Goal: Task Accomplishment & Management: Manage account settings

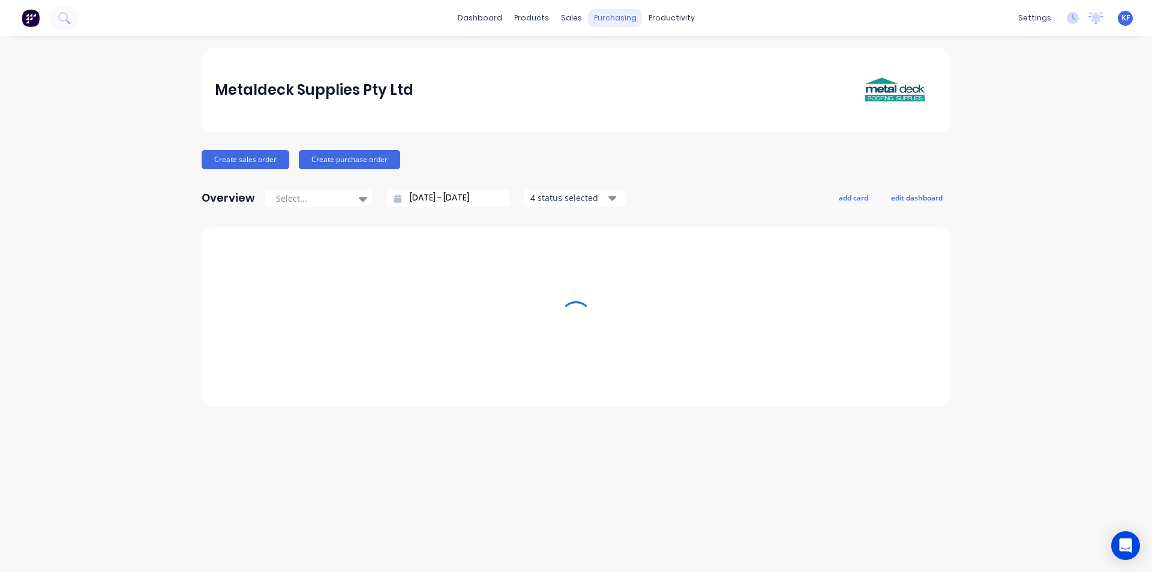
click at [594, 19] on div "purchasing" at bounding box center [615, 18] width 55 height 18
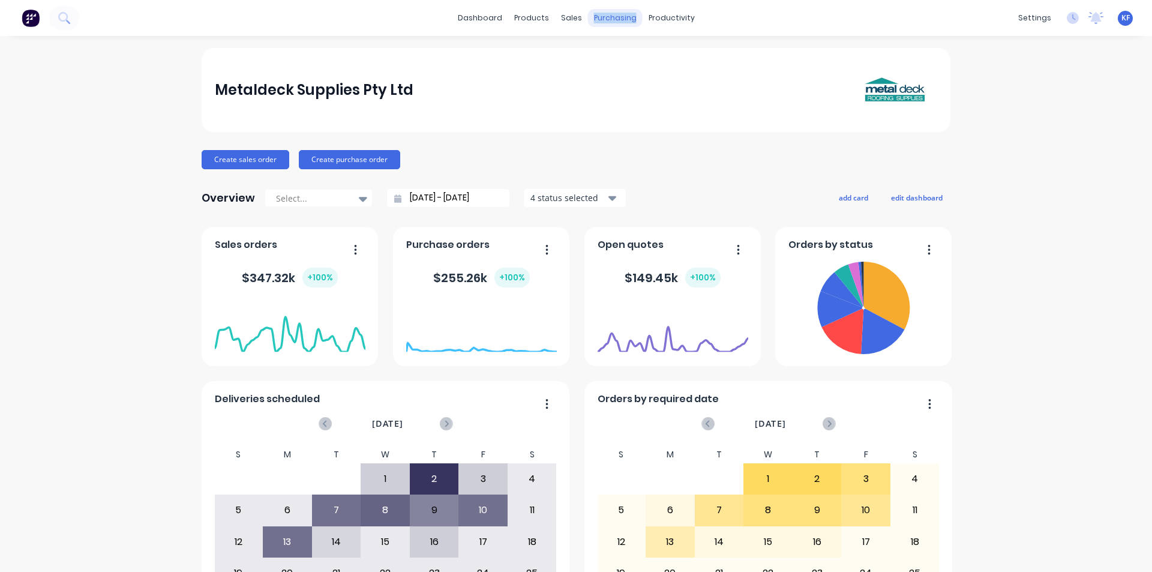
click at [608, 19] on div "purchasing" at bounding box center [615, 18] width 55 height 18
click at [633, 61] on div "Purchase Orders" at bounding box center [649, 57] width 64 height 11
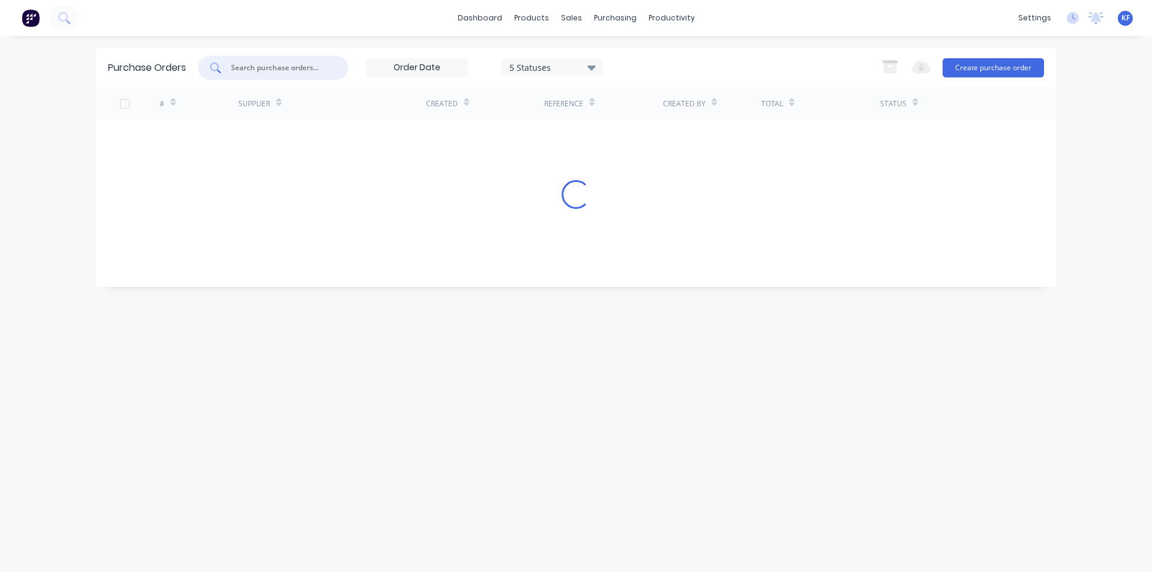
click at [238, 62] on input "text" at bounding box center [280, 68] width 100 height 12
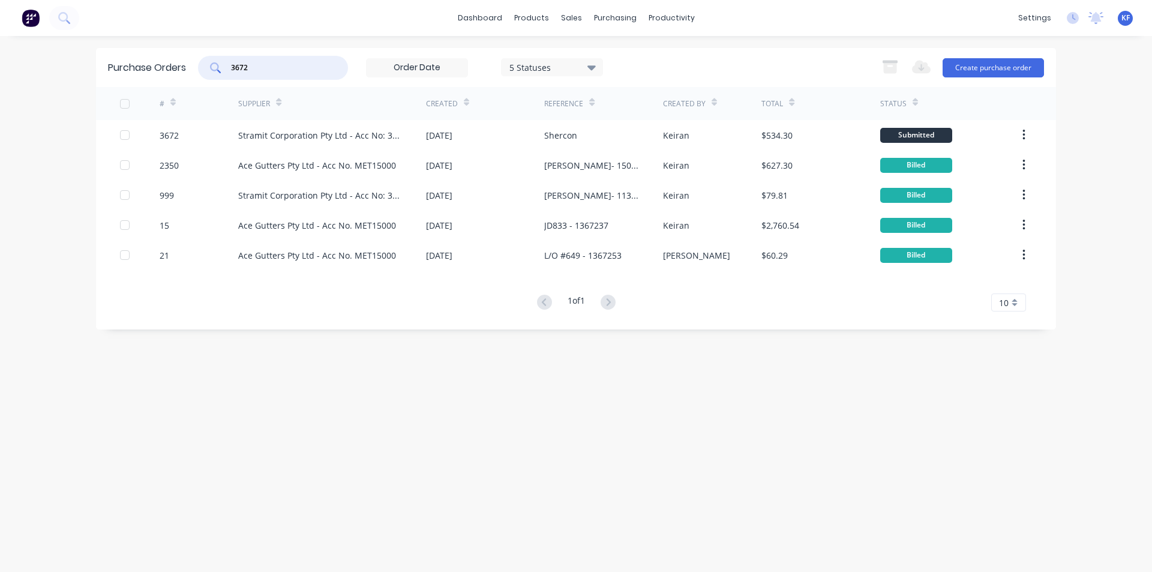
type input "3672"
click at [508, 147] on div "[DATE]" at bounding box center [485, 135] width 118 height 30
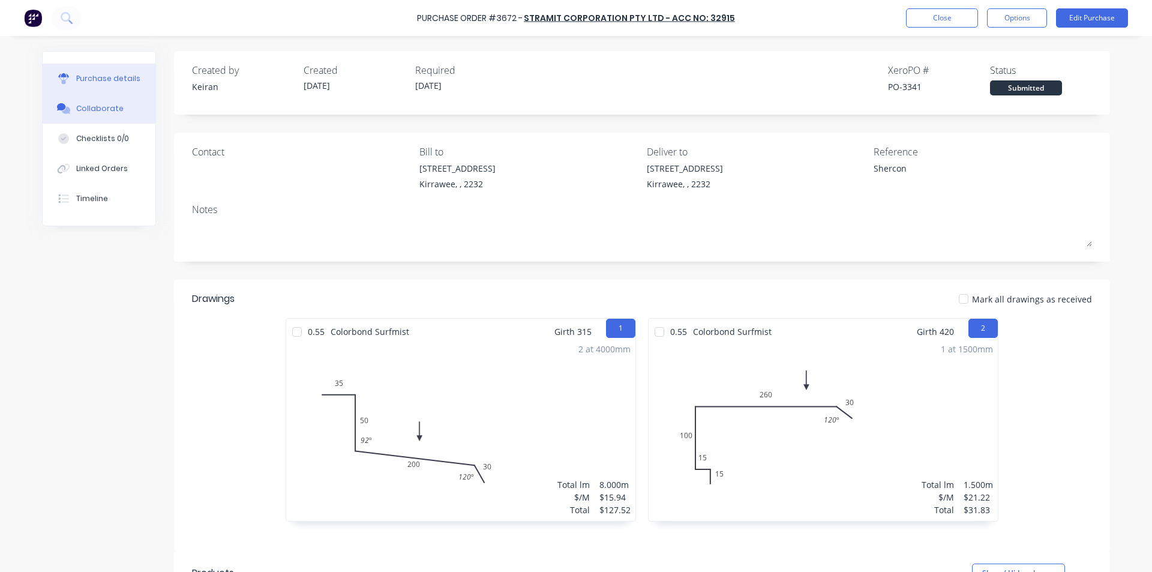
type textarea "x"
click at [129, 102] on button "Collaborate" at bounding box center [99, 109] width 113 height 30
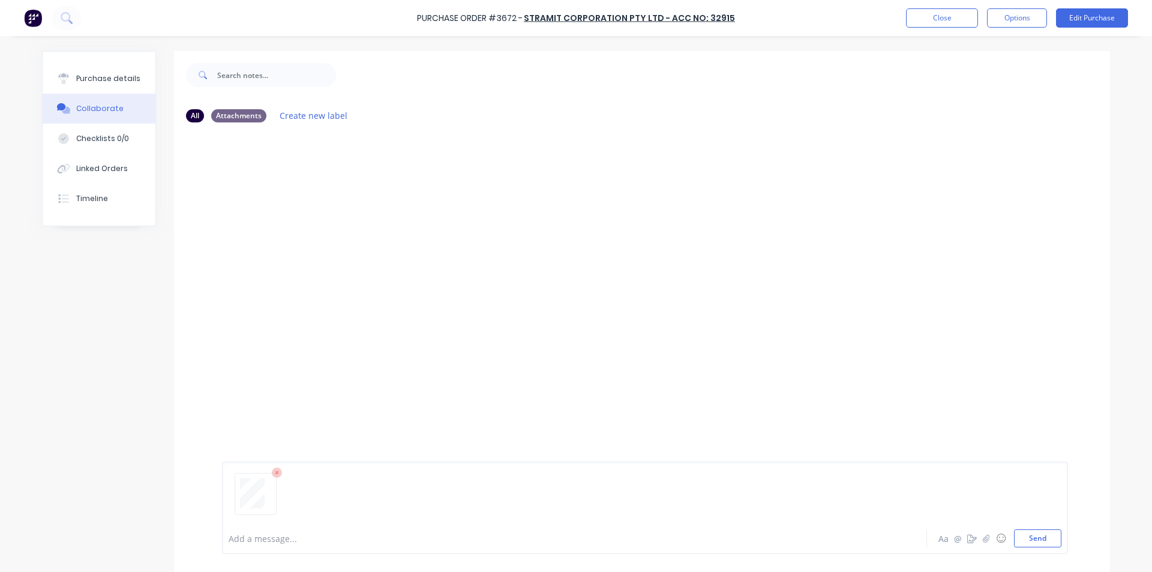
click at [1033, 547] on div "Add a message... Aa @ ☺ Send" at bounding box center [645, 507] width 846 height 92
click at [1032, 536] on button "Send" at bounding box center [1037, 538] width 47 height 18
click at [115, 168] on div "Linked Orders" at bounding box center [102, 168] width 52 height 11
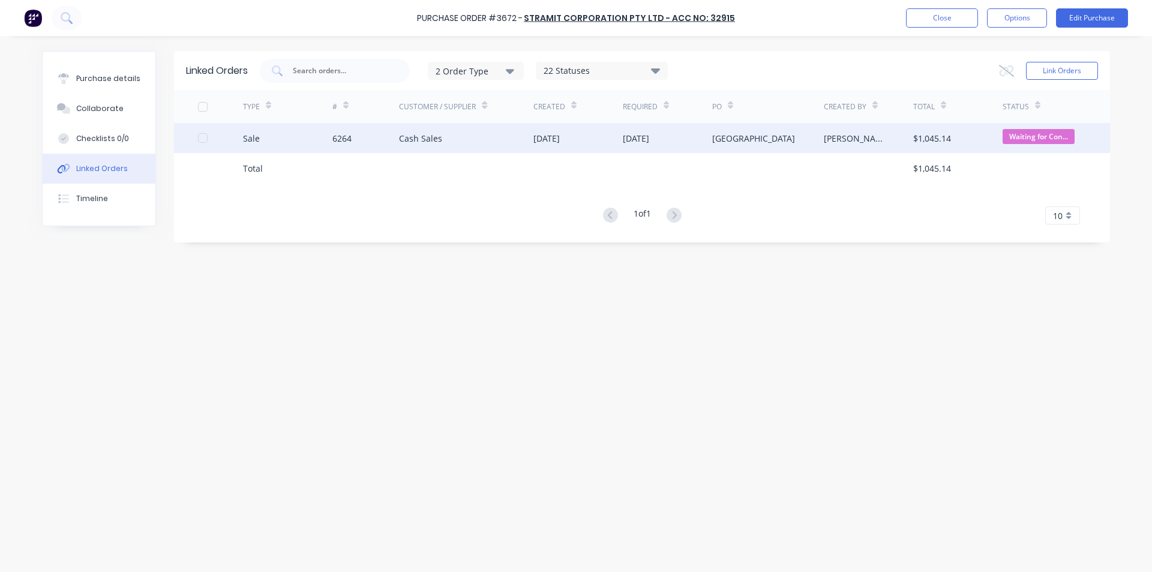
click at [1012, 132] on span "Waiting for Con..." at bounding box center [1038, 136] width 72 height 15
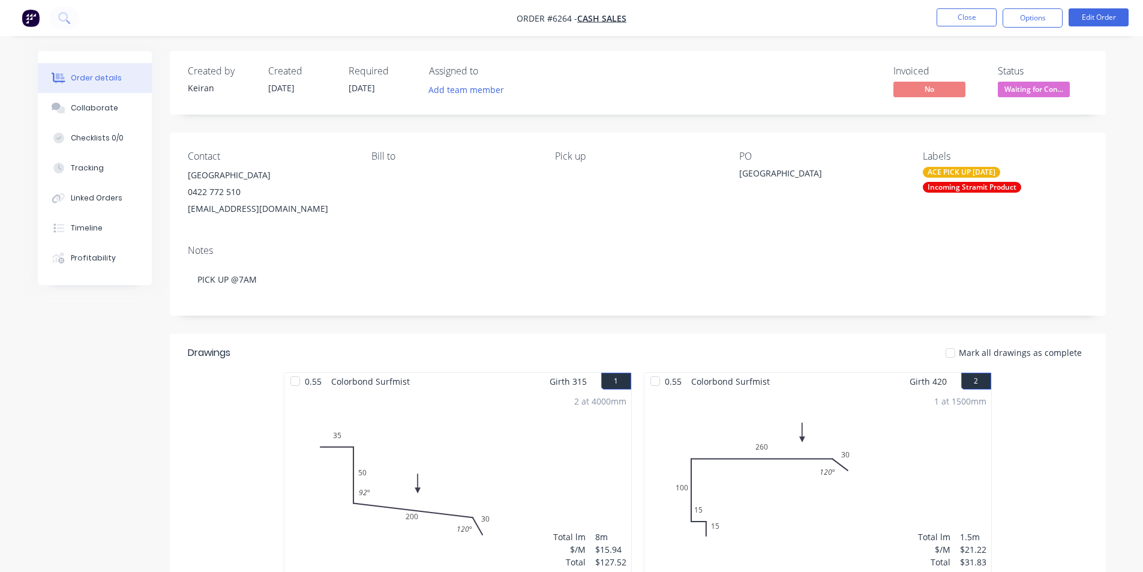
click at [1036, 95] on span "Waiting for Con..." at bounding box center [1034, 89] width 72 height 15
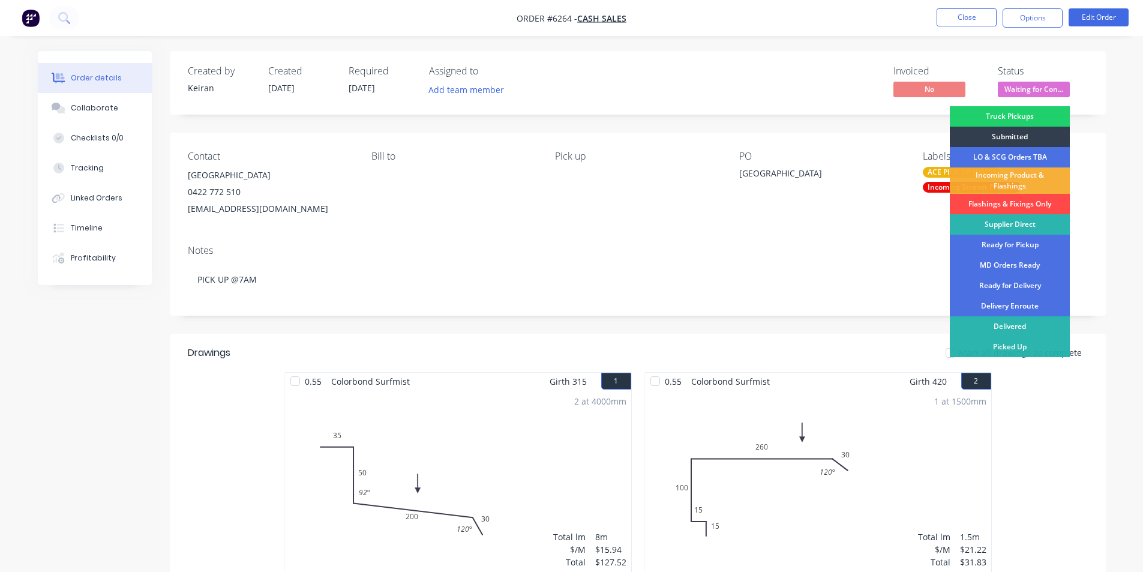
click at [1011, 201] on div "Flashings & Fixings Only" at bounding box center [1010, 204] width 120 height 20
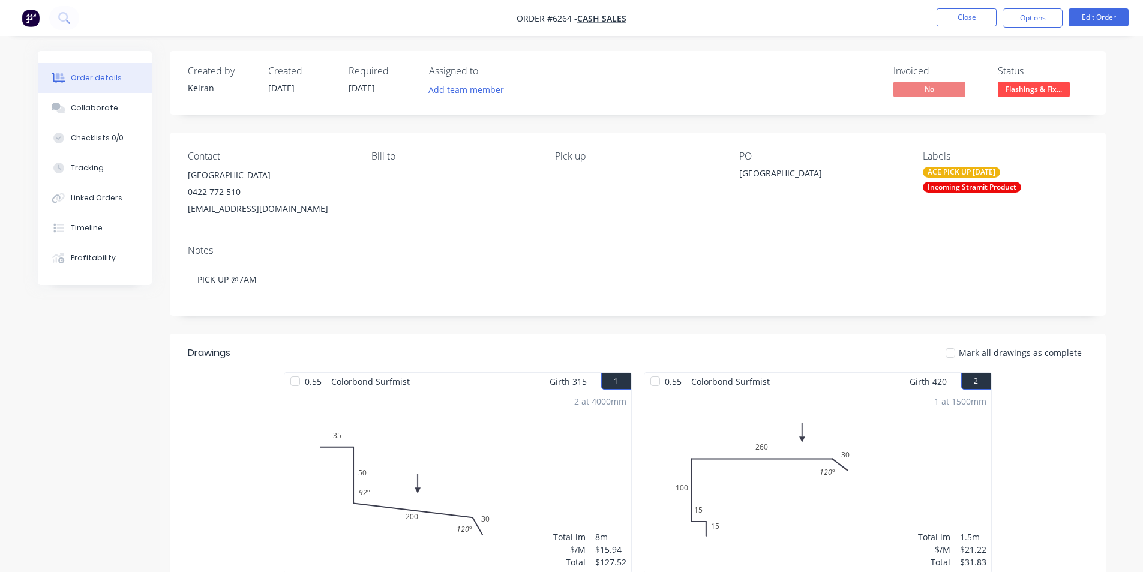
click at [1017, 95] on span "Flashings & Fix..." at bounding box center [1034, 89] width 72 height 15
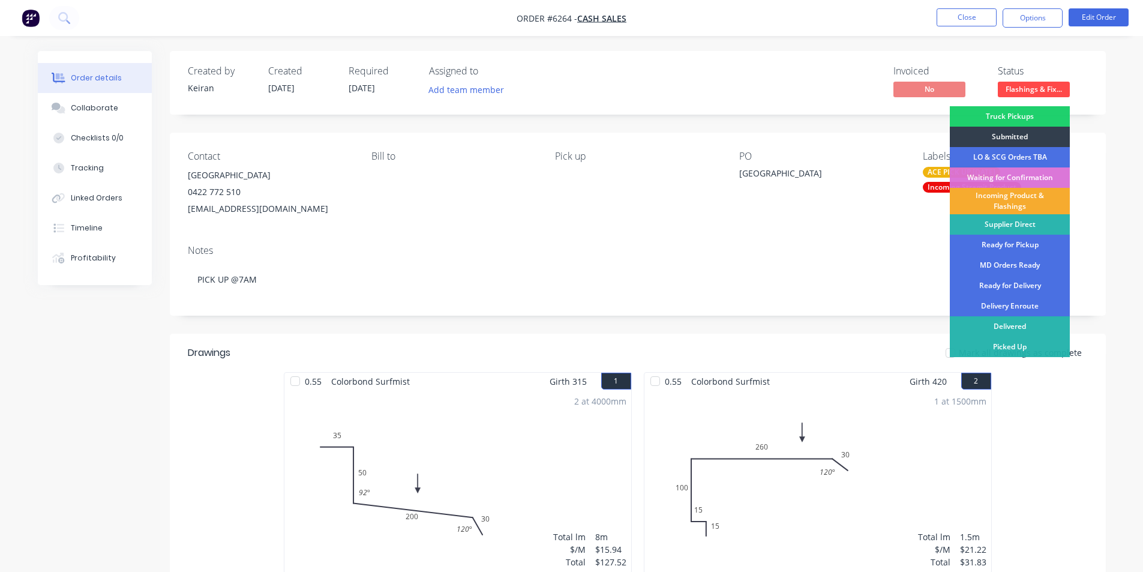
click at [1019, 196] on div "Incoming Product & Flashings" at bounding box center [1010, 201] width 120 height 26
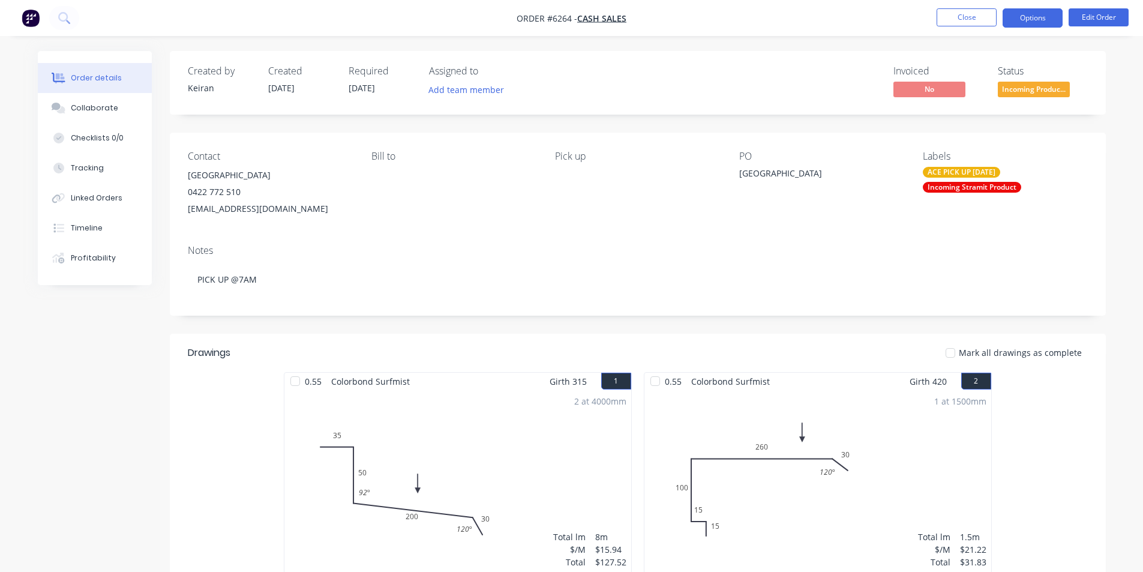
click at [1025, 21] on button "Options" at bounding box center [1032, 17] width 60 height 19
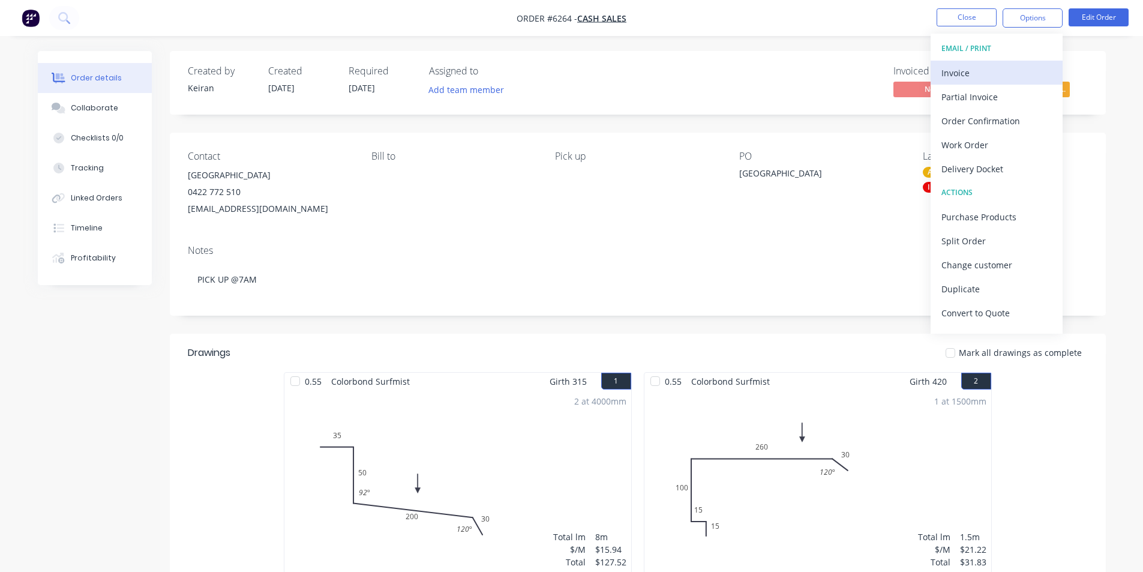
click at [974, 65] on div "Invoice" at bounding box center [996, 72] width 110 height 17
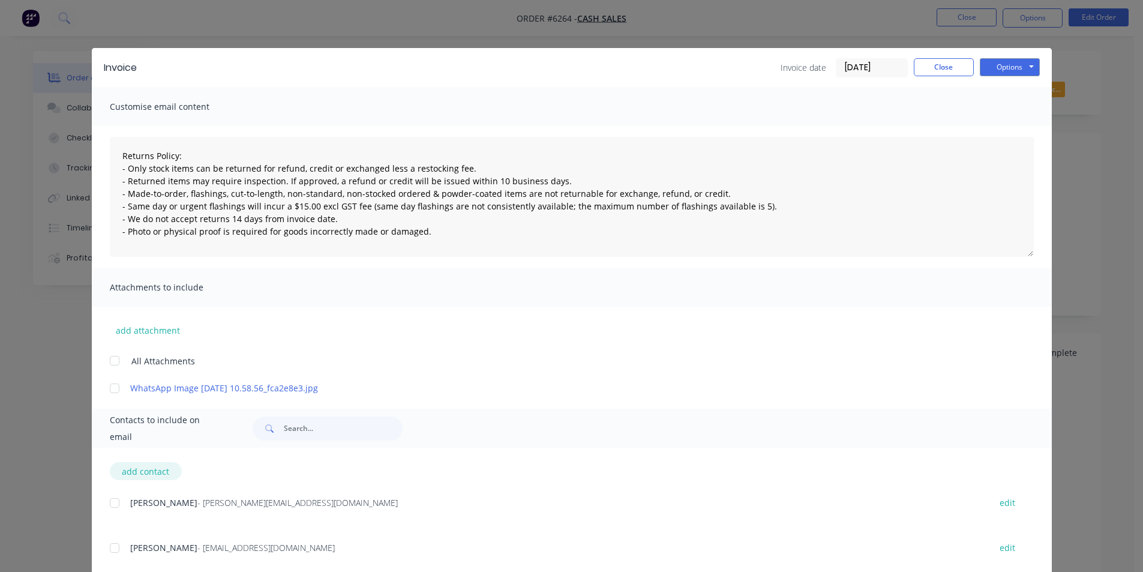
click at [141, 476] on button "add contact" at bounding box center [146, 471] width 72 height 18
type textarea "Returns Policy: - Only stock items can be returned for refund, credit or exchan…"
select select "AU"
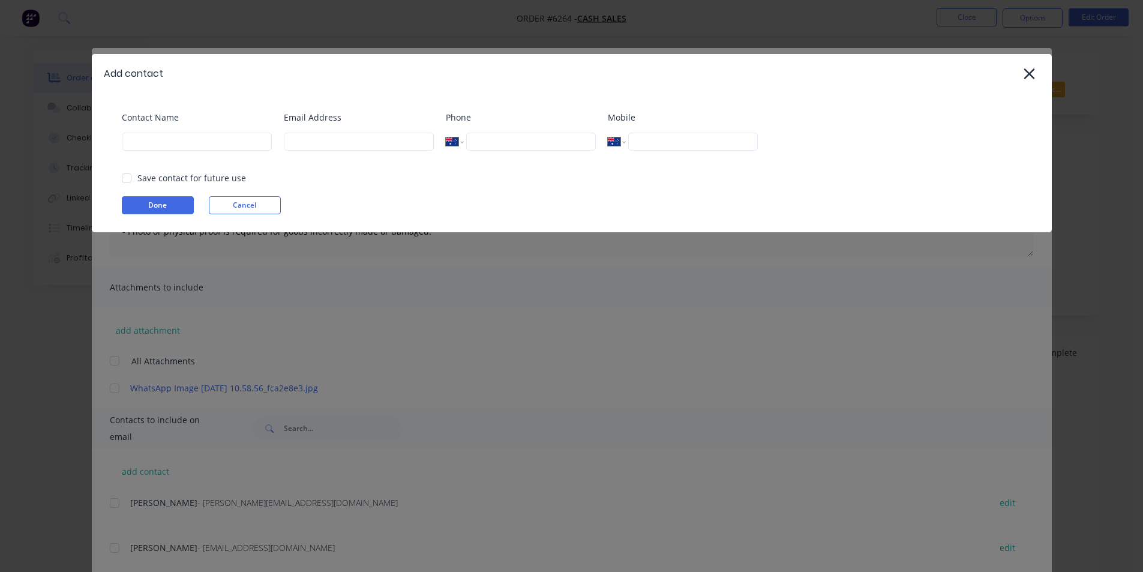
click at [266, 214] on div "Contact Name Email Address Phone International [GEOGRAPHIC_DATA] [GEOGRAPHIC_DA…" at bounding box center [572, 162] width 960 height 139
click at [256, 219] on div "Contact Name Email Address Phone International [GEOGRAPHIC_DATA] [GEOGRAPHIC_DA…" at bounding box center [572, 162] width 960 height 139
click at [256, 212] on button "Cancel" at bounding box center [245, 205] width 72 height 18
type textarea "Returns Policy: - Only stock items can be returned for refund, credit or exchan…"
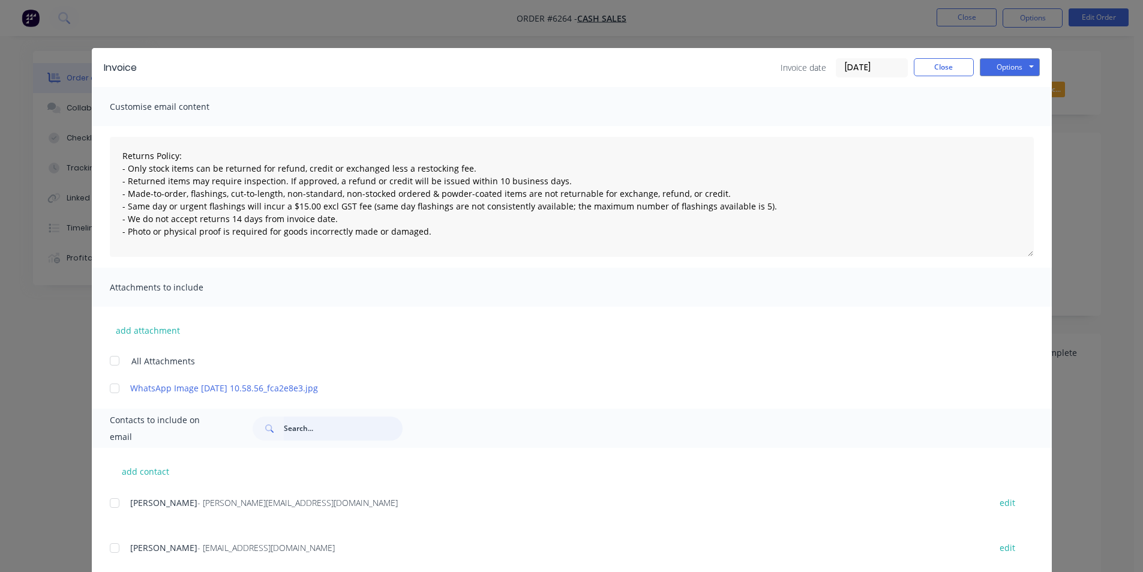
click at [313, 430] on input "text" at bounding box center [343, 428] width 119 height 24
type input "sherc"
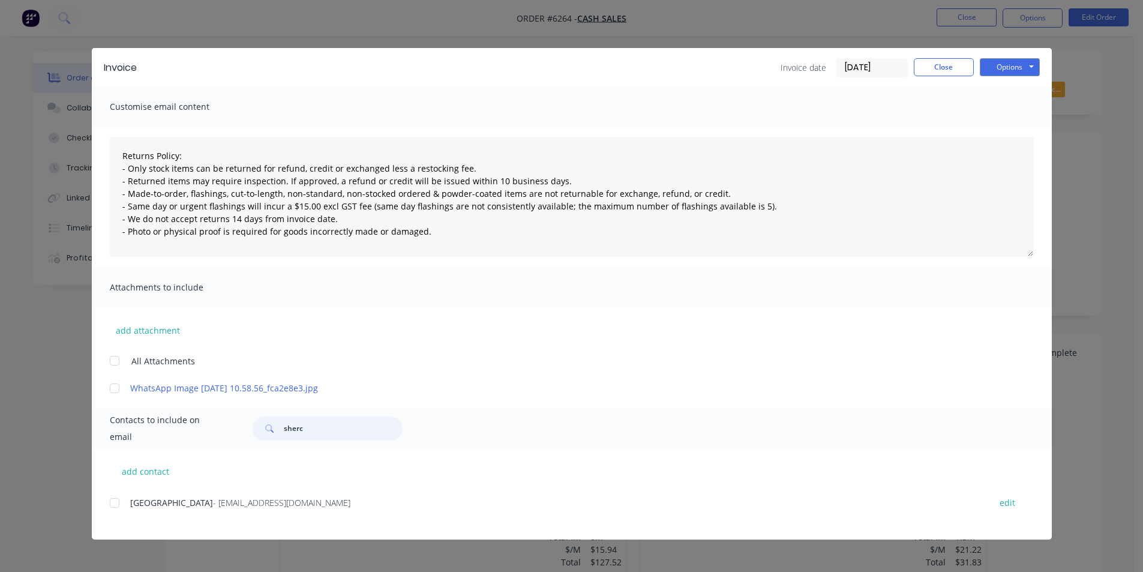
click at [121, 500] on div at bounding box center [115, 503] width 24 height 24
type textarea "Returns Policy: - Only stock items can be returned for refund, credit or exchan…"
type input "sherc"
click at [1016, 71] on button "Options" at bounding box center [1010, 67] width 60 height 18
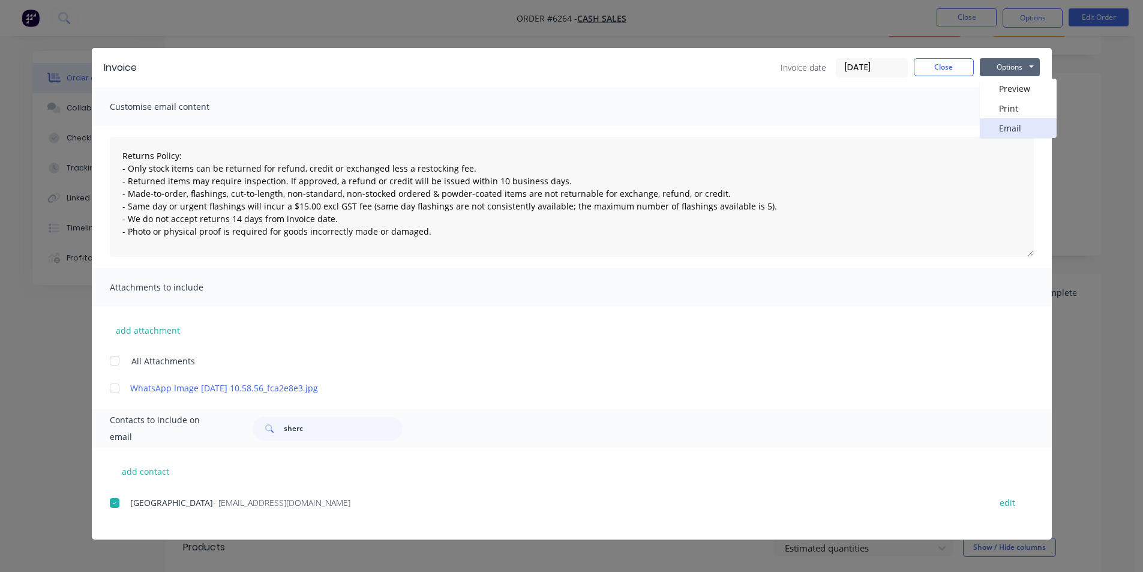
click at [1000, 128] on button "Email" at bounding box center [1018, 128] width 77 height 20
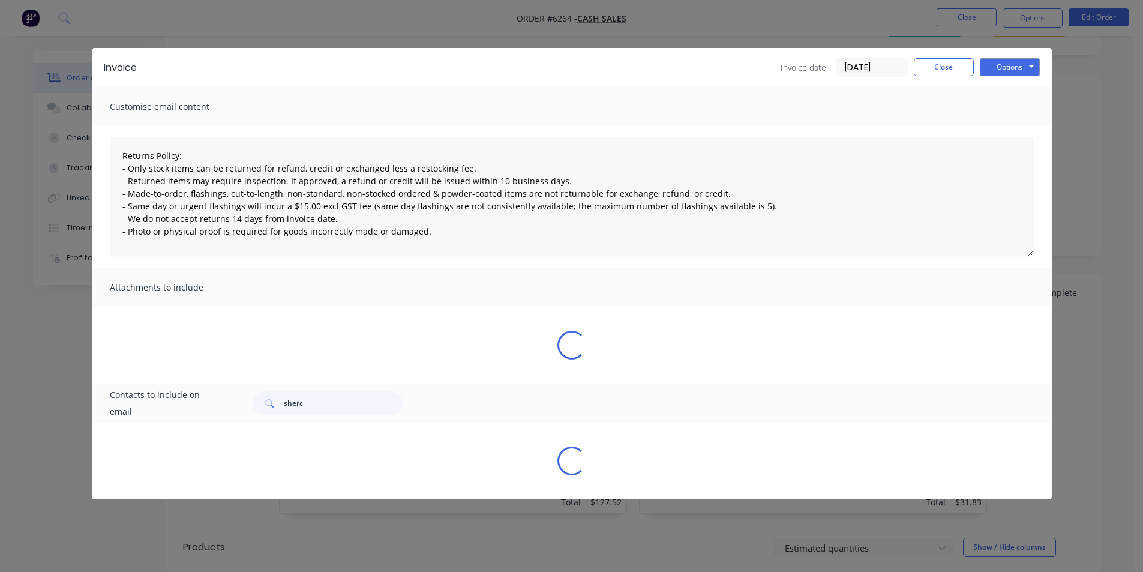
type textarea "Returns Policy: - Only stock items can be returned for refund, credit or exchan…"
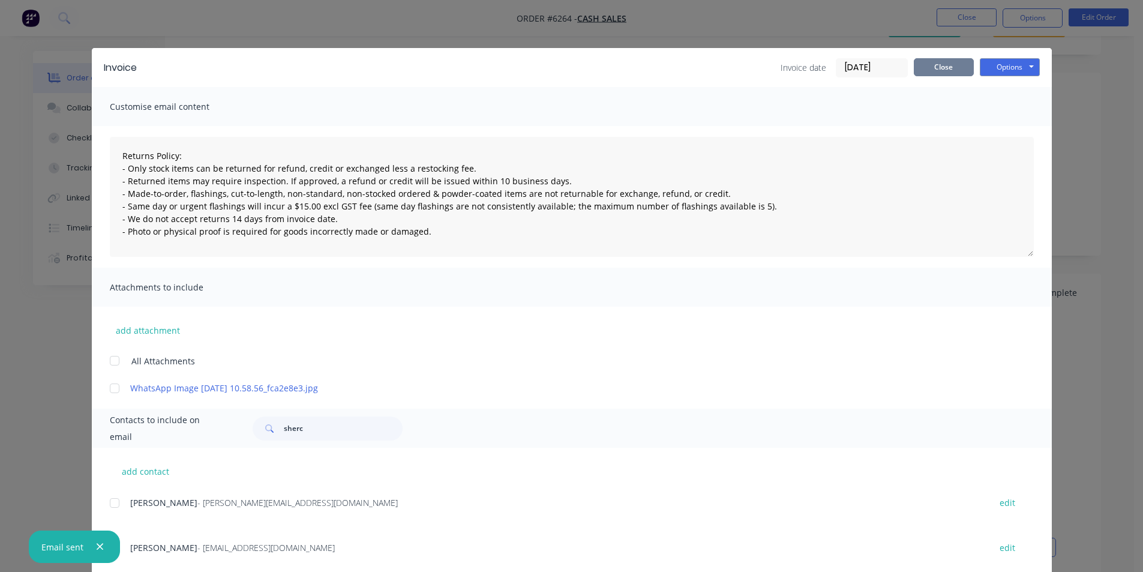
click at [942, 61] on button "Close" at bounding box center [944, 67] width 60 height 18
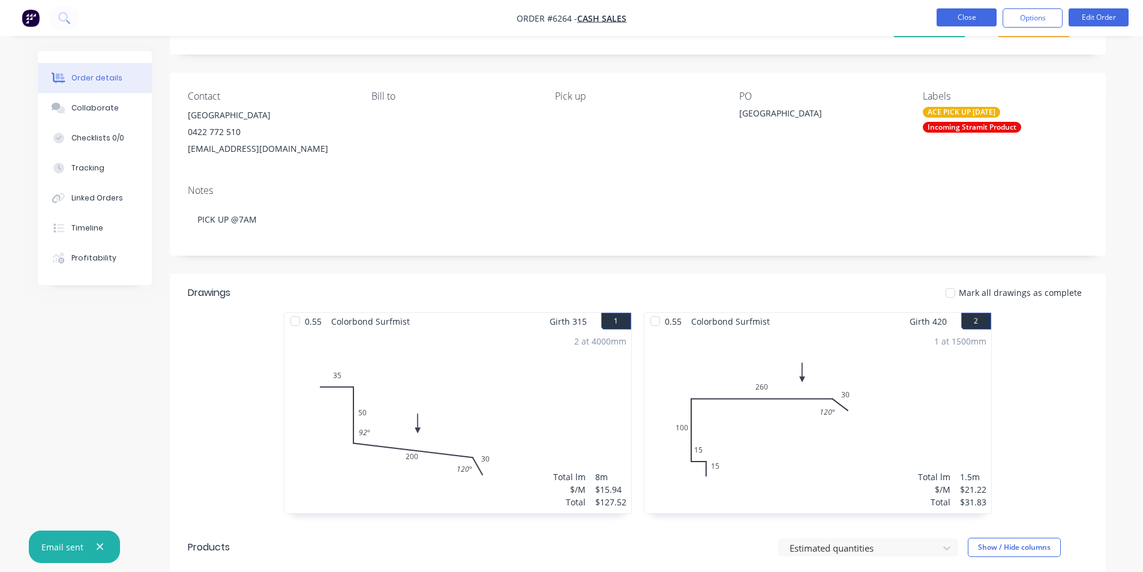
click at [964, 19] on button "Close" at bounding box center [966, 17] width 60 height 18
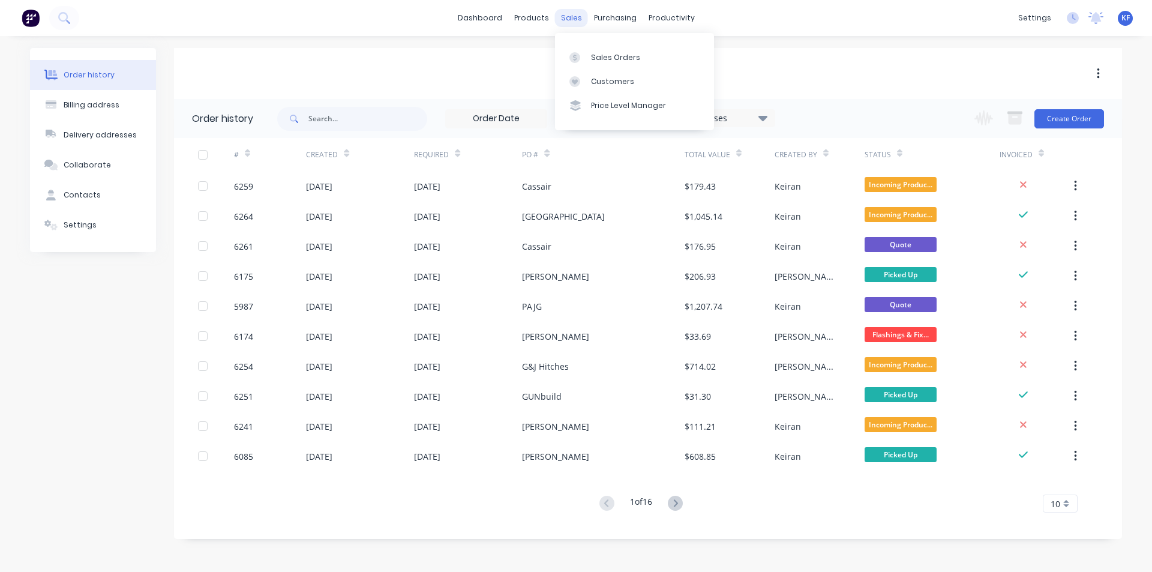
click at [581, 16] on div "sales" at bounding box center [571, 18] width 33 height 18
click at [594, 58] on div "Sales Orders" at bounding box center [615, 57] width 49 height 11
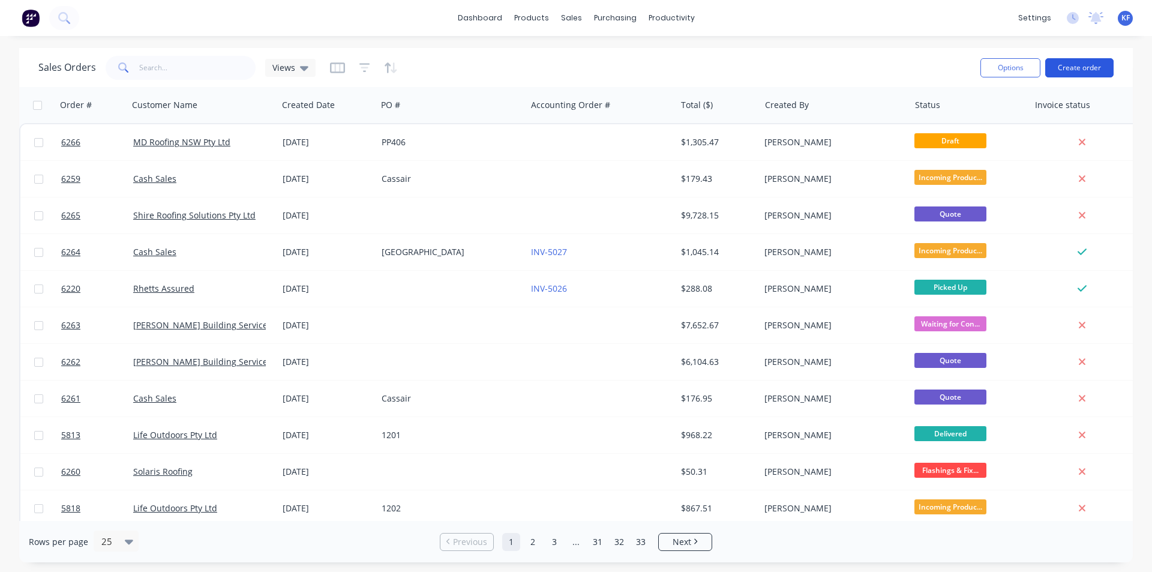
click at [1068, 65] on button "Create order" at bounding box center [1079, 67] width 68 height 19
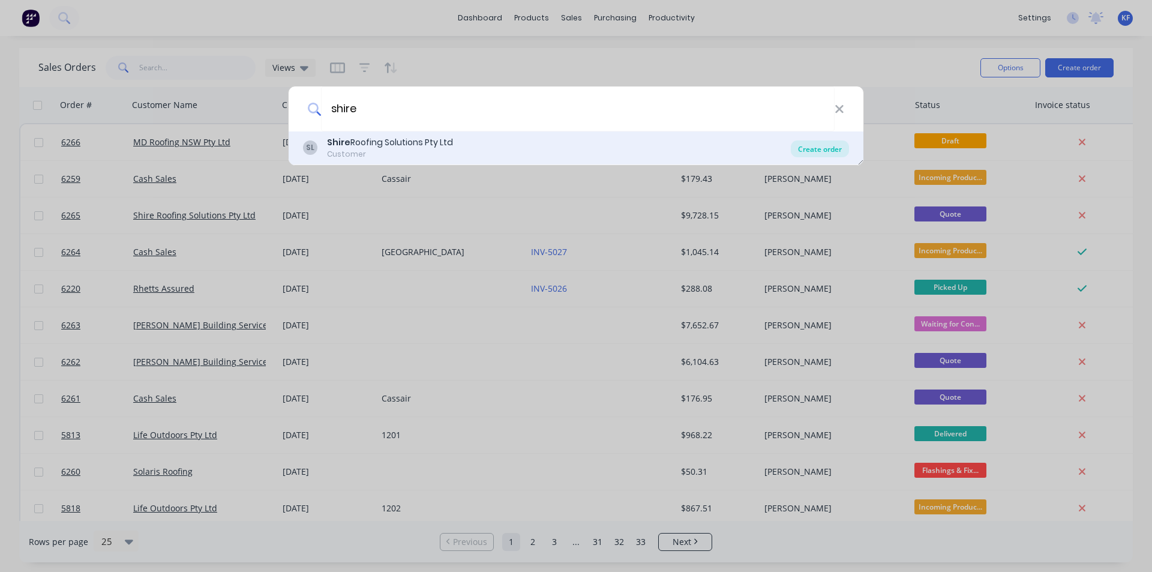
type input "shire"
click at [815, 149] on div "Create order" at bounding box center [820, 148] width 58 height 17
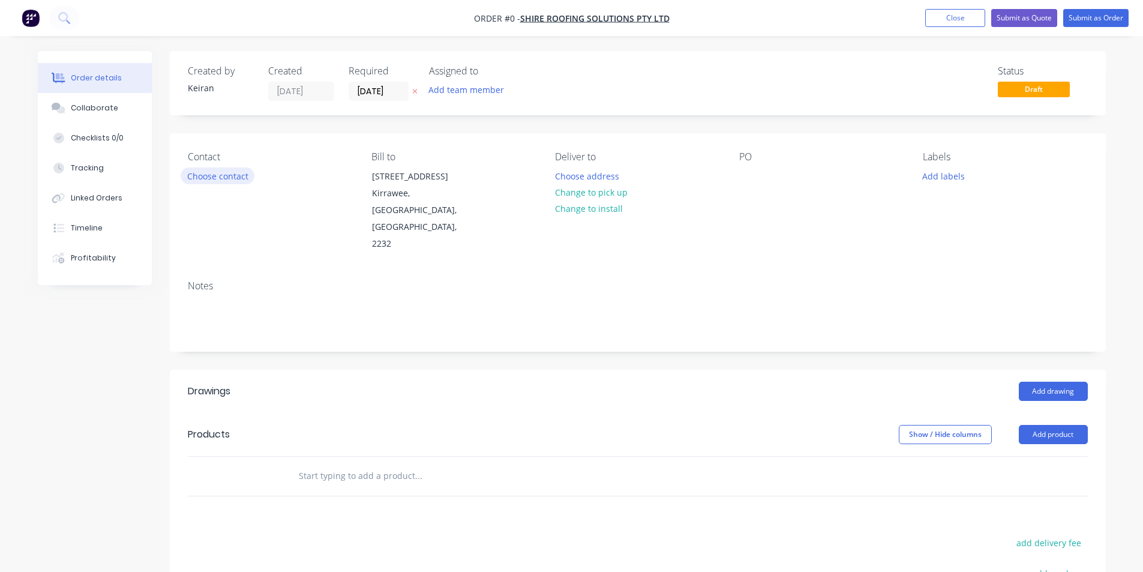
click at [212, 178] on button "Choose contact" at bounding box center [218, 175] width 74 height 16
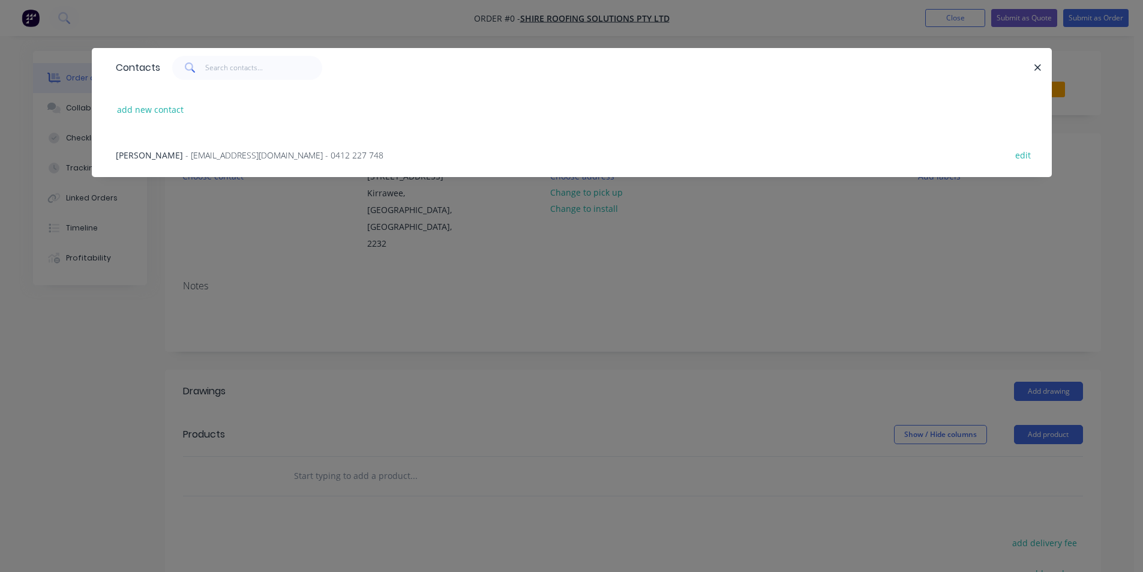
click at [187, 161] on div "[PERSON_NAME] - [EMAIL_ADDRESS][DOMAIN_NAME] - 0412 227 748 edit" at bounding box center [572, 154] width 924 height 45
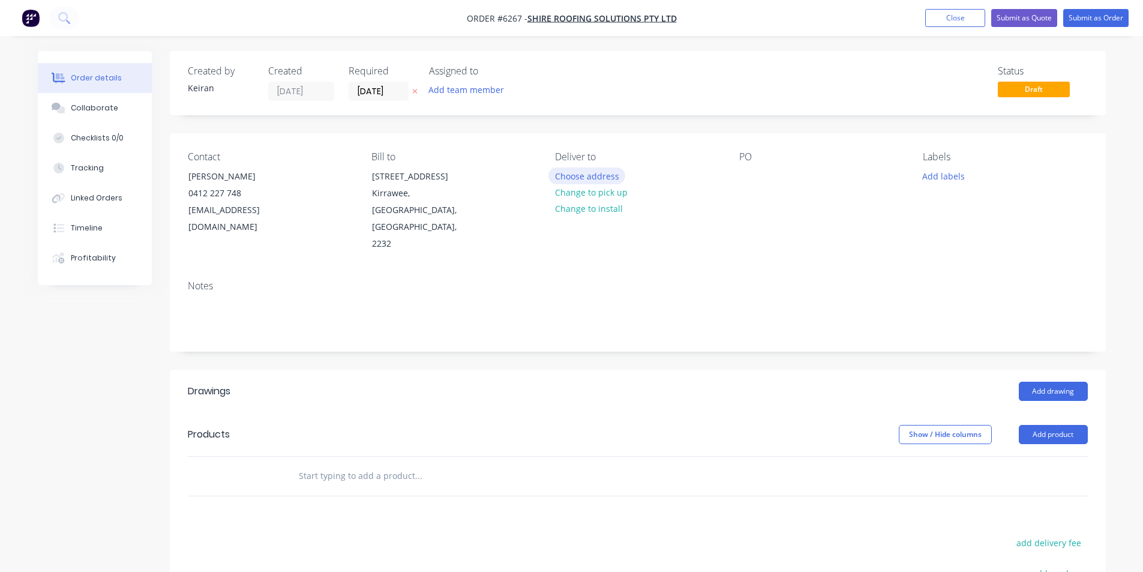
click at [577, 173] on button "Choose address" at bounding box center [586, 175] width 77 height 16
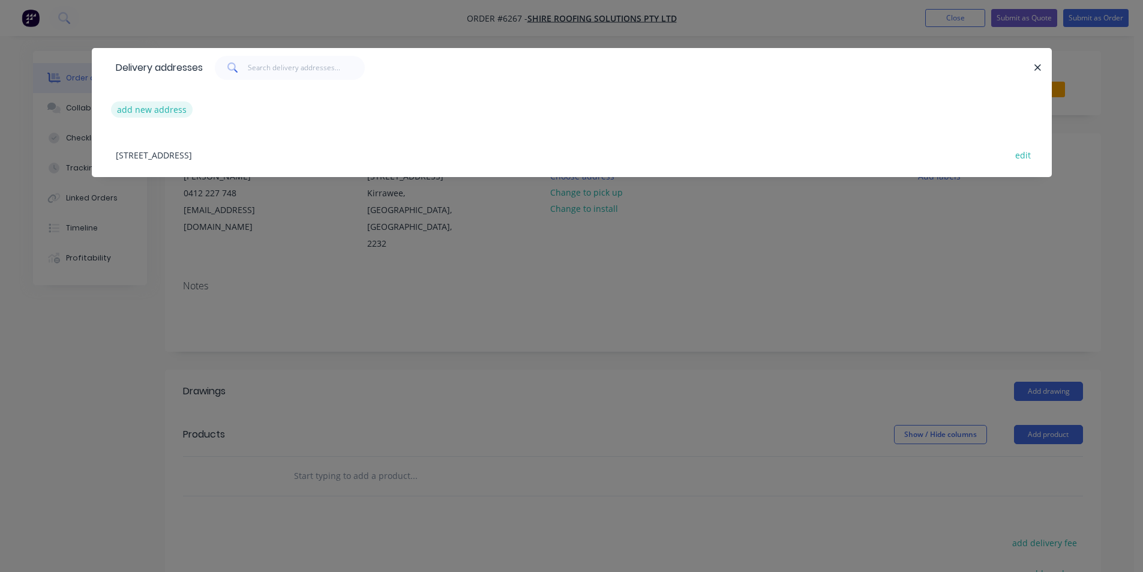
click at [162, 110] on button "add new address" at bounding box center [152, 109] width 82 height 16
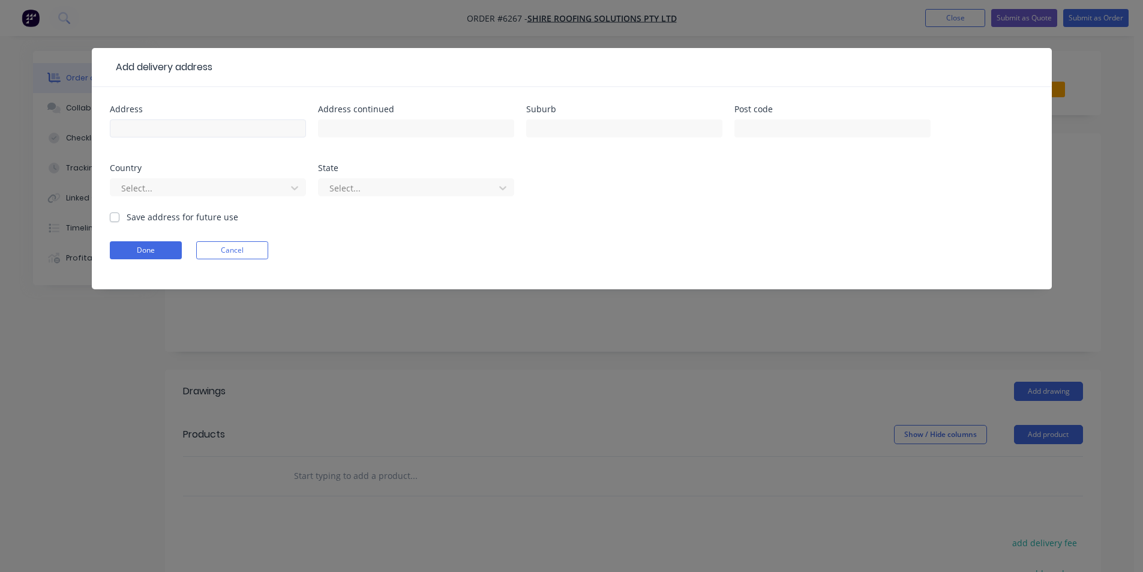
click at [235, 137] on div at bounding box center [208, 133] width 196 height 35
click at [230, 127] on input "text" at bounding box center [208, 128] width 196 height 18
type input "[STREET_ADDRESS]"
type input "Caringbah"
click at [163, 247] on button "Done" at bounding box center [146, 250] width 72 height 18
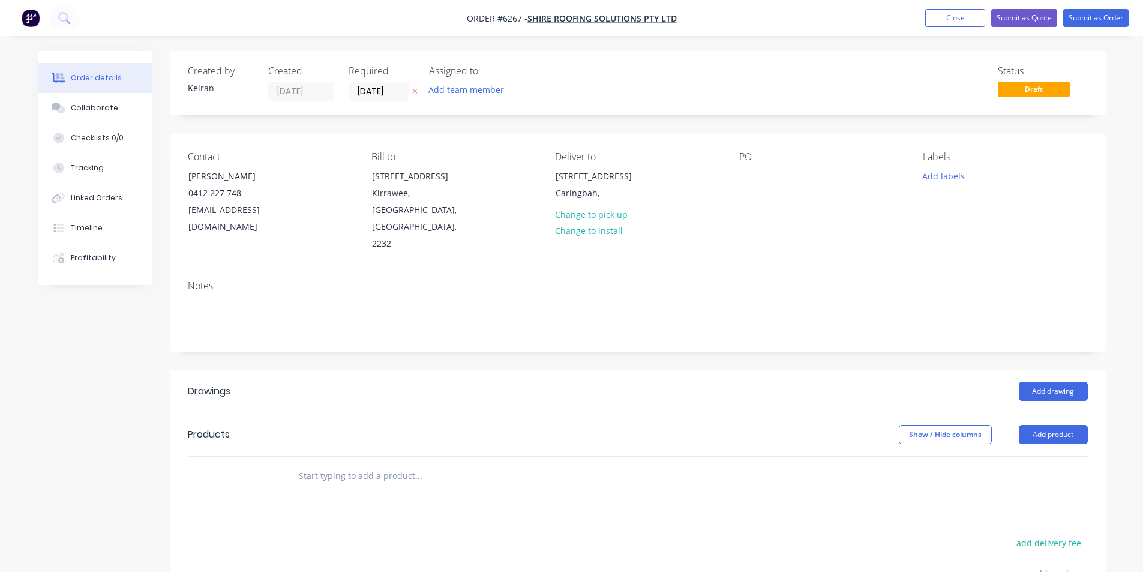
click at [636, 464] on div at bounding box center [469, 476] width 360 height 24
click at [497, 464] on input "text" at bounding box center [418, 476] width 240 height 24
type input "af5r"
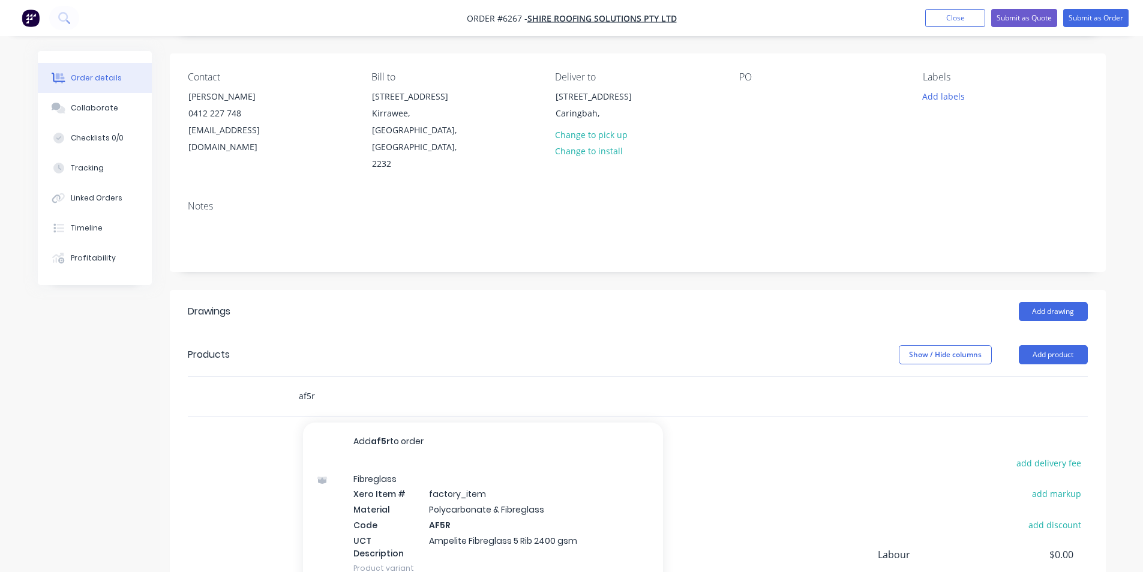
scroll to position [180, 0]
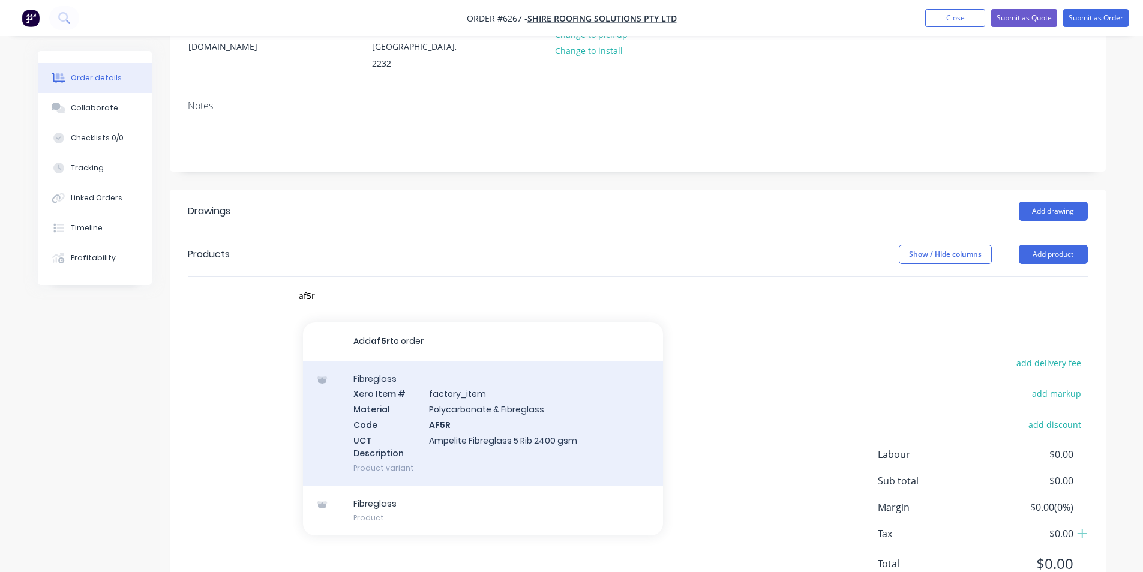
click at [541, 411] on div "Fibreglass Xero Item # factory_item Material Polycarbonate & Fibreglass Code AF…" at bounding box center [483, 423] width 360 height 125
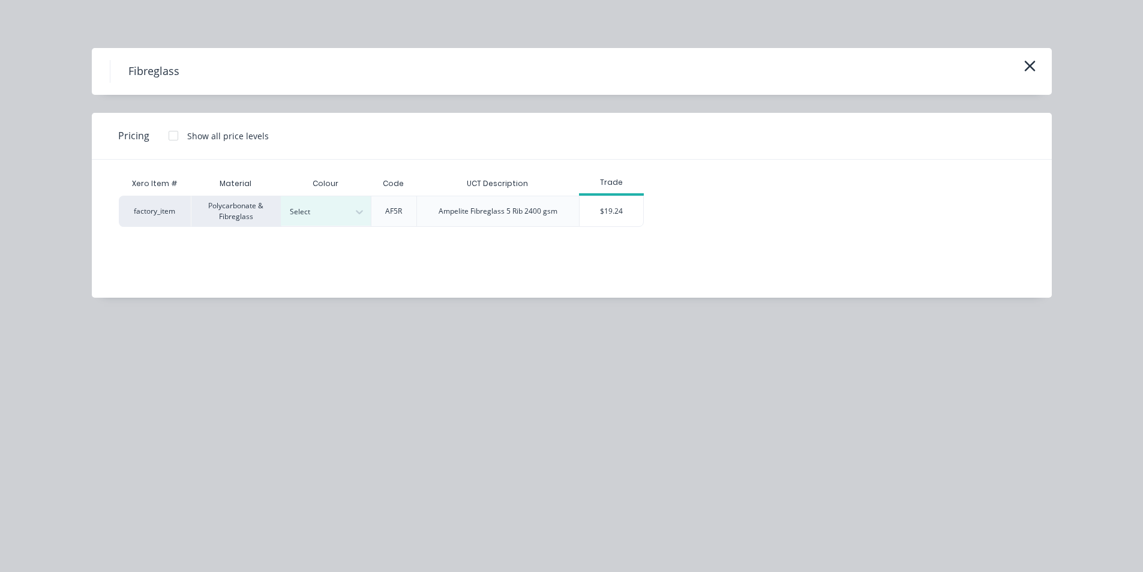
click at [337, 228] on div "Xero Item # Material Colour Code UCT Description Trade factory_item Polycarbona…" at bounding box center [563, 220] width 942 height 120
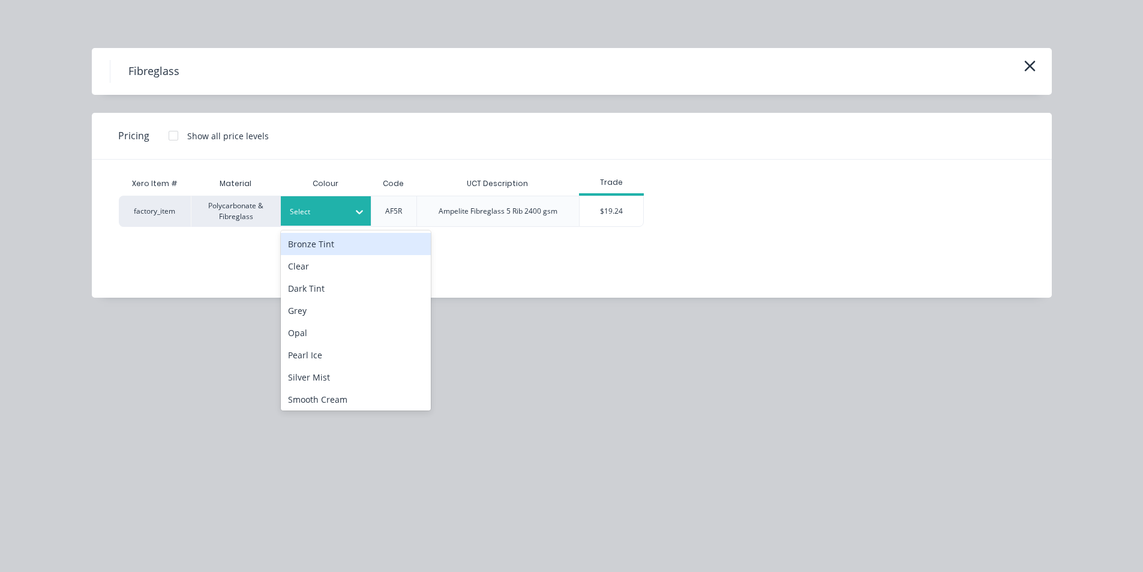
click at [338, 223] on div "Select" at bounding box center [326, 210] width 90 height 29
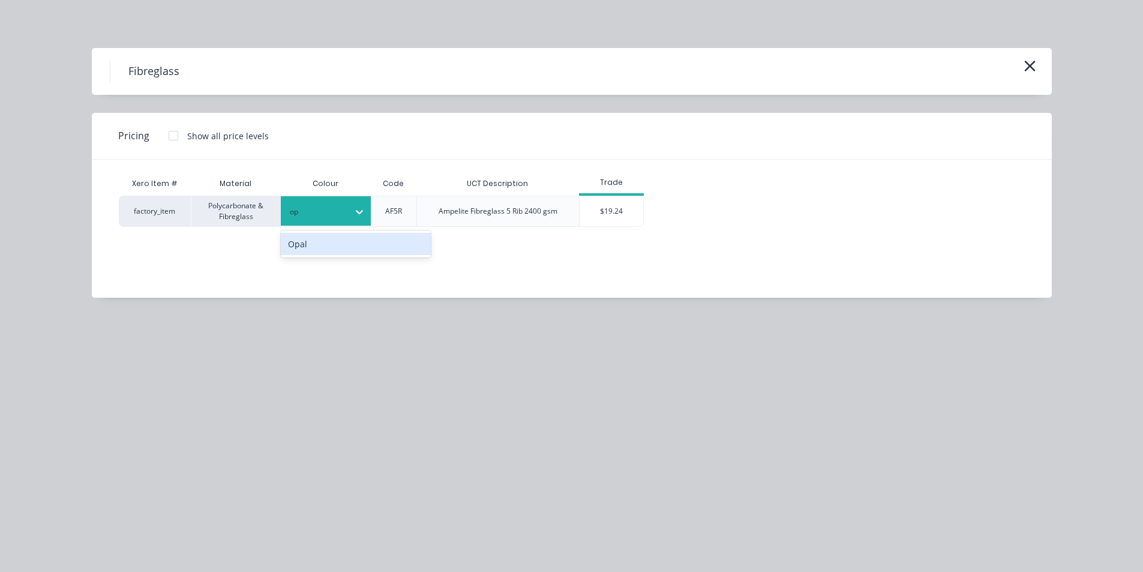
type input "opa"
click at [347, 245] on div "Opal" at bounding box center [356, 244] width 150 height 22
click at [616, 211] on div "$19.24" at bounding box center [611, 211] width 64 height 30
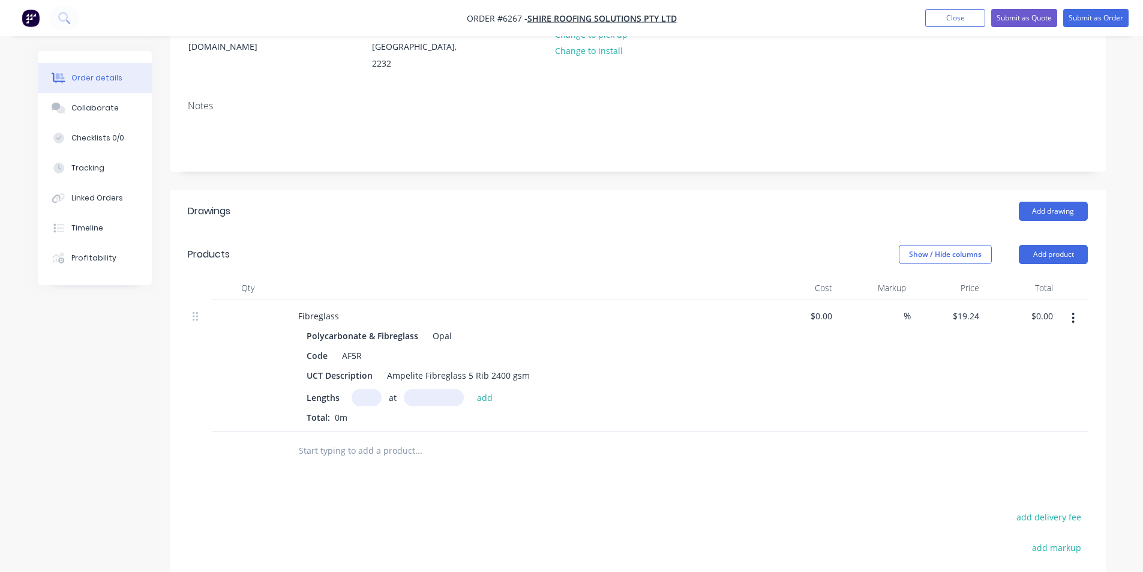
click at [365, 389] on input "text" at bounding box center [367, 397] width 30 height 17
type input "8"
type input "9100"
click at [471, 389] on button "add" at bounding box center [485, 397] width 28 height 16
type input "$1,400.67"
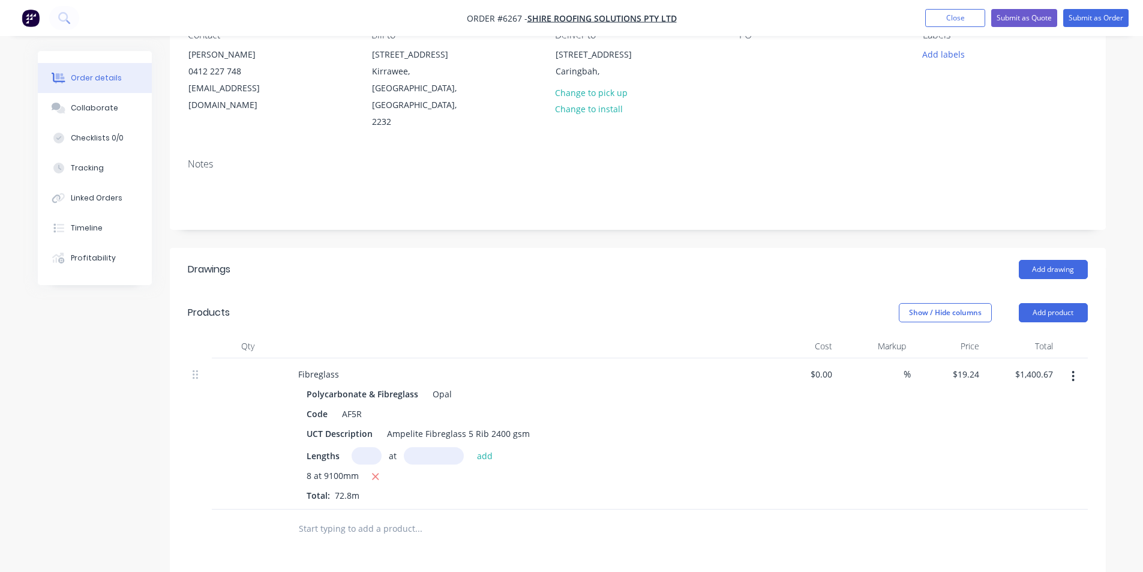
scroll to position [120, 0]
click at [1035, 262] on button "Add drawing" at bounding box center [1053, 271] width 69 height 19
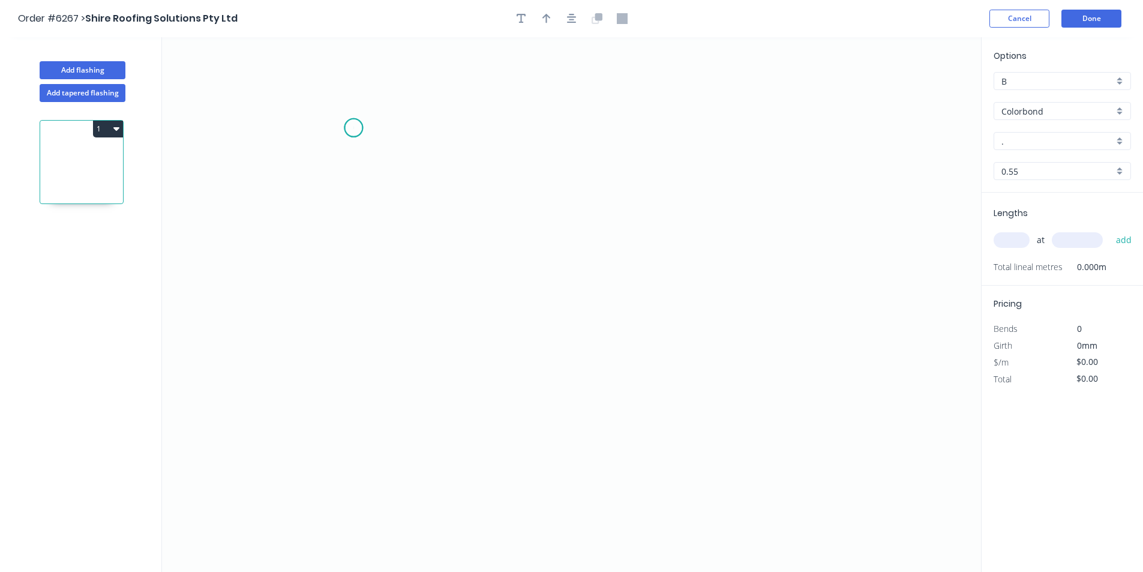
click at [353, 128] on icon "0" at bounding box center [571, 304] width 819 height 534
click at [368, 401] on icon "0" at bounding box center [571, 304] width 819 height 534
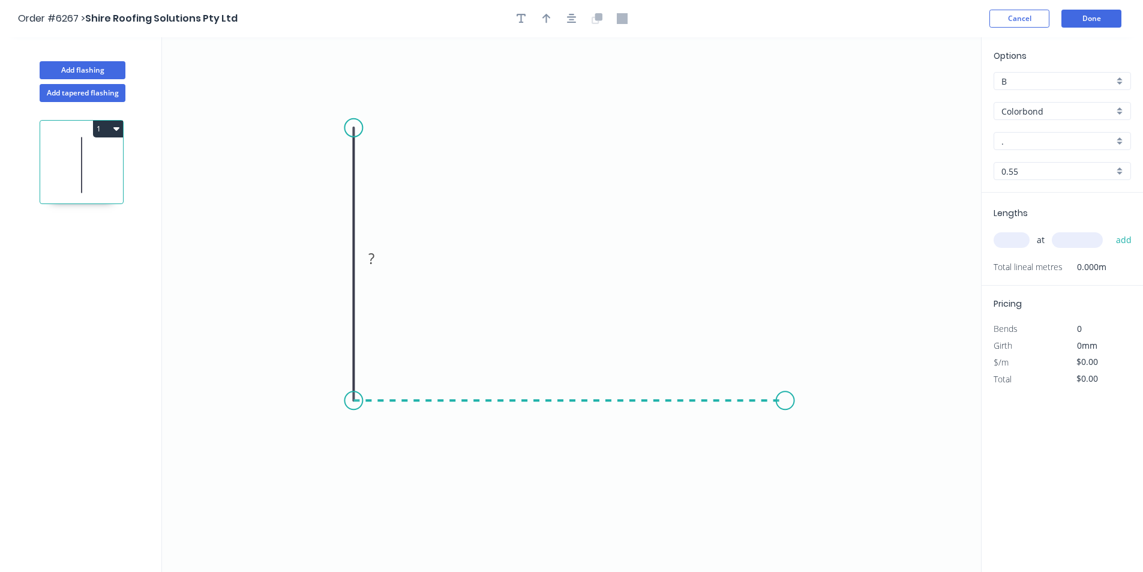
click at [785, 398] on icon "0 ?" at bounding box center [571, 304] width 819 height 534
click at [828, 444] on icon "0 ? ?" at bounding box center [571, 304] width 819 height 534
click at [828, 444] on circle at bounding box center [828, 443] width 18 height 18
click at [333, 263] on tspan "?" at bounding box center [335, 258] width 6 height 20
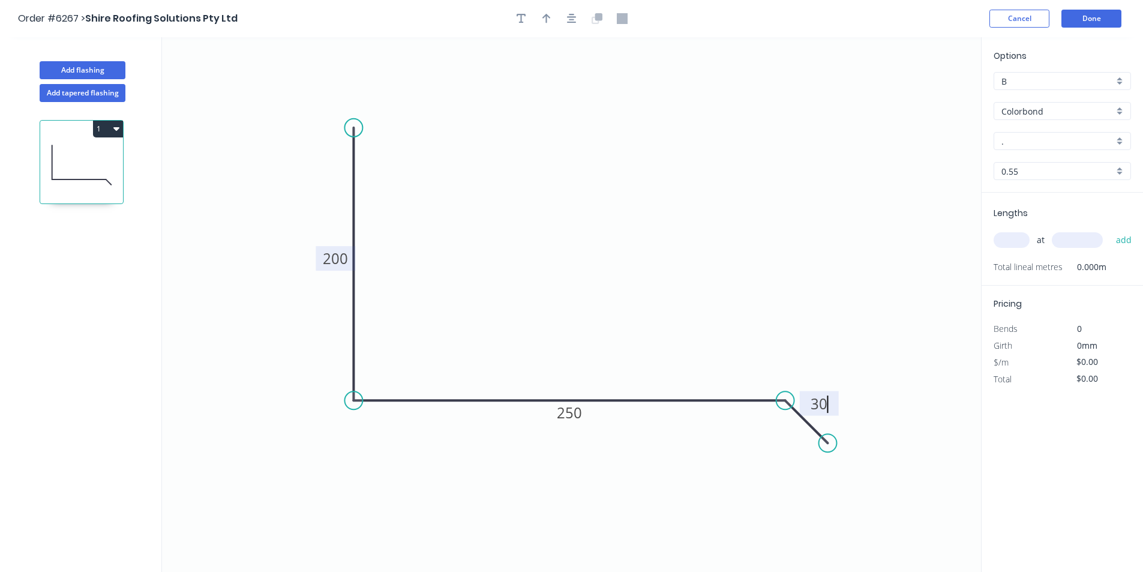
click at [1073, 112] on input "Colorbond" at bounding box center [1057, 111] width 112 height 13
type input "$19.82"
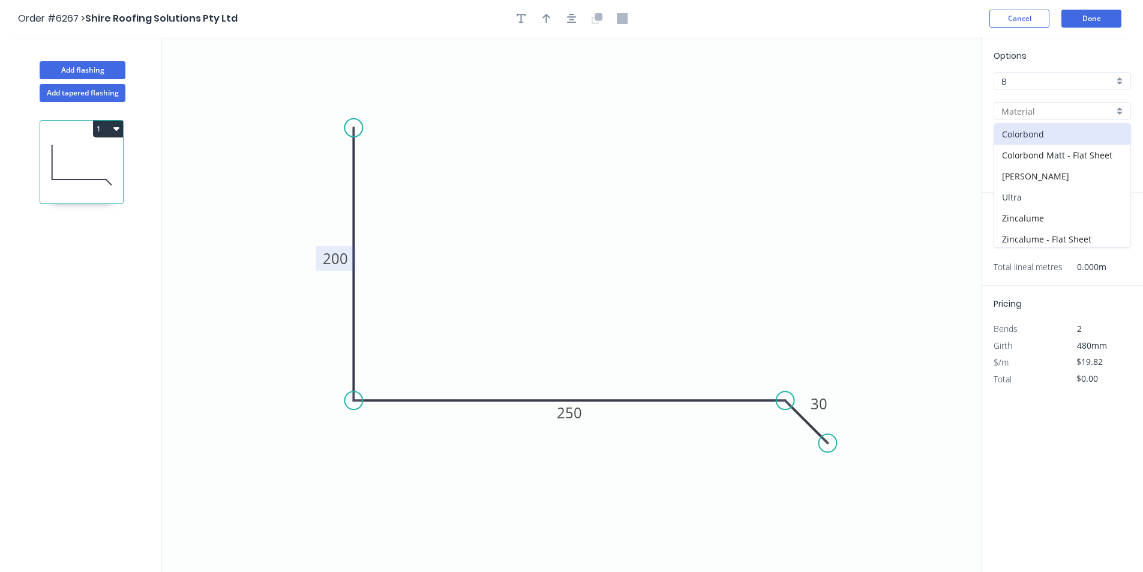
click at [1039, 197] on div "Ultra" at bounding box center [1062, 197] width 136 height 21
type input "Ultra"
type input "Dune"
type input "$27.72"
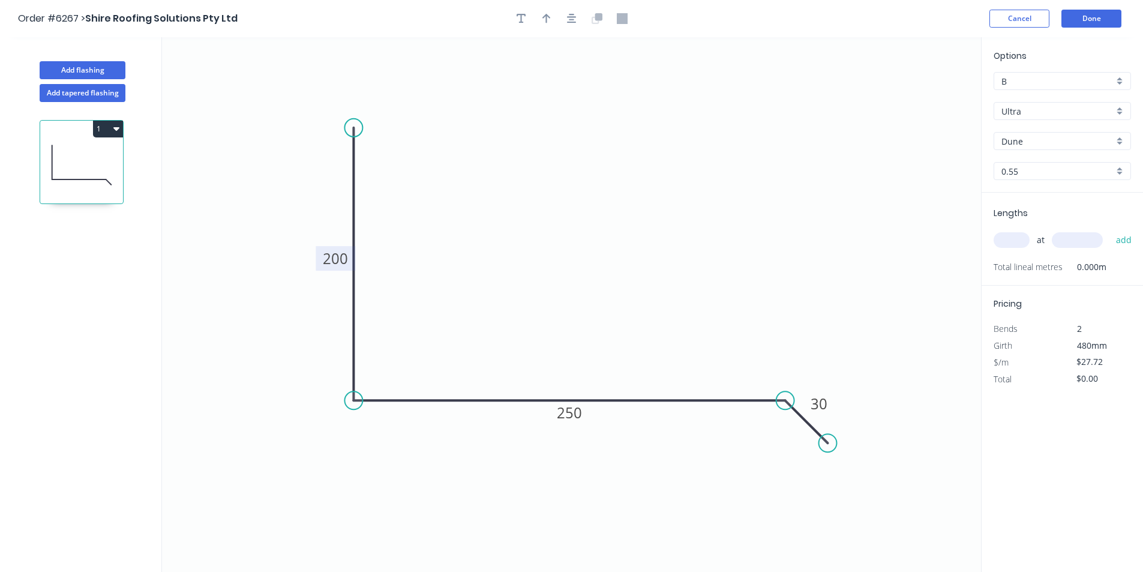
click at [1075, 170] on input "0.55" at bounding box center [1057, 171] width 112 height 13
click at [1122, 170] on div at bounding box center [1061, 171] width 137 height 18
click at [1122, 145] on div "Dune" at bounding box center [1061, 141] width 137 height 18
click at [1056, 266] on div "Windspray" at bounding box center [1062, 269] width 136 height 21
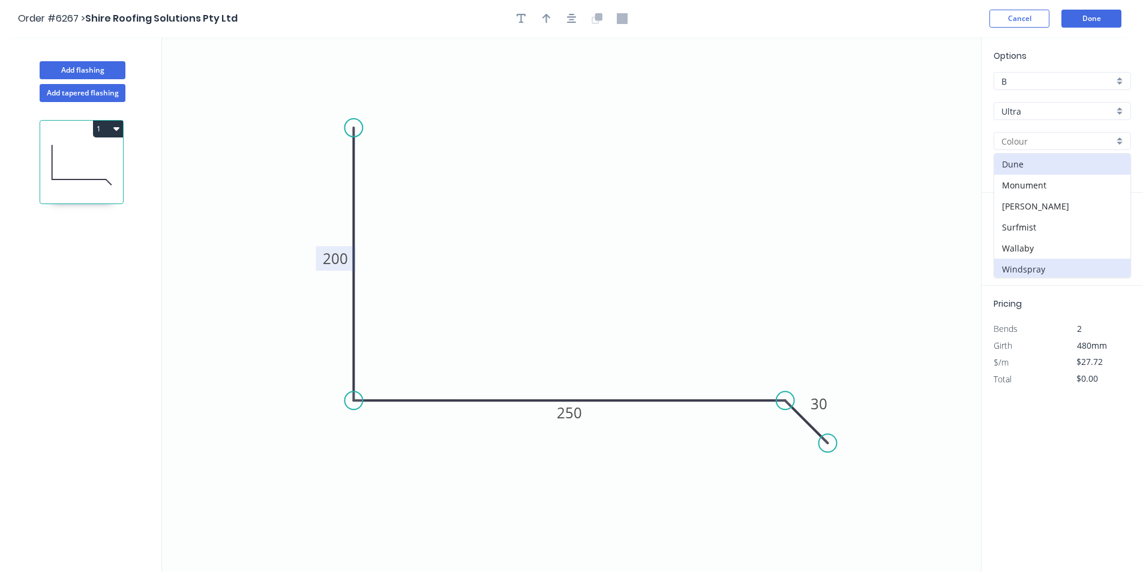
type input "Windspray"
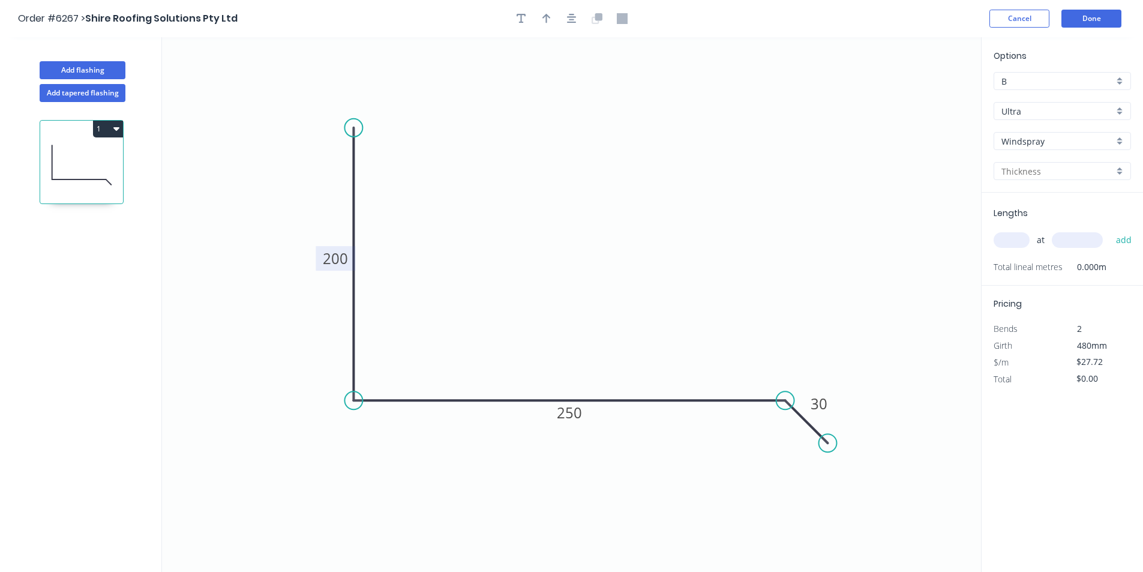
click at [1098, 160] on div "Options B B Ultra Ultra Windspray Windspray 0.55" at bounding box center [1061, 120] width 161 height 143
click at [1091, 171] on input "text" at bounding box center [1057, 171] width 112 height 13
click at [1055, 197] on div "0.55" at bounding box center [1062, 194] width 136 height 21
type input "0.55"
click at [1014, 241] on input "text" at bounding box center [1011, 240] width 36 height 16
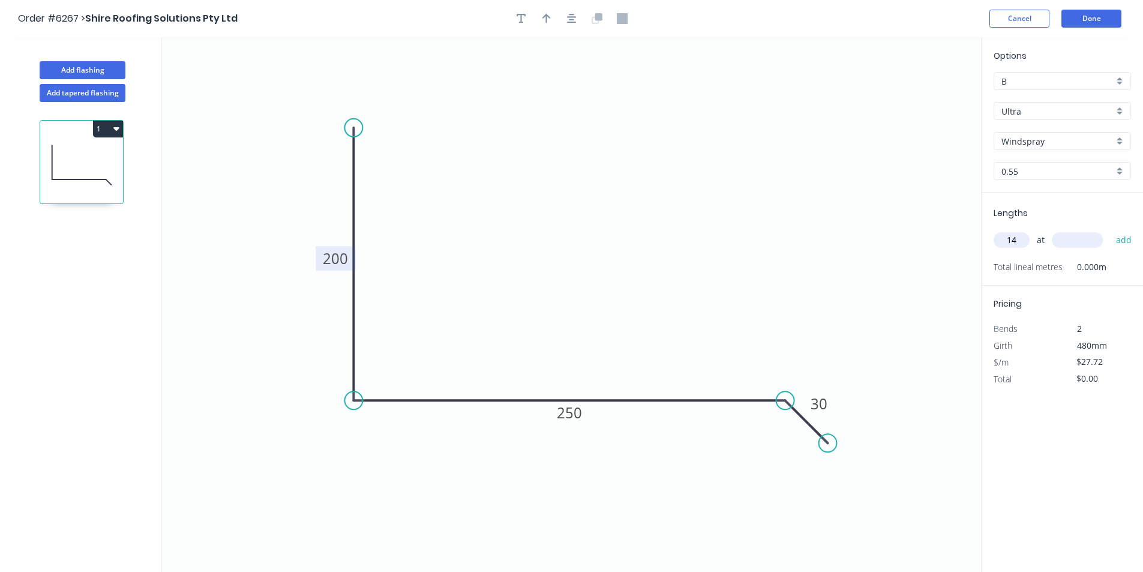
type input "14"
type input "6000"
click at [1110, 230] on button "add" at bounding box center [1124, 240] width 28 height 20
type input "$2,328.48"
click at [78, 74] on button "Add flashing" at bounding box center [83, 70] width 86 height 18
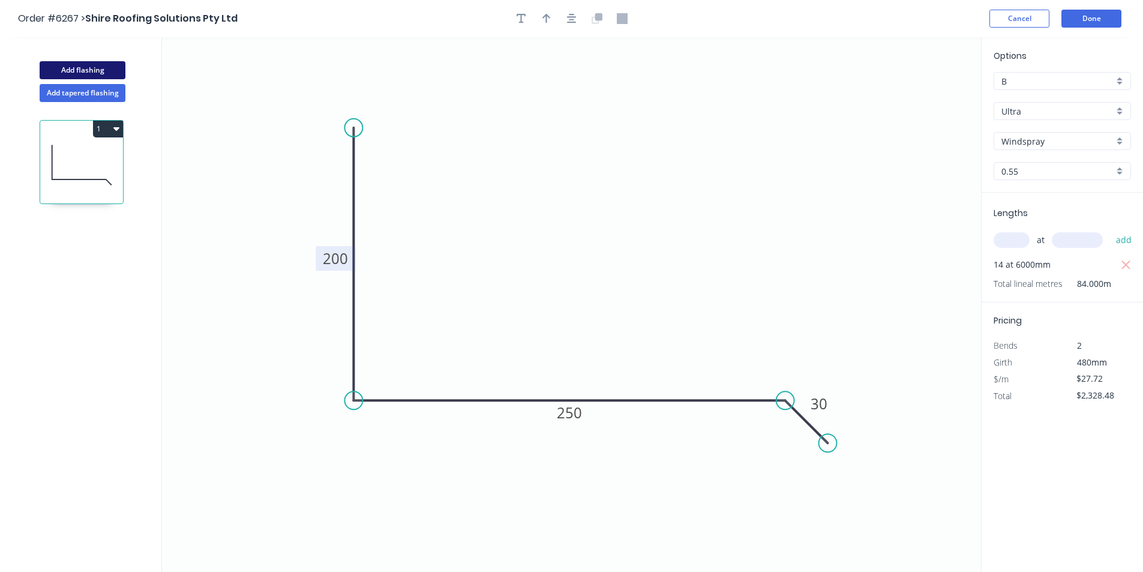
type input "$0.00"
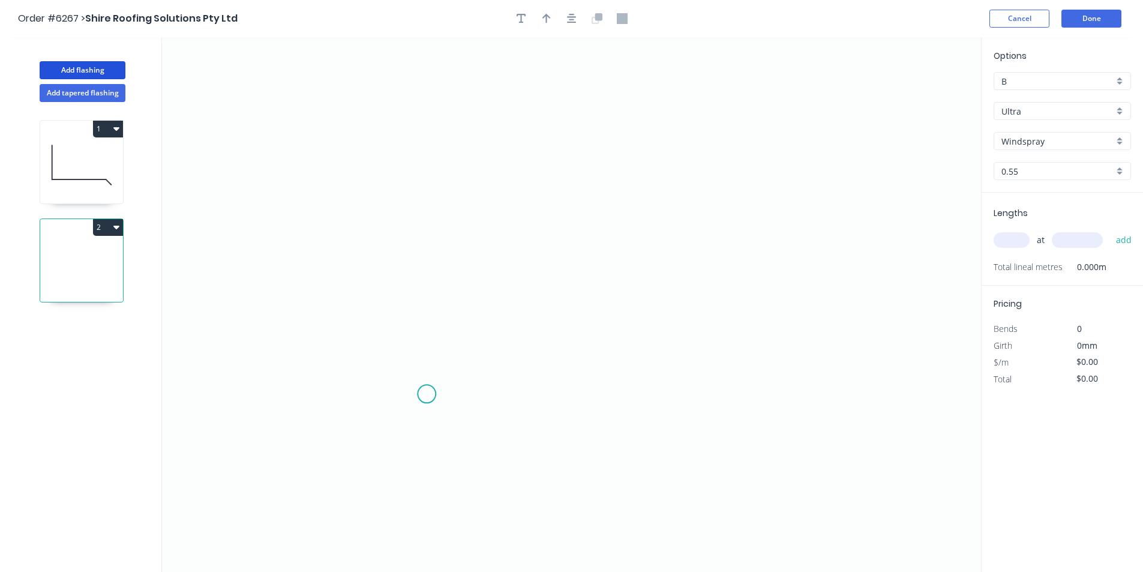
click at [426, 394] on icon "0" at bounding box center [571, 304] width 819 height 534
click at [412, 370] on icon at bounding box center [419, 382] width 14 height 24
click at [413, 157] on icon "0 ?" at bounding box center [571, 304] width 819 height 534
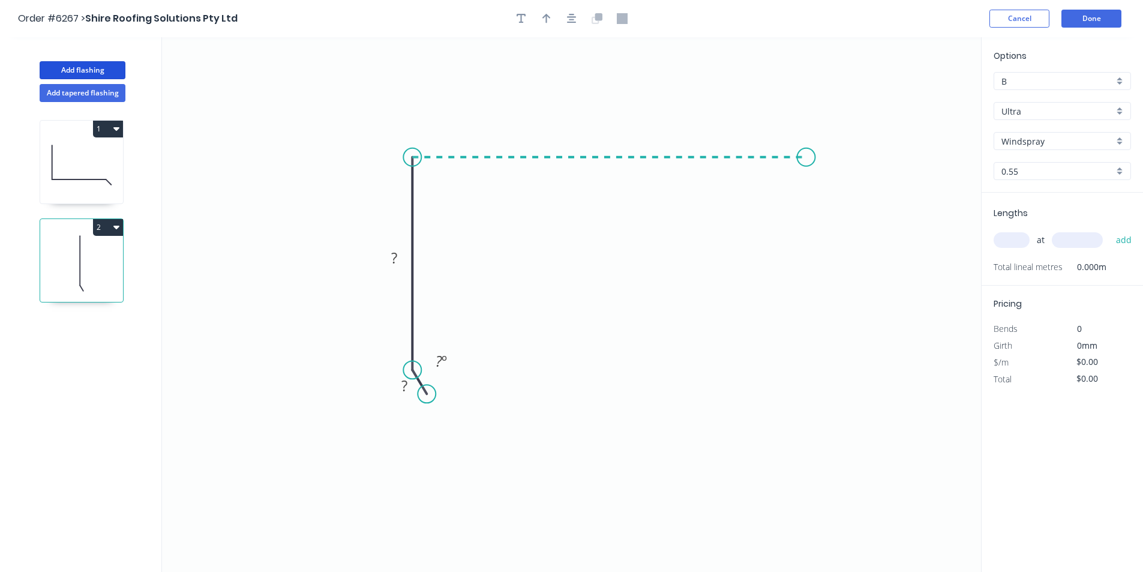
click at [808, 180] on icon "0 ? ? ? º" at bounding box center [571, 304] width 819 height 534
click at [805, 372] on icon "0 ? ? ? ? º" at bounding box center [571, 304] width 819 height 534
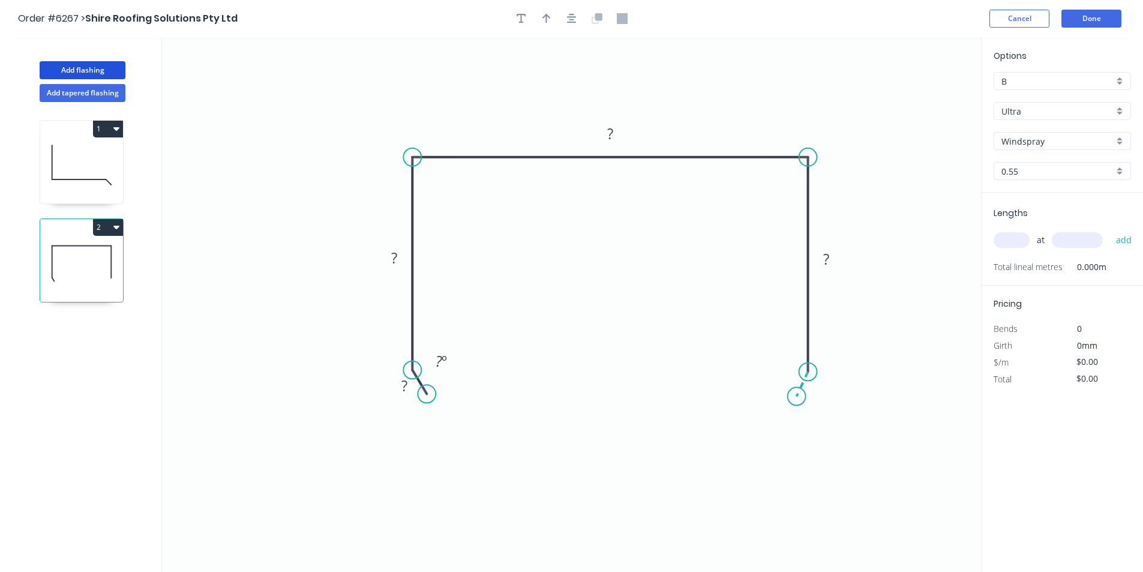
click at [797, 397] on icon "0 ? ? ? ? ? º" at bounding box center [571, 304] width 819 height 534
click at [797, 397] on circle at bounding box center [797, 396] width 18 height 18
click at [405, 383] on tspan "?" at bounding box center [404, 386] width 6 height 20
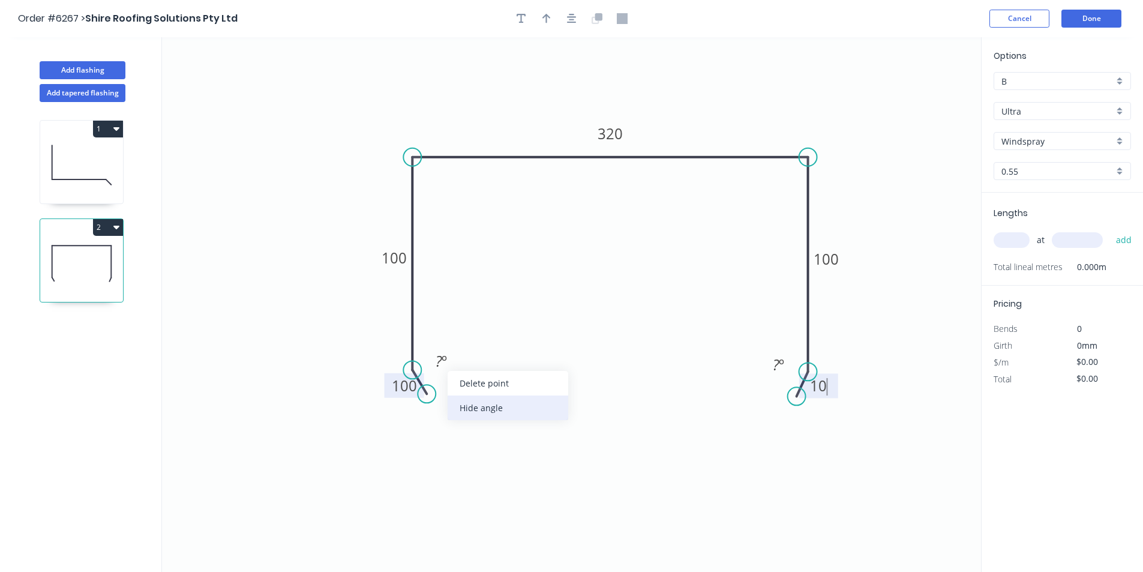
click at [471, 402] on div "Hide angle" at bounding box center [507, 407] width 121 height 25
type input "$37.75"
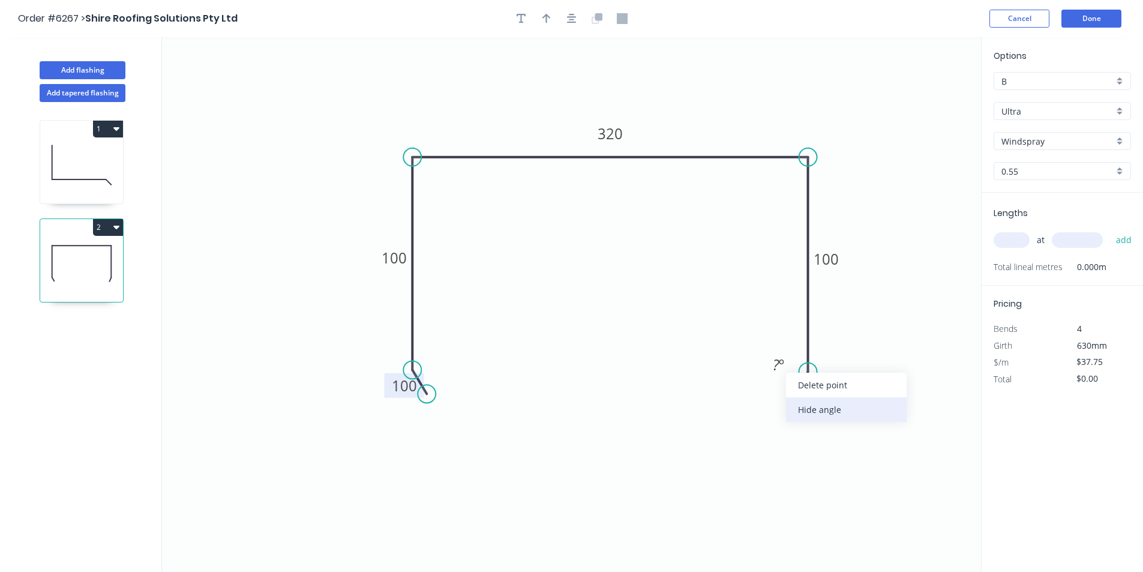
click at [802, 414] on div "Hide angle" at bounding box center [846, 409] width 121 height 25
click at [578, 23] on button "button" at bounding box center [572, 19] width 18 height 18
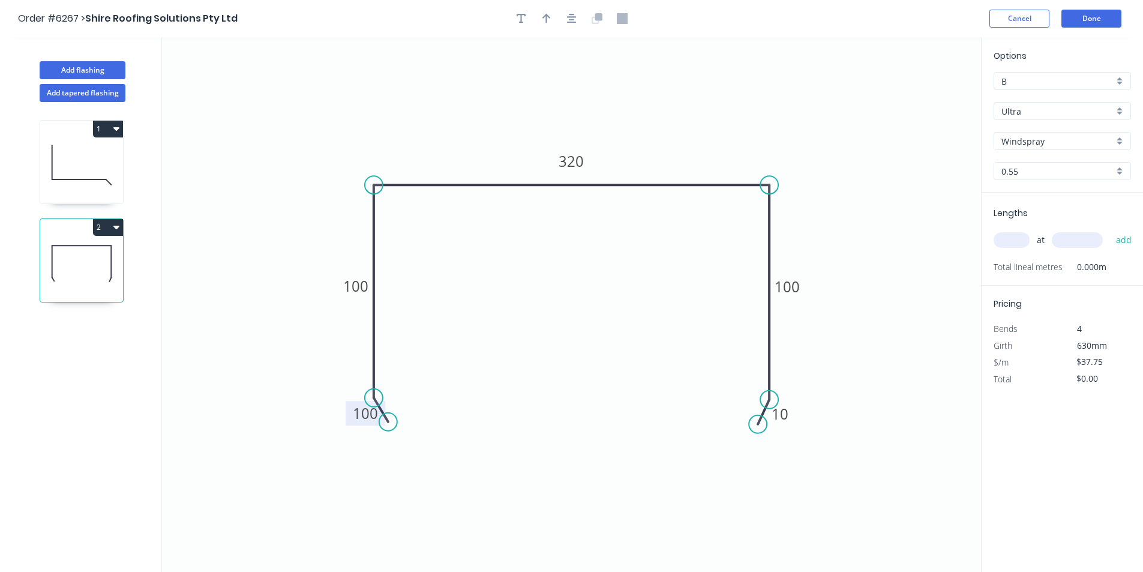
click at [1017, 240] on input "text" at bounding box center [1011, 240] width 36 height 16
type input "10"
type input "6000"
click at [1110, 230] on button "add" at bounding box center [1124, 240] width 28 height 20
type input "$2,265.00"
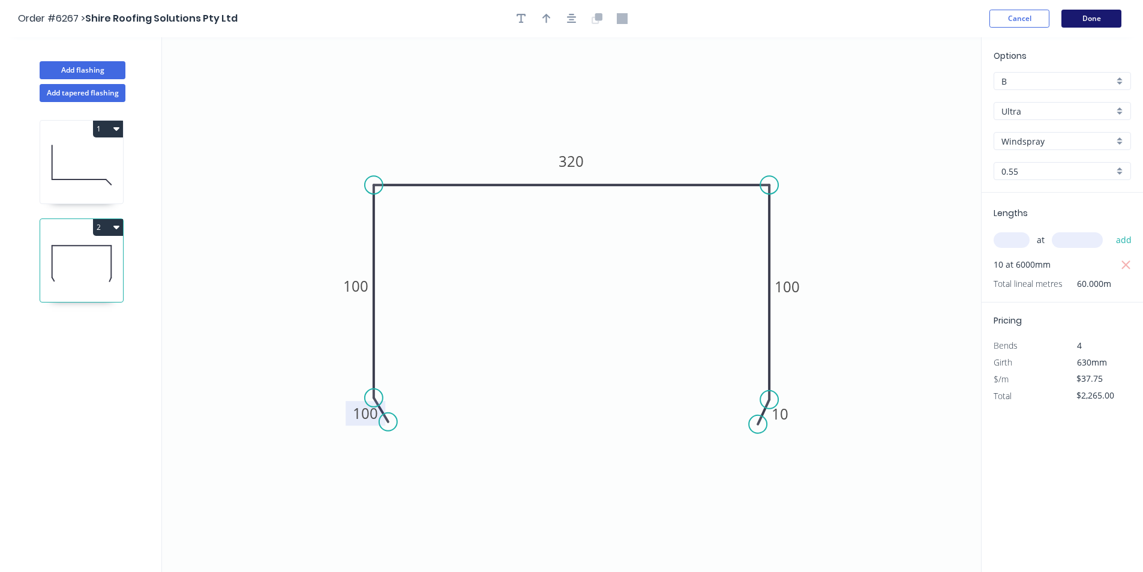
click at [1080, 22] on button "Done" at bounding box center [1091, 19] width 60 height 18
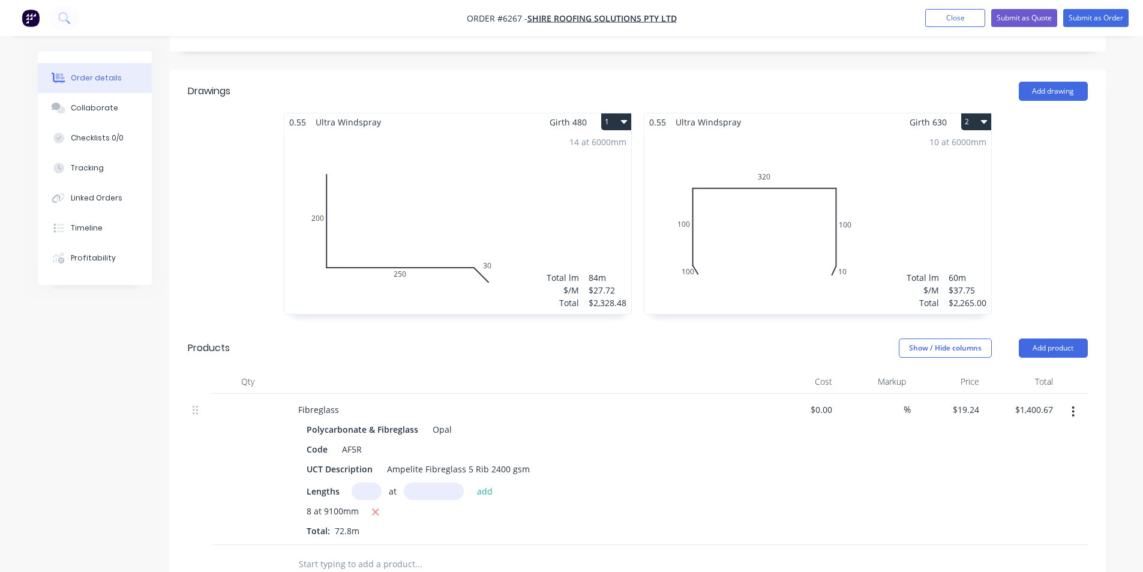
scroll to position [584, 0]
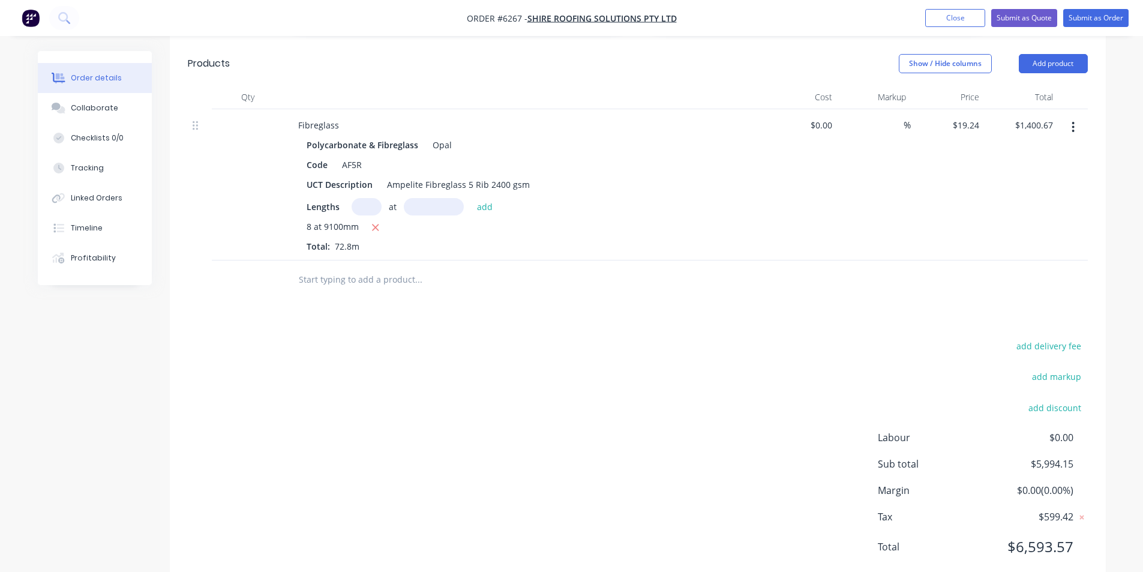
click at [368, 268] on input "text" at bounding box center [418, 280] width 240 height 24
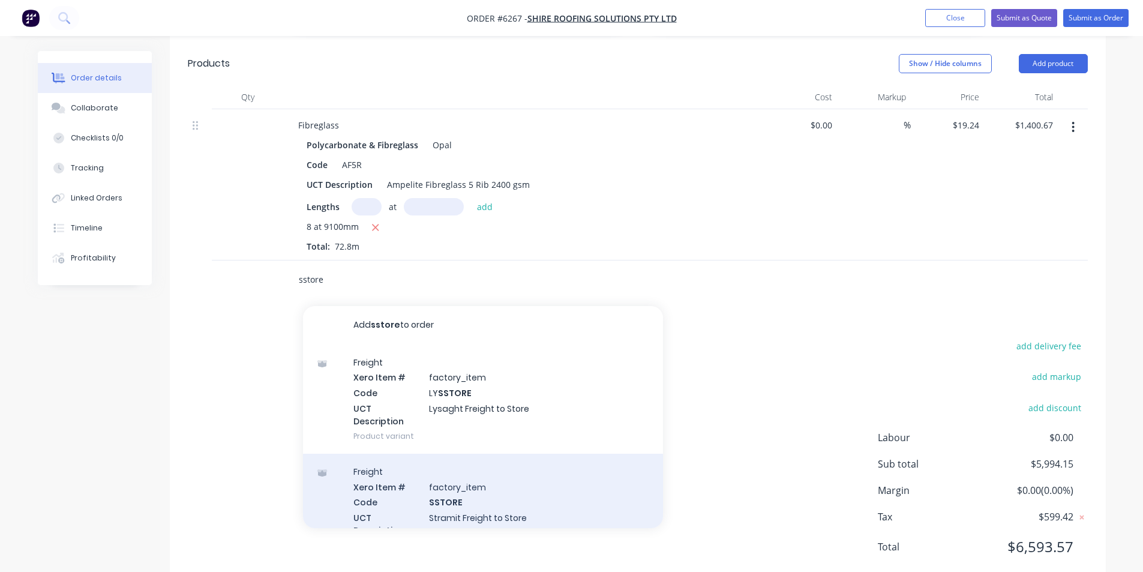
type input "sstore"
drag, startPoint x: 501, startPoint y: 473, endPoint x: 527, endPoint y: 470, distance: 25.9
click at [527, 470] on div "Freight Xero Item # factory_item Code SSTORE UCT Description Stramit Freight to…" at bounding box center [483, 507] width 360 height 109
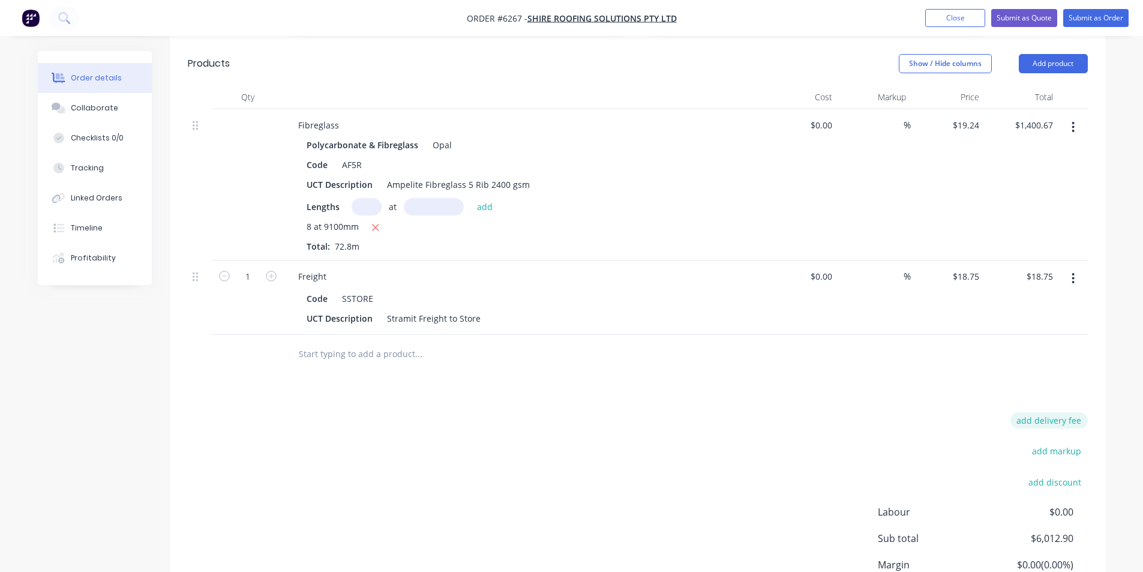
click at [1024, 412] on button "add delivery fee" at bounding box center [1048, 420] width 77 height 16
type input "80"
click input "submit" at bounding box center [0, 0] width 0 height 0
click at [471, 342] on input "text" at bounding box center [418, 354] width 240 height 24
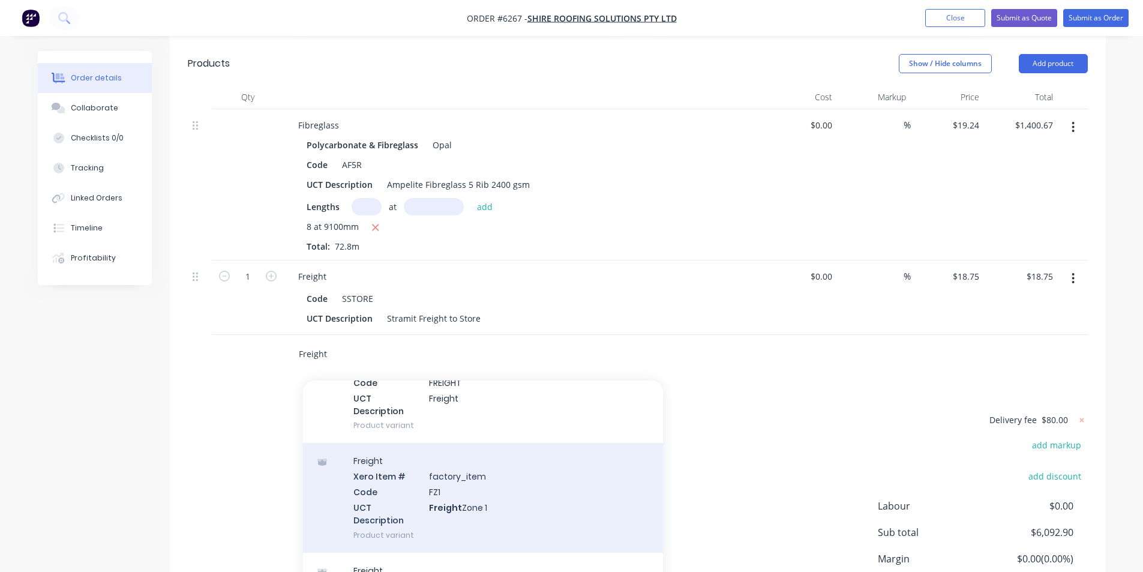
scroll to position [420, 0]
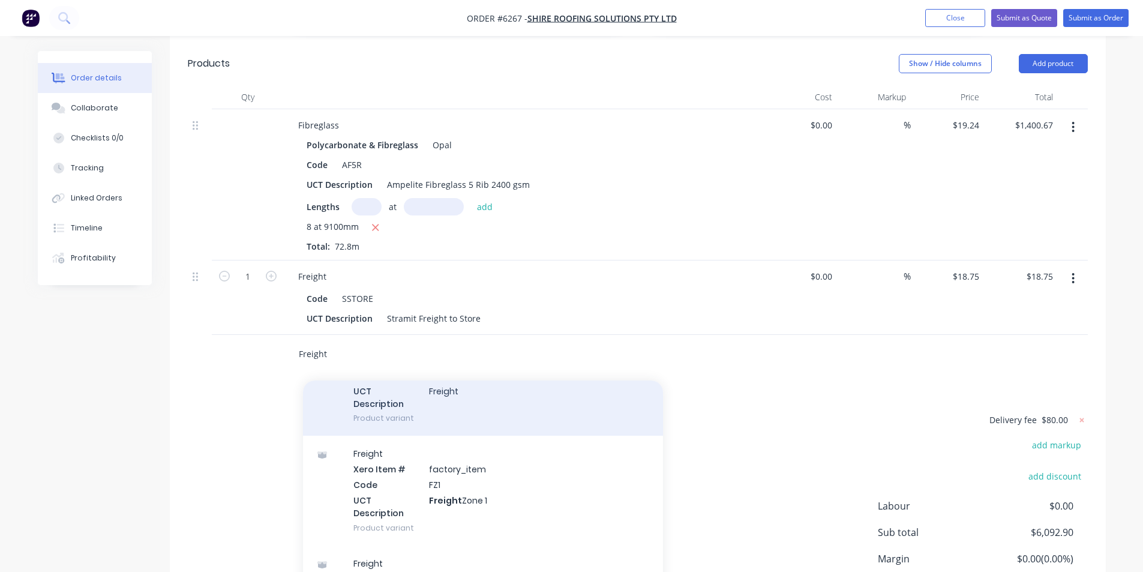
type input "Freight"
click at [482, 378] on div "Freight Xero Item # factory_item Code FREIGHT UCT Description Freight Product v…" at bounding box center [483, 380] width 360 height 109
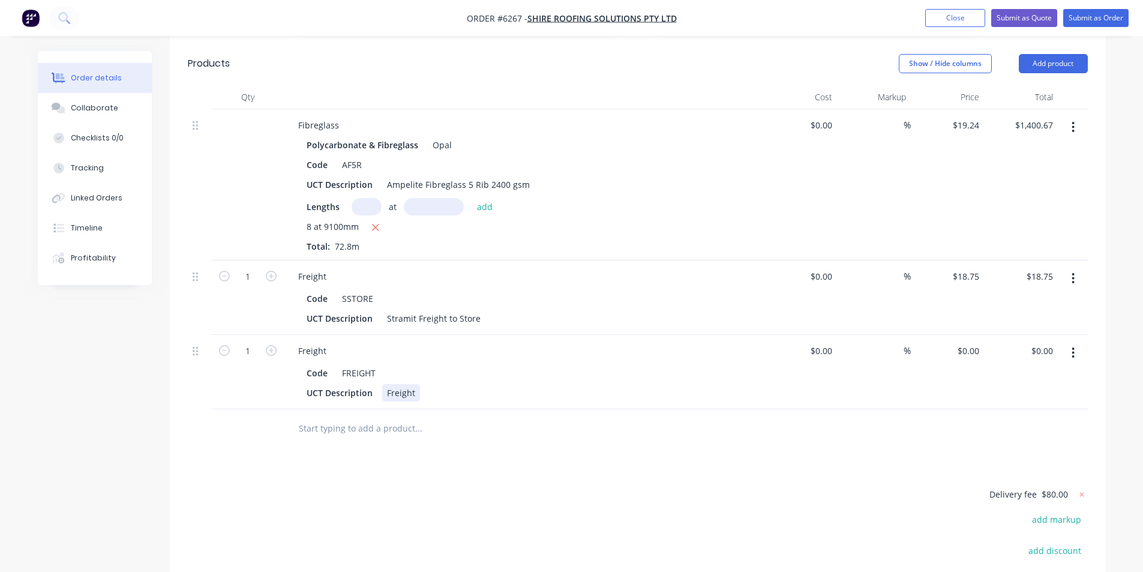
click at [450, 384] on div "UCT Description Freight" at bounding box center [521, 392] width 439 height 17
click at [964, 335] on div "0 0" at bounding box center [948, 372] width 74 height 74
type input "$180.00"
click at [794, 422] on div "Drawings Add drawing 0.55 Ultra Windspray Girth 480 1 0 200 250 30 0 200 250 30…" at bounding box center [638, 257] width 936 height 945
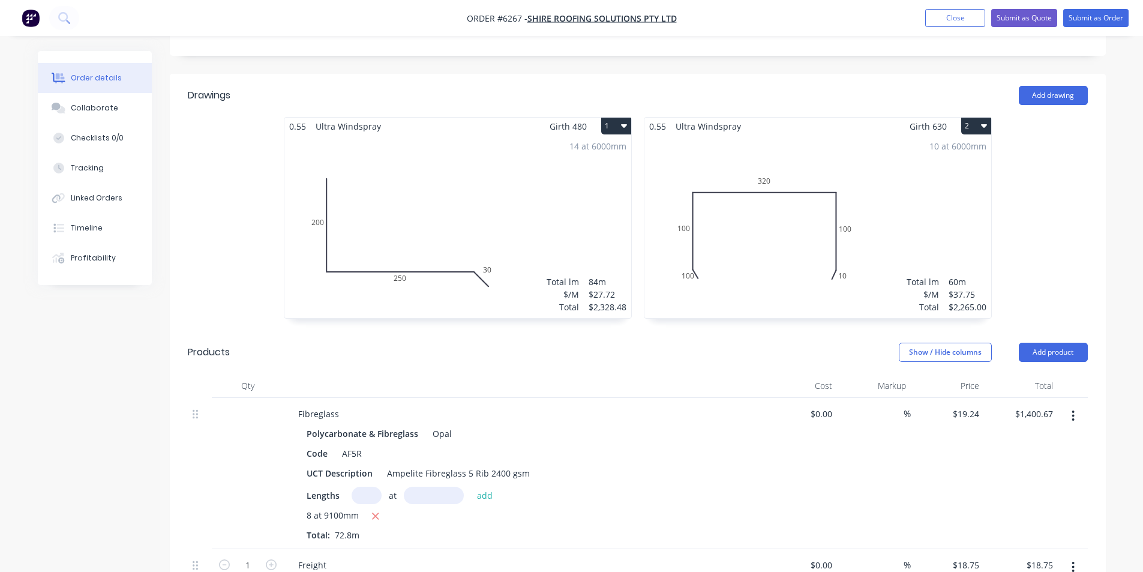
scroll to position [104, 0]
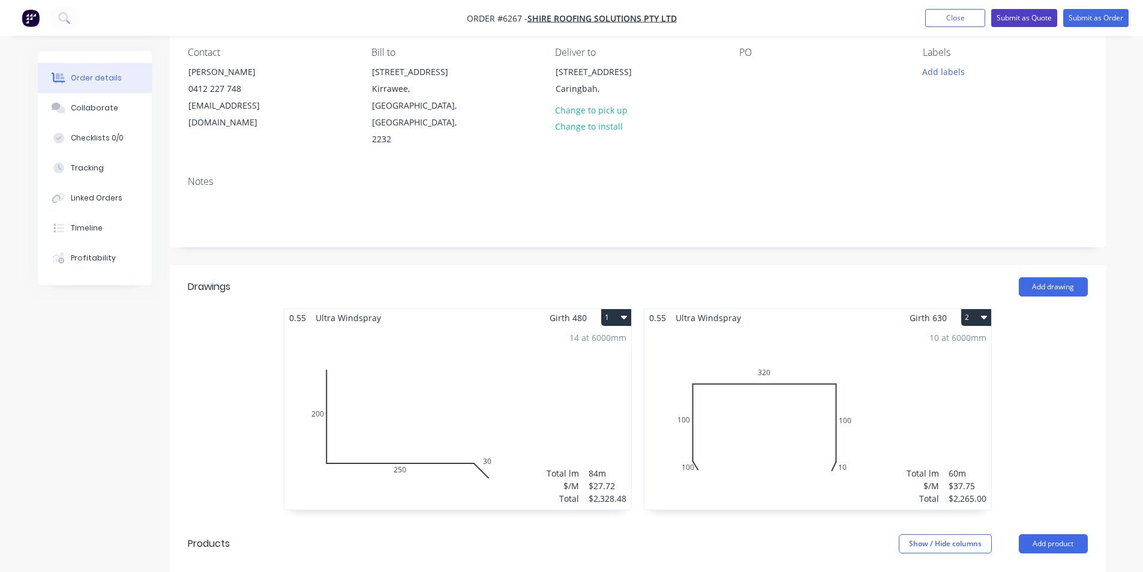
click at [1043, 12] on button "Submit as Quote" at bounding box center [1024, 18] width 66 height 18
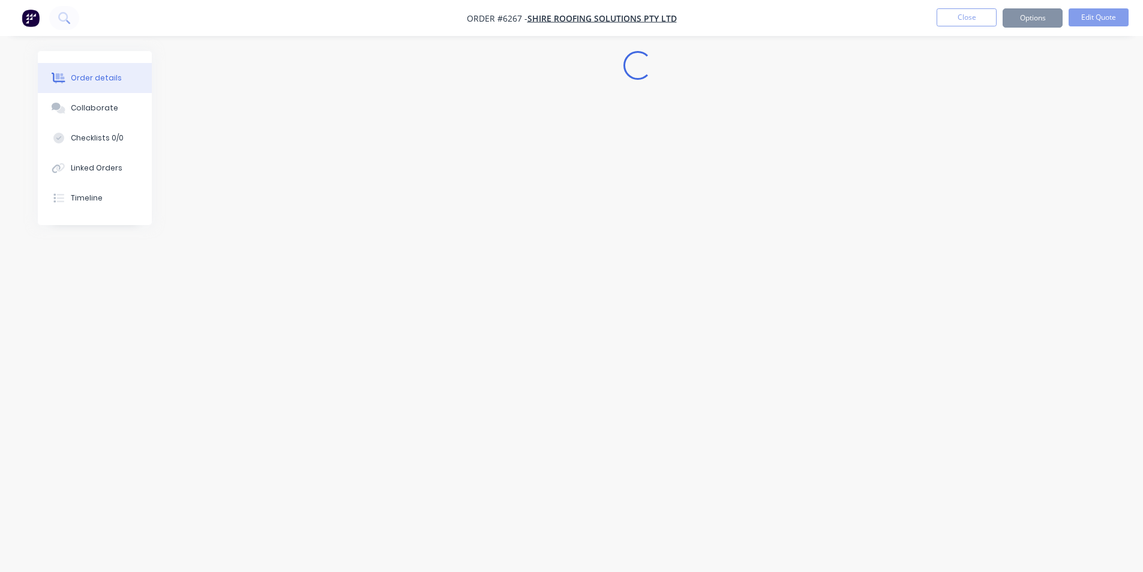
scroll to position [0, 0]
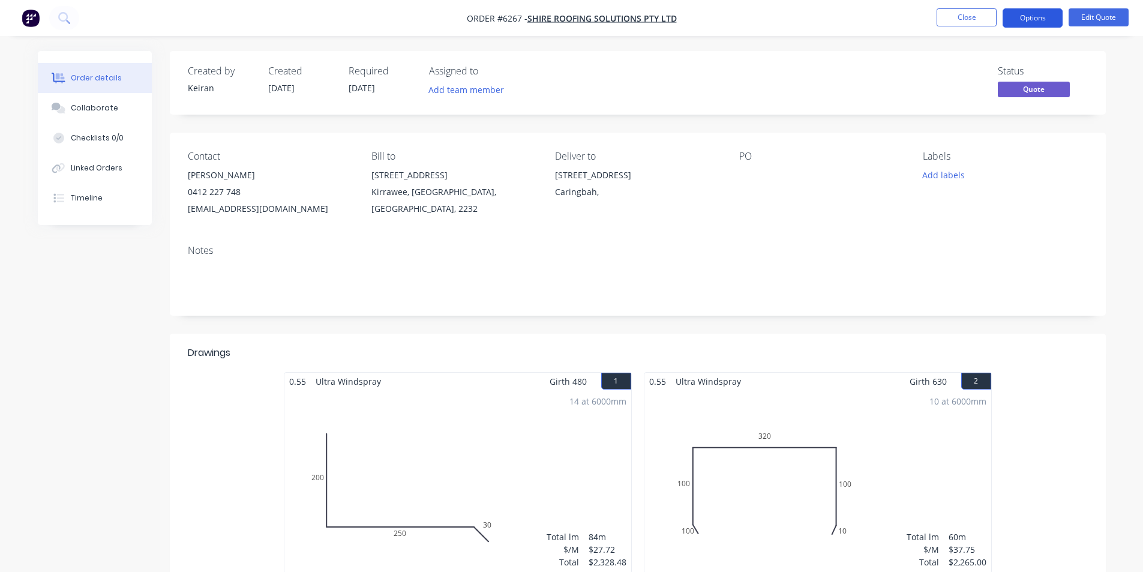
click at [1024, 23] on button "Options" at bounding box center [1032, 17] width 60 height 19
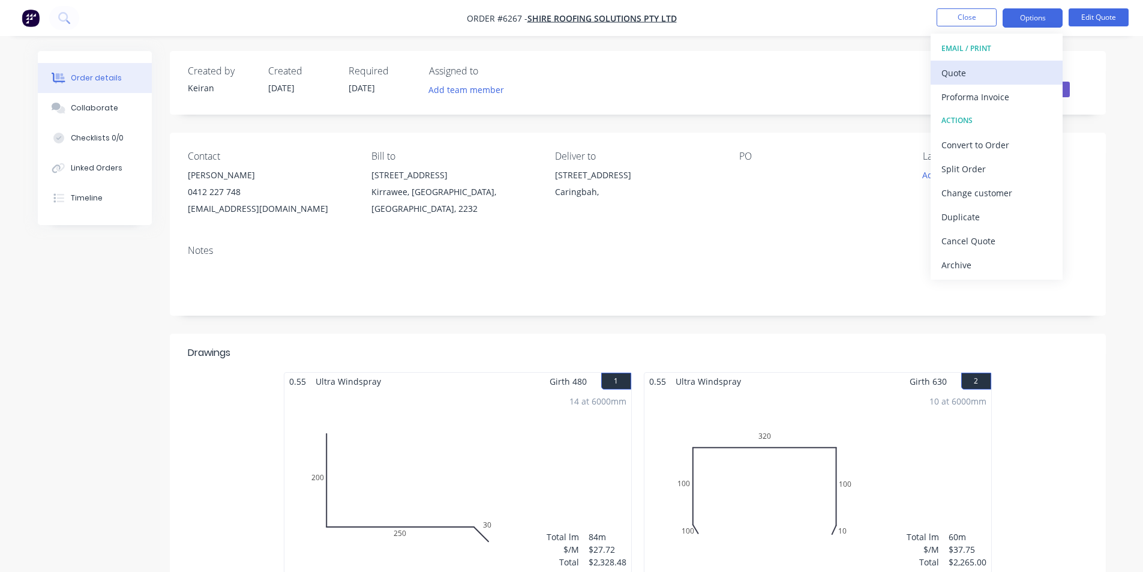
click at [991, 69] on div "Quote" at bounding box center [996, 72] width 110 height 17
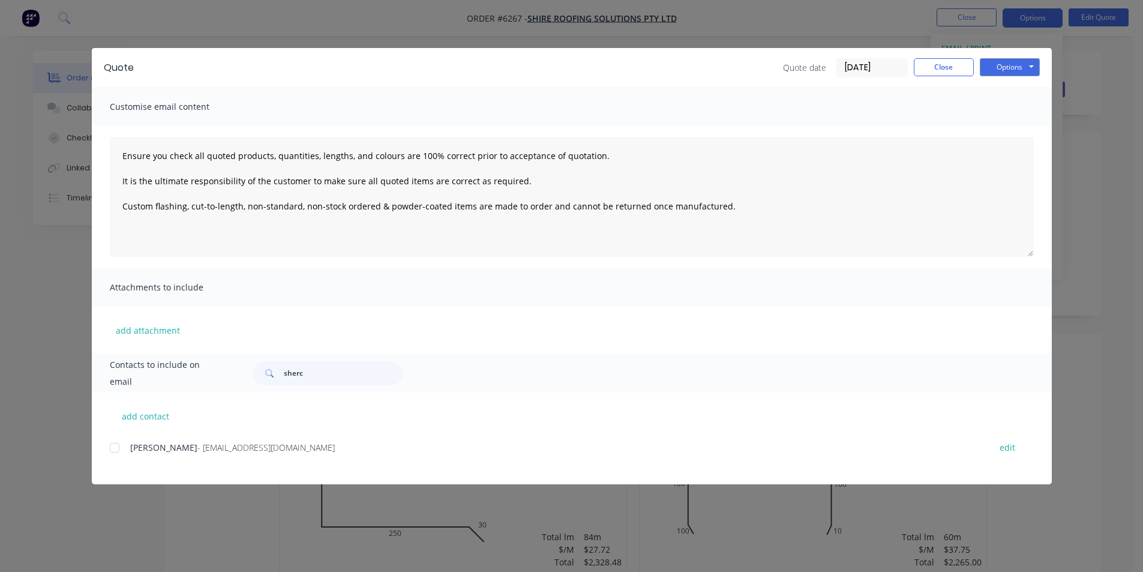
click at [124, 446] on div at bounding box center [115, 447] width 24 height 24
click at [1029, 57] on div "Quote Quote date [DATE] Close Options Preview Print Email" at bounding box center [572, 67] width 960 height 39
click at [1025, 65] on button "Options" at bounding box center [1010, 67] width 60 height 18
click at [1012, 130] on button "Email" at bounding box center [1018, 128] width 77 height 20
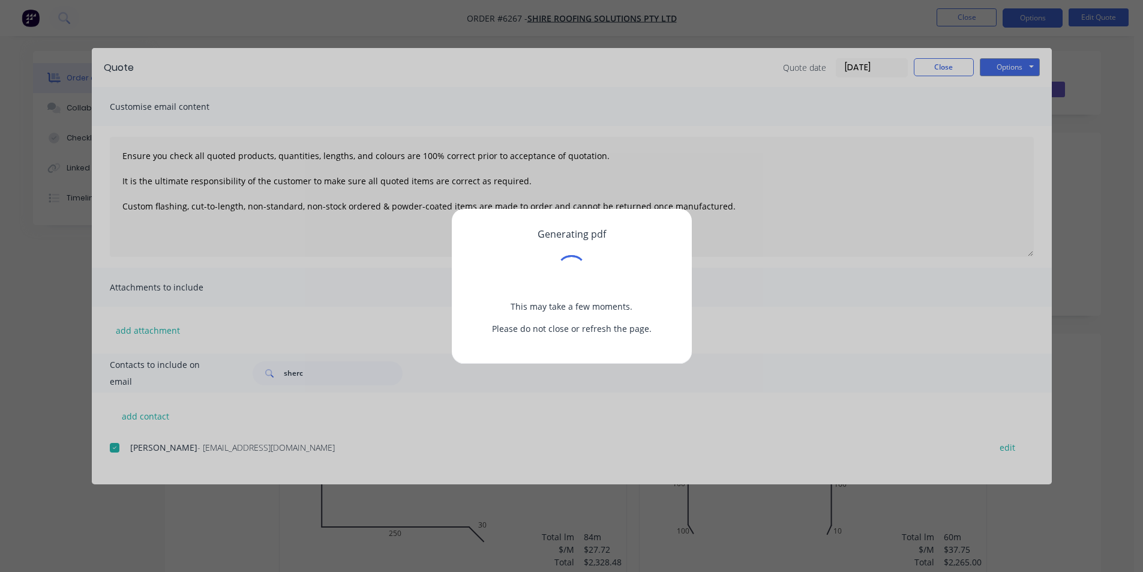
type textarea "Ensure you check all quoted products, quantities, lengths, and colours are 100%…"
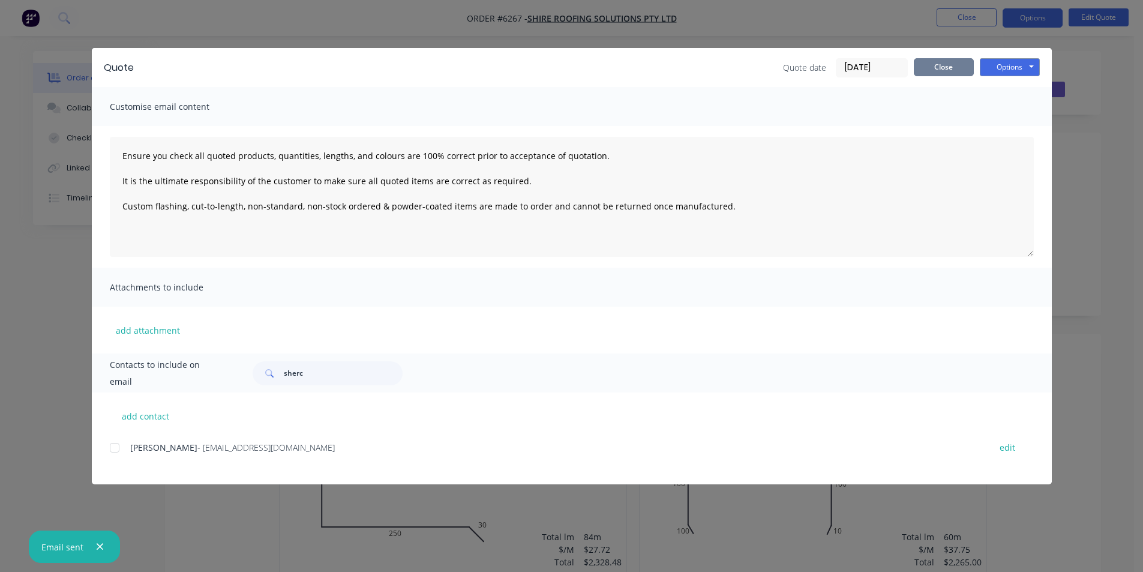
click at [959, 70] on button "Close" at bounding box center [944, 67] width 60 height 18
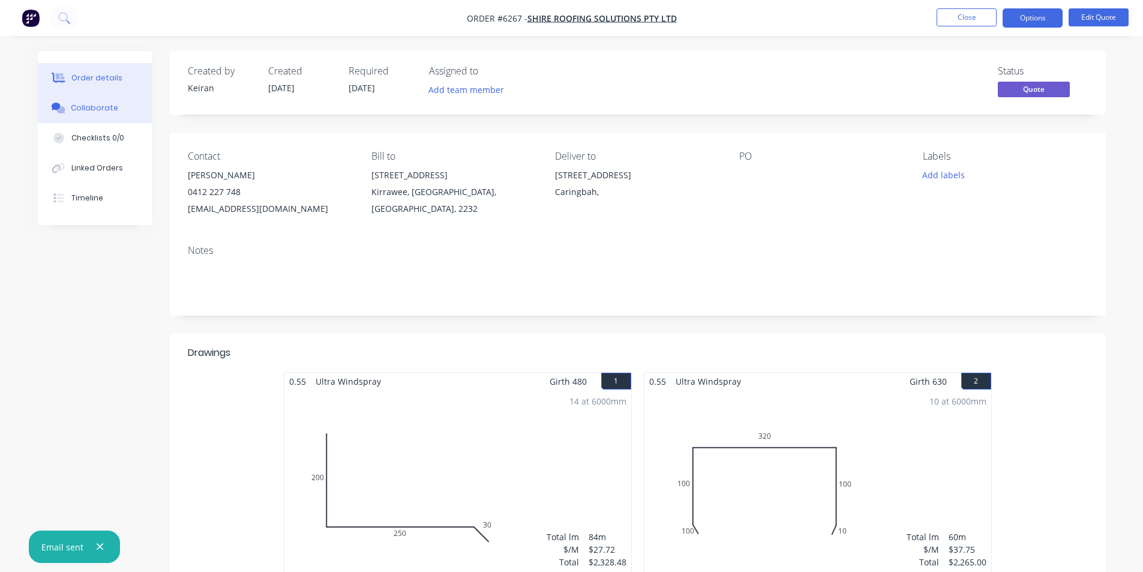
click at [113, 103] on div "Collaborate" at bounding box center [94, 108] width 47 height 11
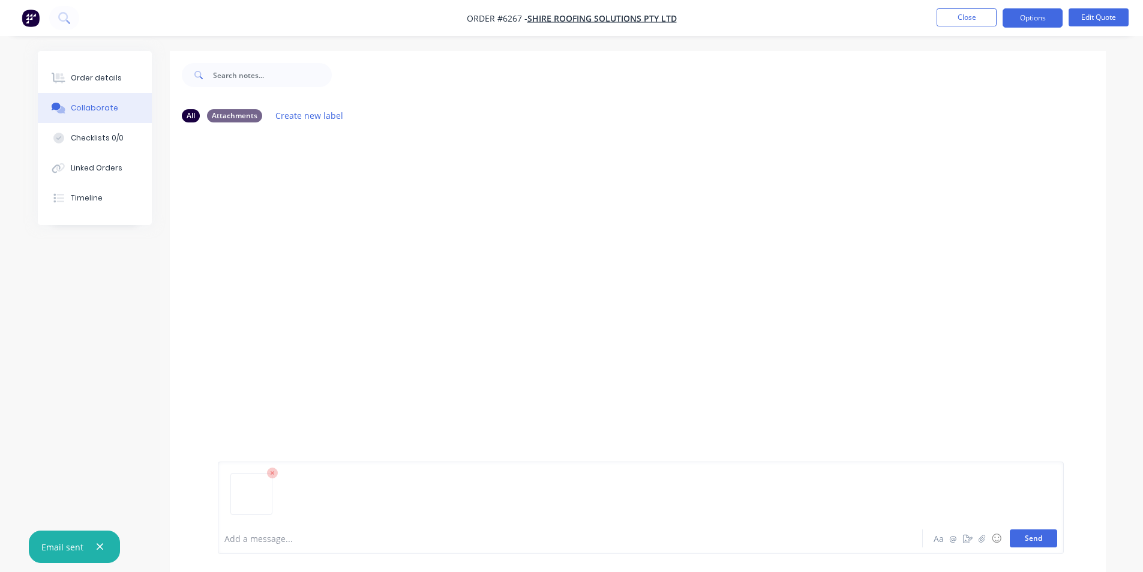
click at [1047, 529] on div "Add a message... Aa @ ☺ Send" at bounding box center [641, 507] width 846 height 92
click at [1047, 536] on button "Send" at bounding box center [1033, 538] width 47 height 18
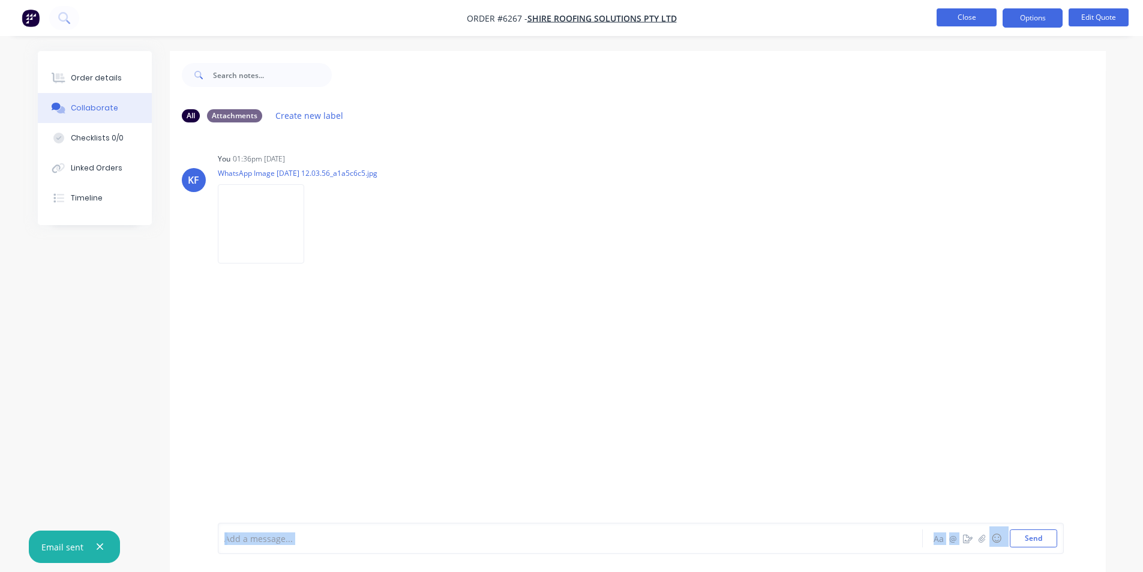
click at [983, 22] on button "Close" at bounding box center [966, 17] width 60 height 18
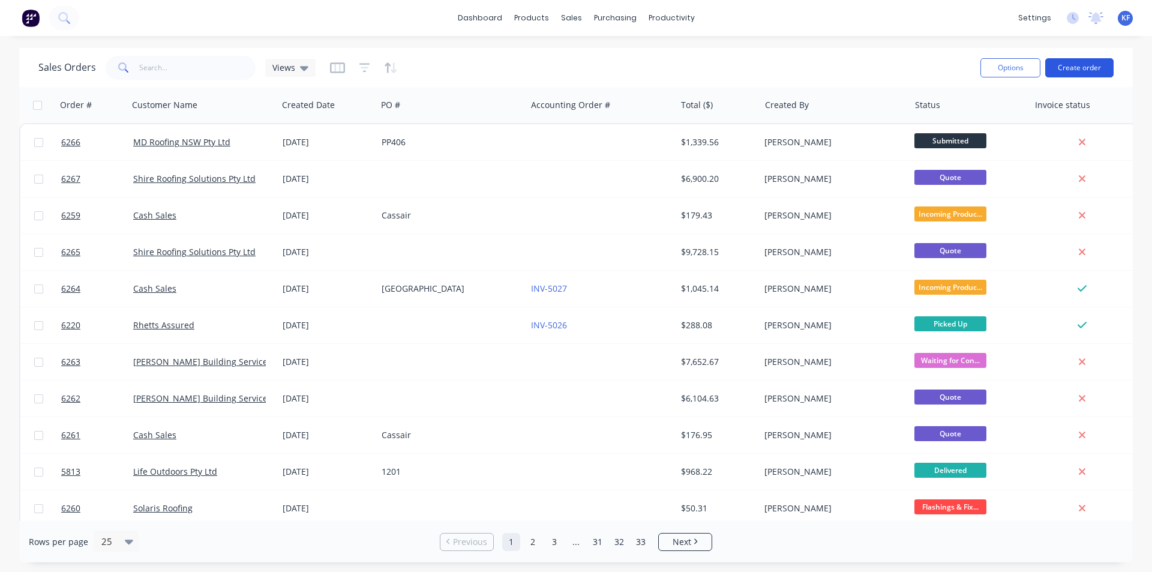
click at [1086, 66] on button "Create order" at bounding box center [1079, 67] width 68 height 19
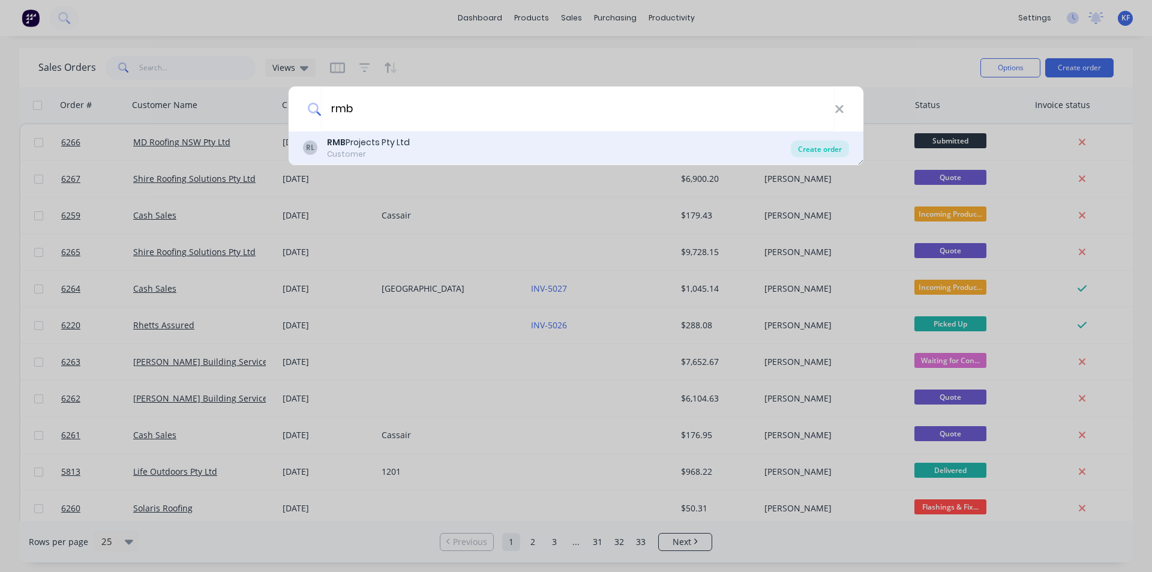
type input "rmb"
click at [813, 147] on div "Create order" at bounding box center [820, 148] width 58 height 17
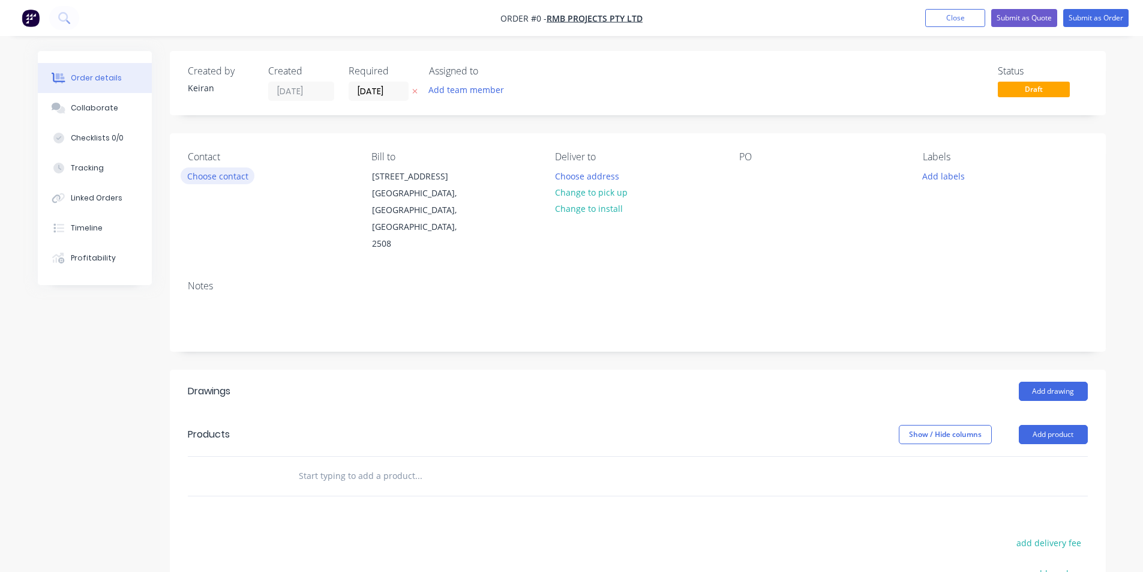
click at [227, 172] on button "Choose contact" at bounding box center [218, 175] width 74 height 16
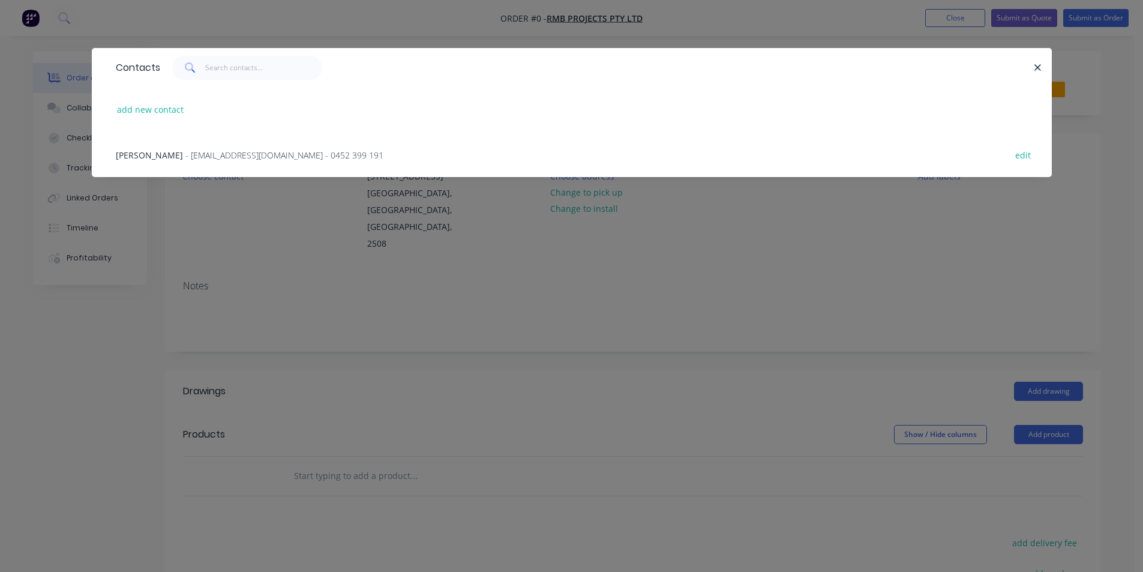
click at [246, 155] on span "- [EMAIL_ADDRESS][DOMAIN_NAME] - 0452 399 191" at bounding box center [284, 154] width 198 height 11
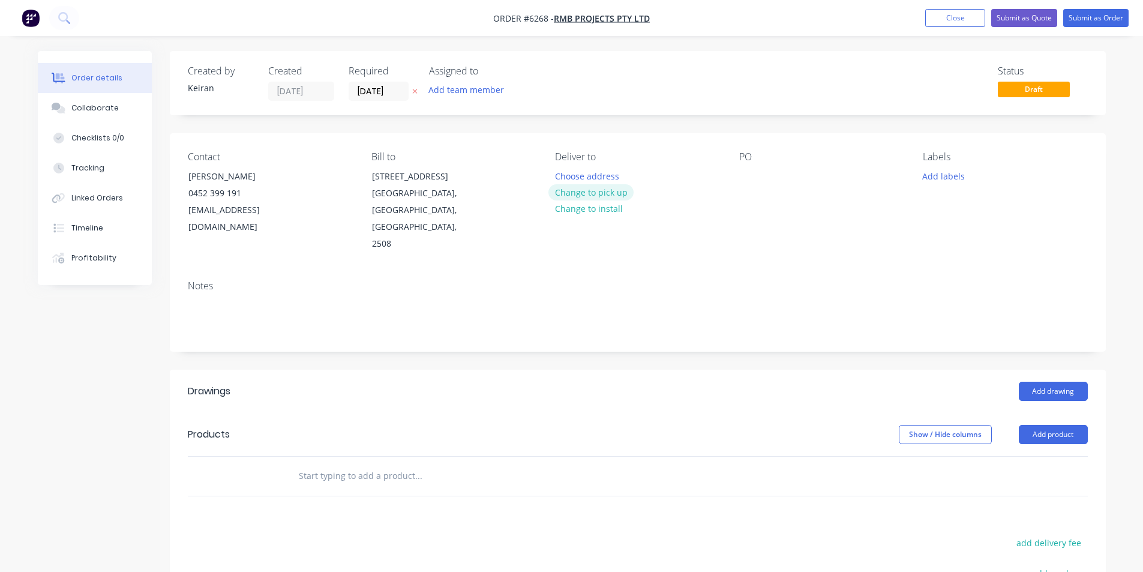
click at [603, 194] on button "Change to pick up" at bounding box center [590, 192] width 85 height 16
click at [768, 174] on div "PO" at bounding box center [821, 201] width 164 height 101
click at [752, 178] on div at bounding box center [748, 175] width 19 height 17
click at [359, 94] on input "[DATE]" at bounding box center [378, 91] width 59 height 18
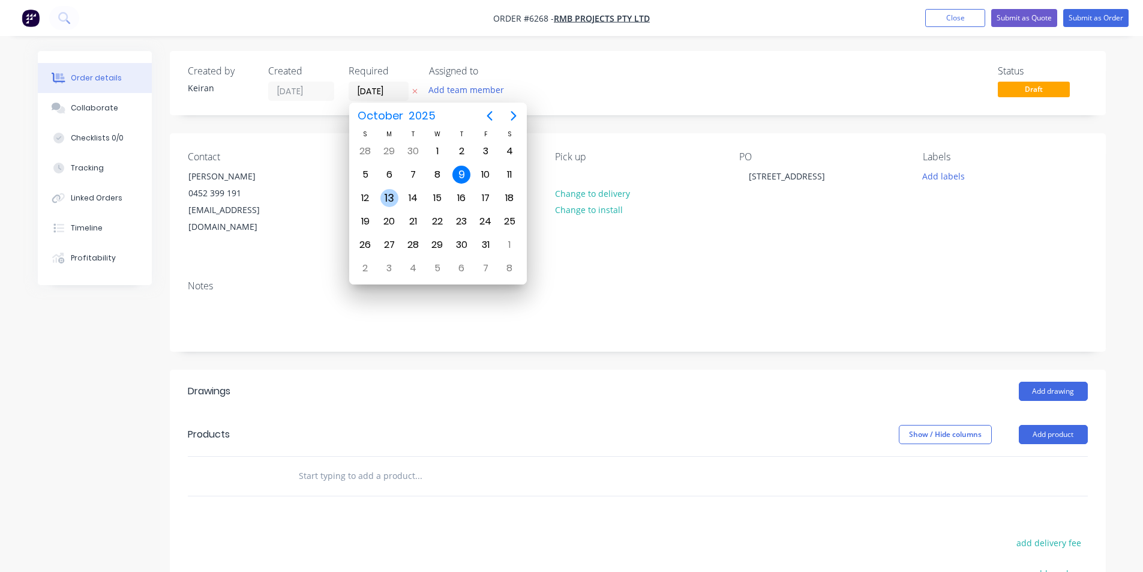
click at [388, 200] on div "13" at bounding box center [389, 198] width 18 height 18
type input "[DATE]"
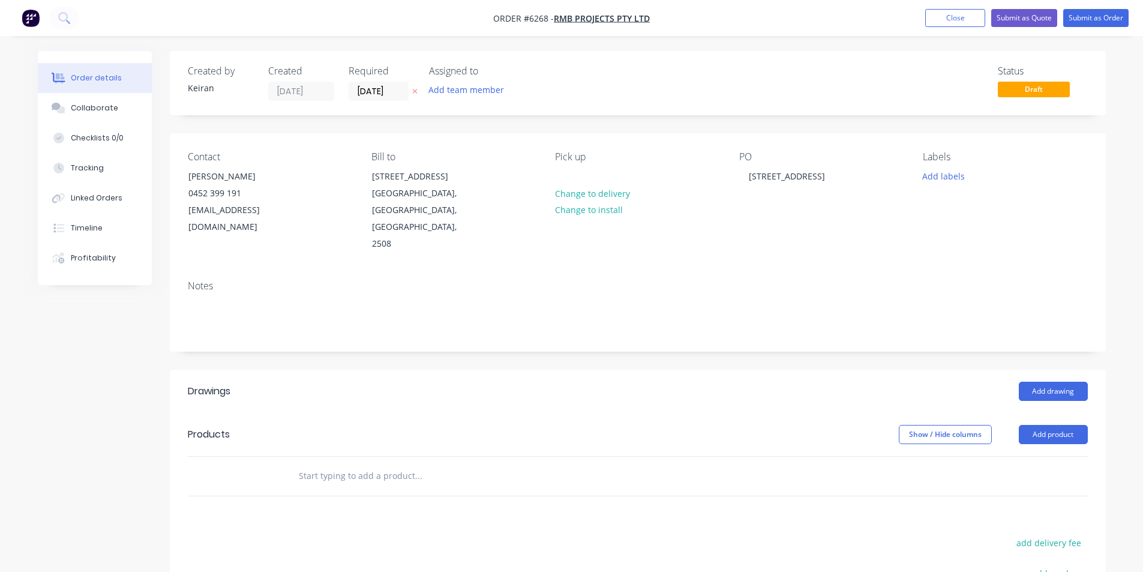
click at [971, 175] on div "Add labels" at bounding box center [1005, 175] width 164 height 16
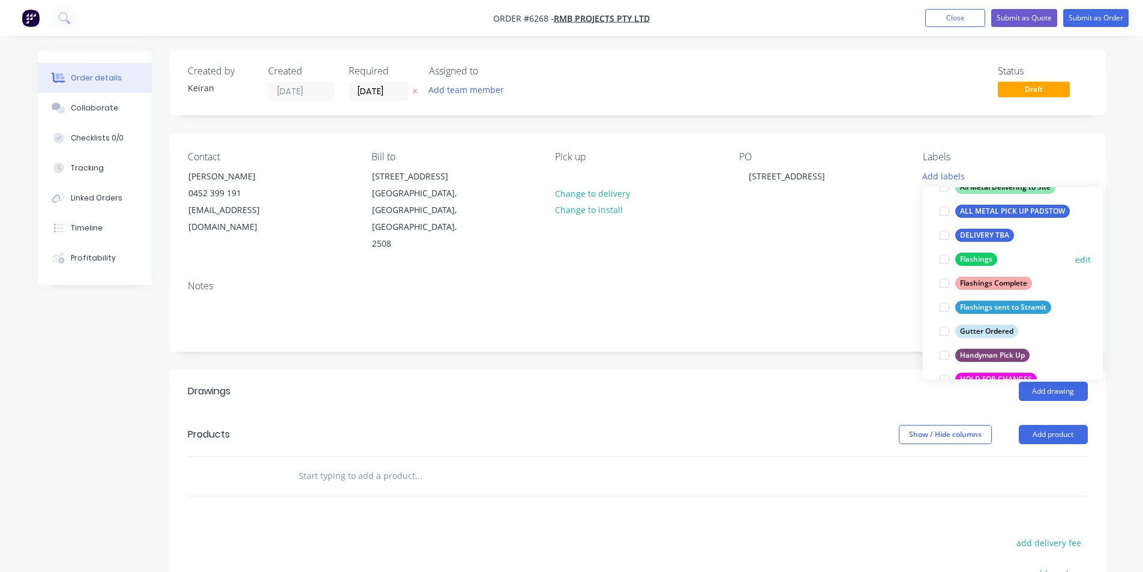
click at [948, 260] on div at bounding box center [944, 259] width 24 height 24
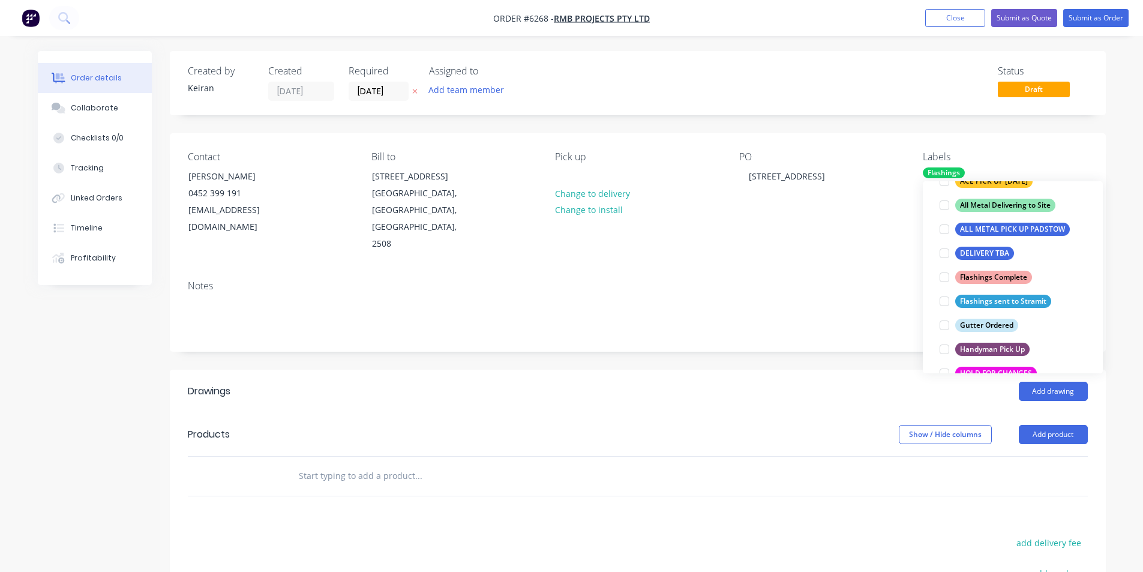
scroll to position [24, 0]
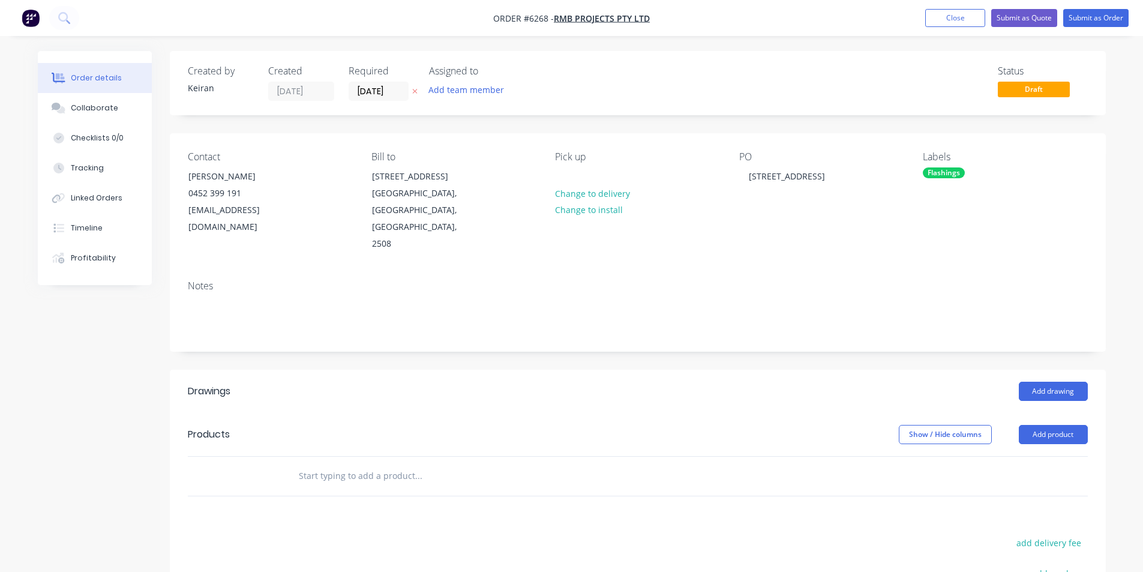
drag, startPoint x: 835, startPoint y: 507, endPoint x: 980, endPoint y: 468, distance: 150.3
click at [1030, 382] on button "Add drawing" at bounding box center [1053, 391] width 69 height 19
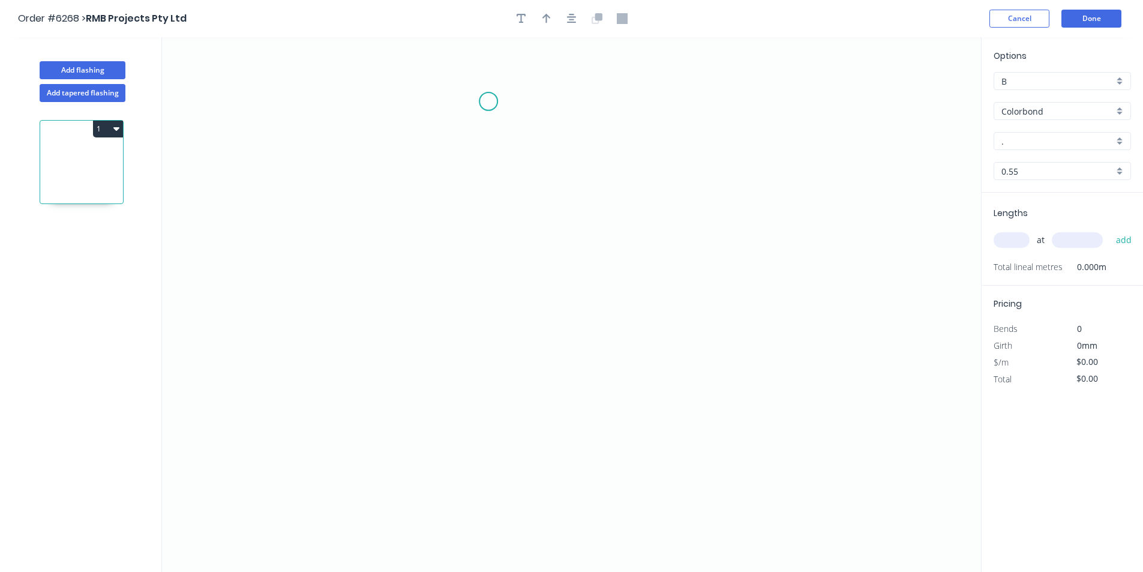
click at [488, 101] on icon "0" at bounding box center [571, 304] width 819 height 534
click at [498, 337] on icon "0" at bounding box center [571, 304] width 819 height 534
click at [563, 338] on icon "0 ?" at bounding box center [571, 304] width 819 height 534
click at [564, 373] on icon "0 ? ?" at bounding box center [571, 304] width 819 height 534
click at [468, 216] on tspan "?" at bounding box center [470, 213] width 6 height 20
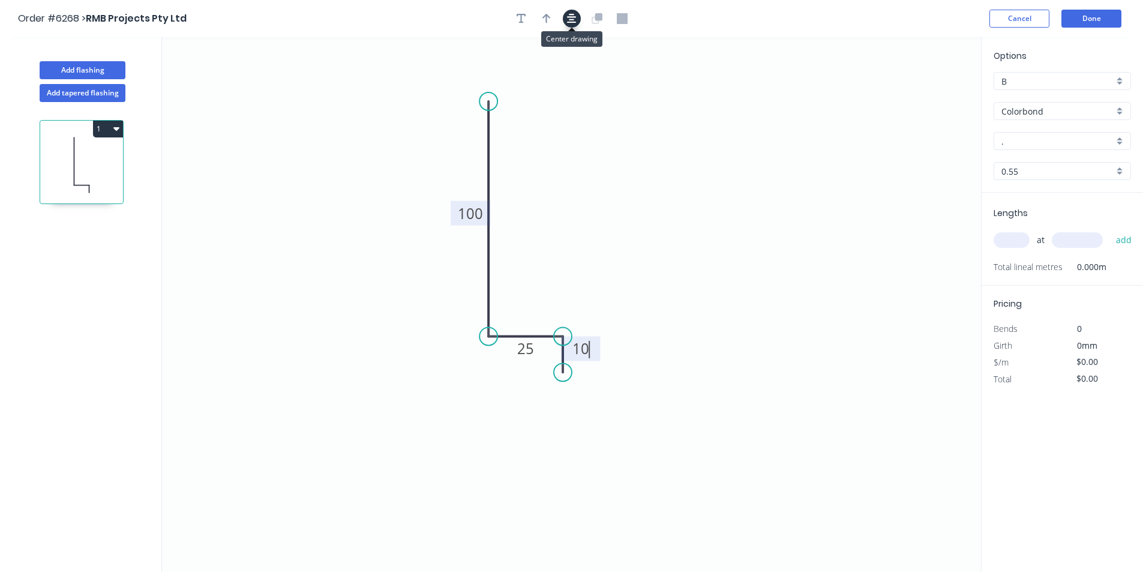
click at [574, 13] on icon "button" at bounding box center [572, 18] width 10 height 11
type input "$9.15"
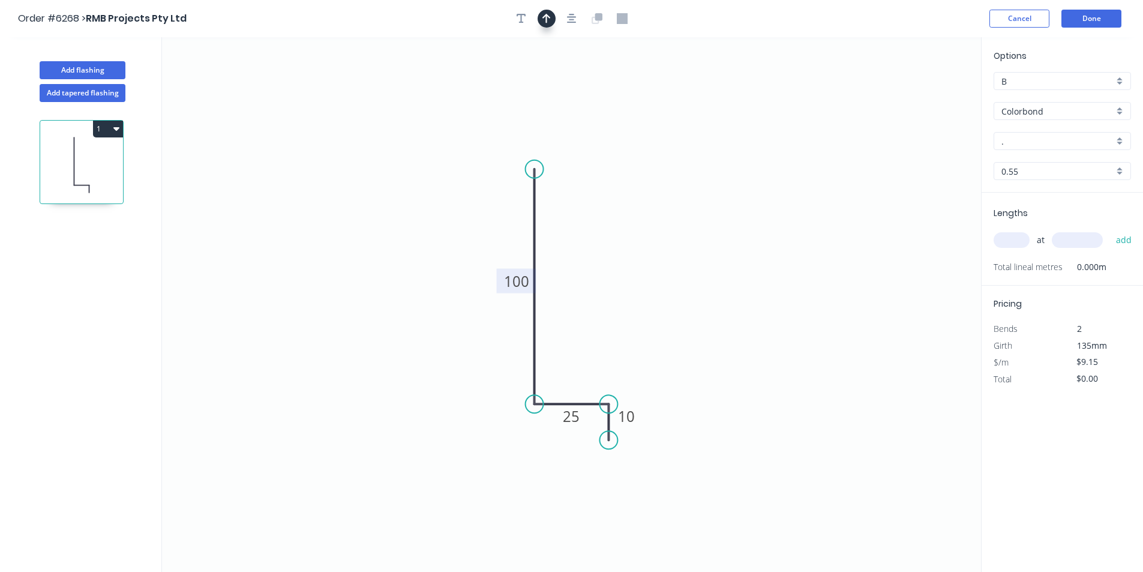
click at [552, 15] on button "button" at bounding box center [546, 19] width 18 height 18
click at [918, 96] on icon "0 100 25 10" at bounding box center [571, 304] width 819 height 534
drag, startPoint x: 920, startPoint y: 96, endPoint x: 621, endPoint y: 366, distance: 402.6
click at [623, 366] on icon at bounding box center [640, 349] width 35 height 35
click at [1014, 143] on input "." at bounding box center [1057, 141] width 112 height 13
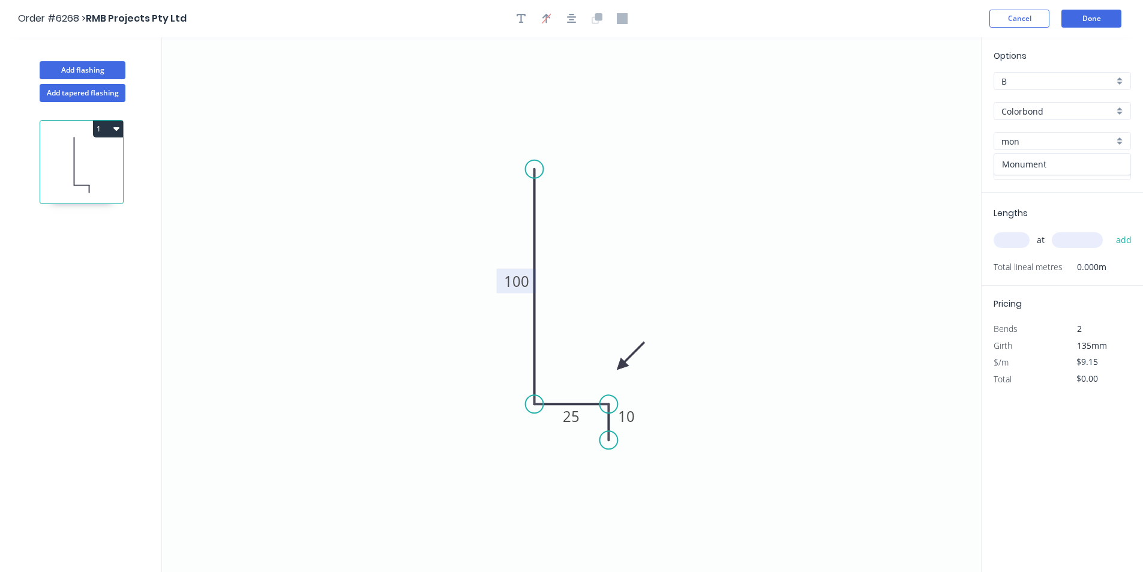
click at [1058, 166] on div "Monument" at bounding box center [1062, 164] width 136 height 21
type input "Monument"
click at [1016, 244] on input "text" at bounding box center [1011, 240] width 36 height 16
type input "1"
type input "1000"
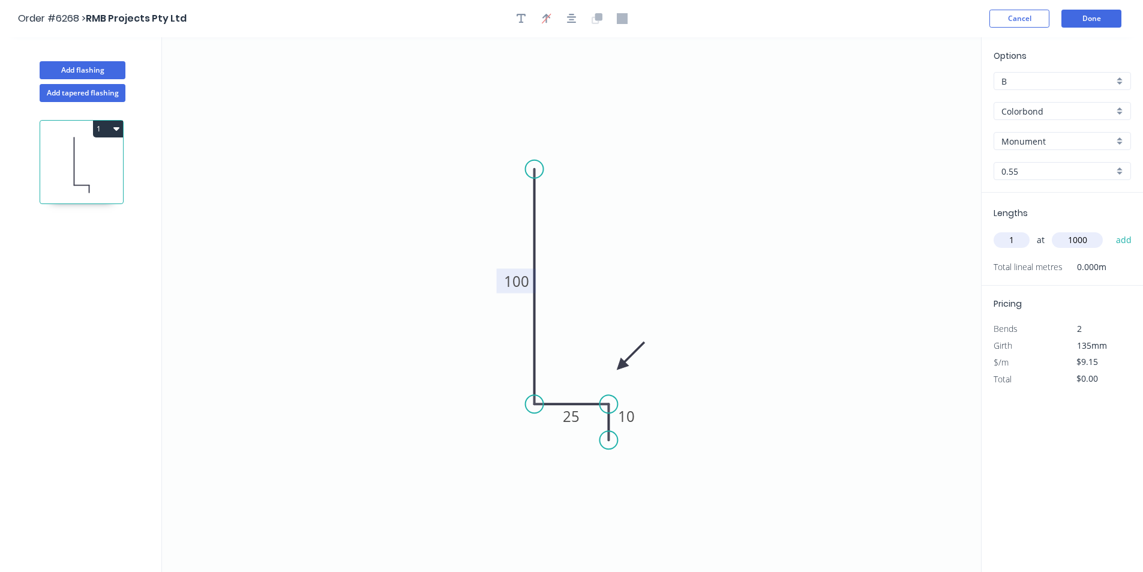
click at [1110, 230] on button "add" at bounding box center [1124, 240] width 28 height 20
type input "$9.15"
click at [1097, 24] on button "Done" at bounding box center [1091, 19] width 60 height 18
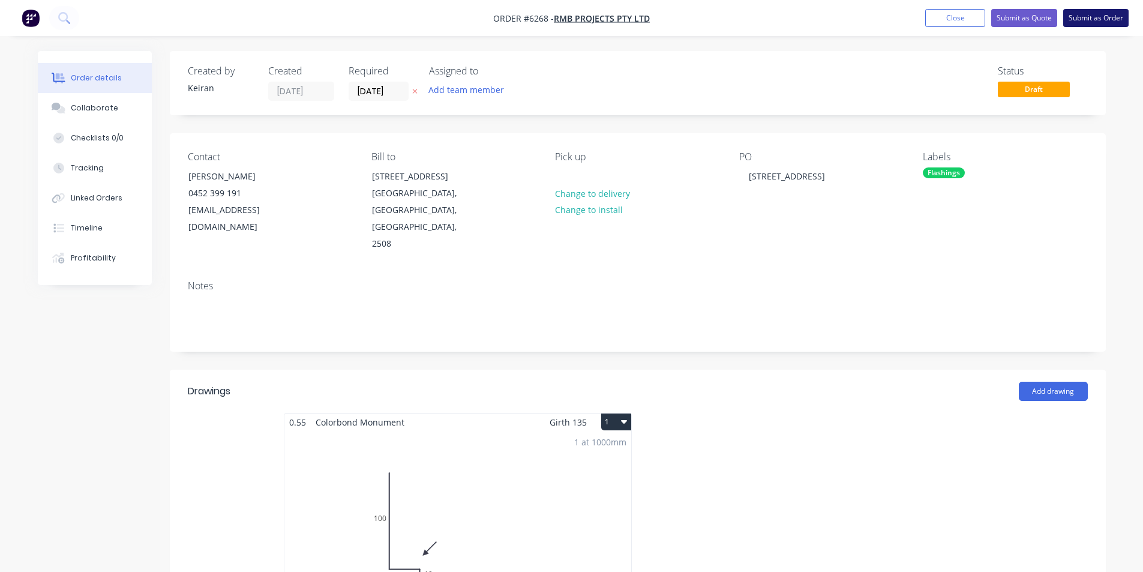
click at [1107, 21] on button "Submit as Order" at bounding box center [1095, 18] width 65 height 18
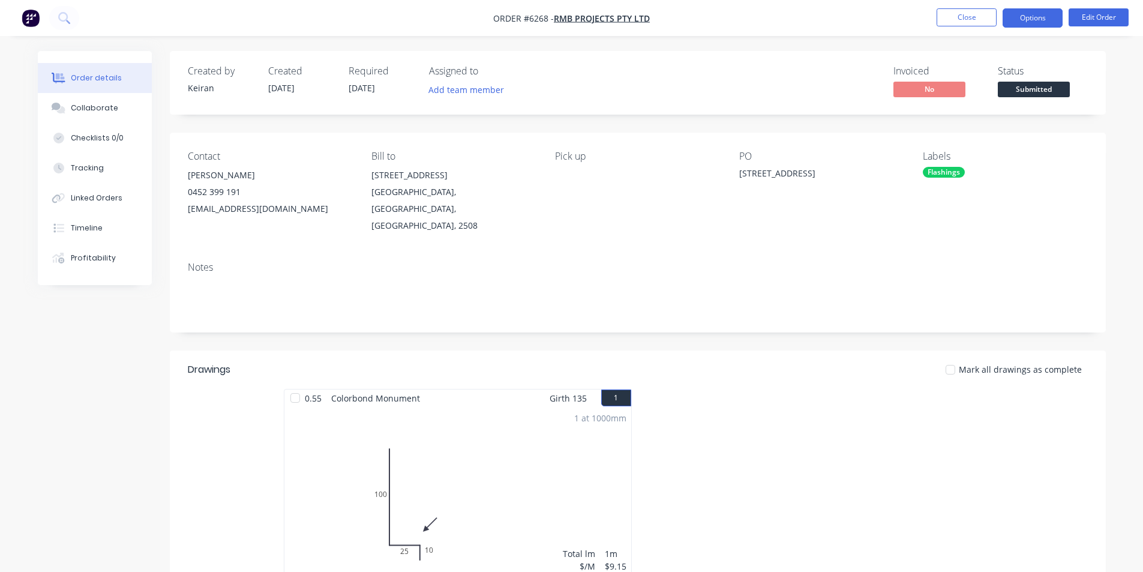
click at [1045, 19] on button "Options" at bounding box center [1032, 17] width 60 height 19
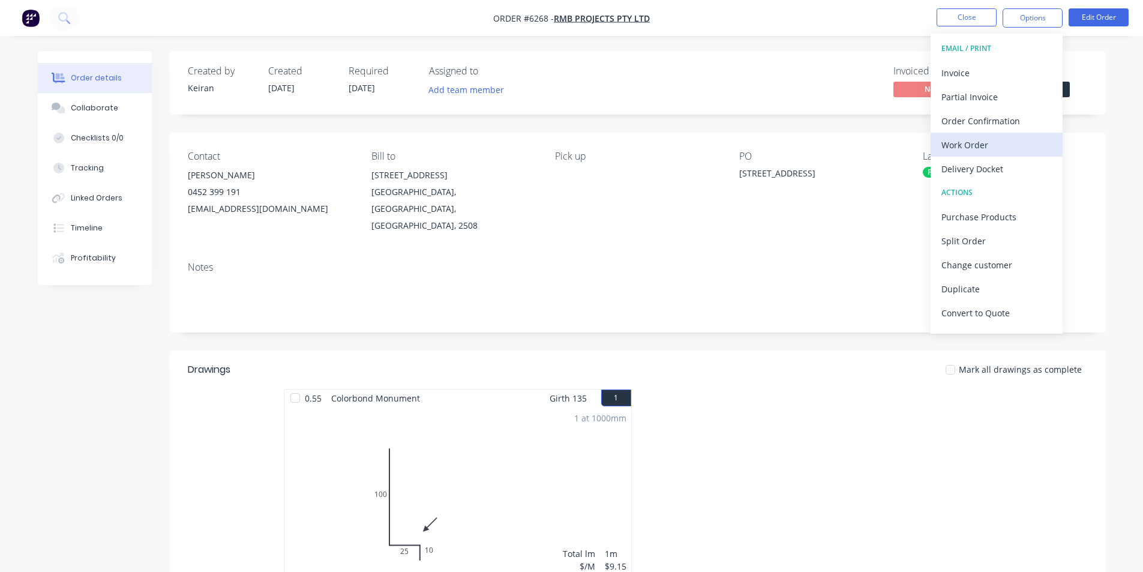
click at [990, 140] on div "Work Order" at bounding box center [996, 144] width 110 height 17
click at [990, 140] on div "Custom" at bounding box center [996, 144] width 110 height 17
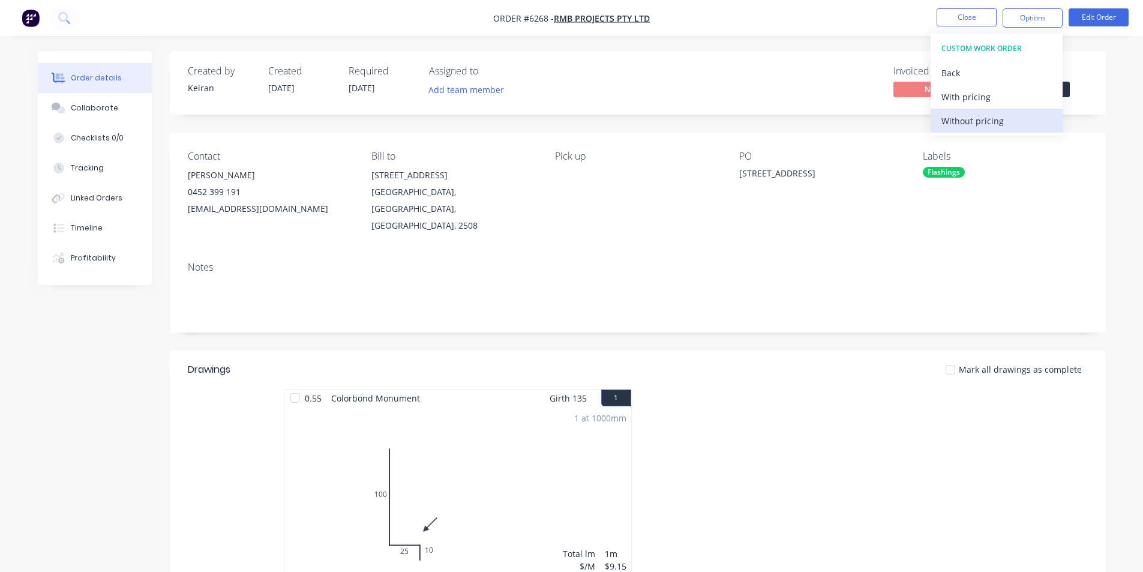
click at [989, 127] on div "Without pricing" at bounding box center [996, 120] width 110 height 17
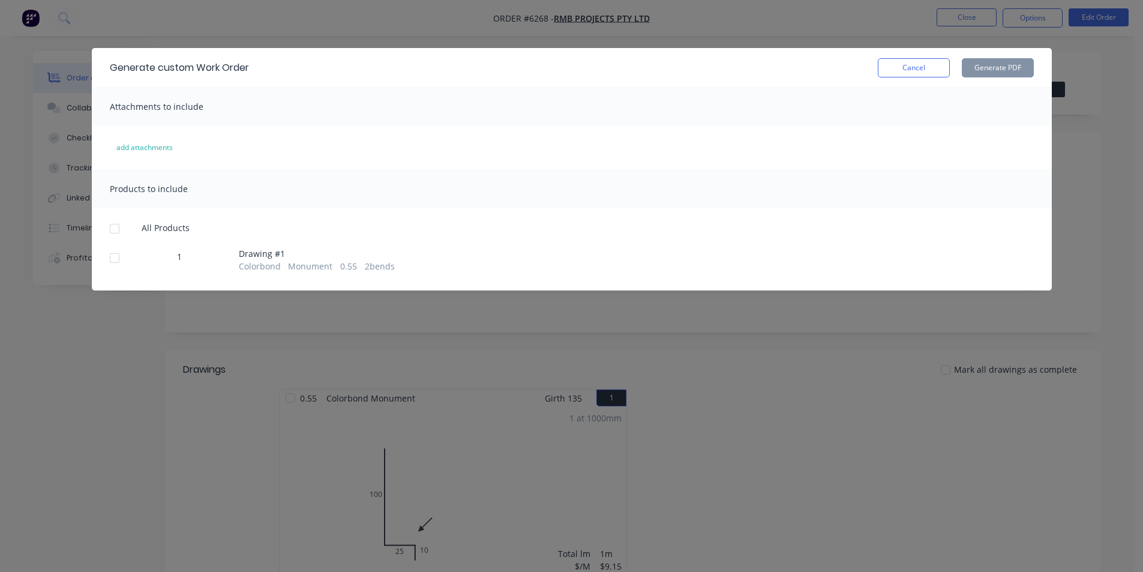
click at [95, 232] on div "All Products 1 Drawing # 1 Colorbond Monument 0.55 2 bends" at bounding box center [572, 248] width 960 height 50
drag, startPoint x: 106, startPoint y: 231, endPoint x: 437, endPoint y: 200, distance: 331.9
click at [106, 231] on div at bounding box center [115, 229] width 24 height 24
click at [975, 73] on button "Generate PDF" at bounding box center [998, 67] width 72 height 19
drag, startPoint x: 894, startPoint y: 66, endPoint x: 927, endPoint y: 48, distance: 37.6
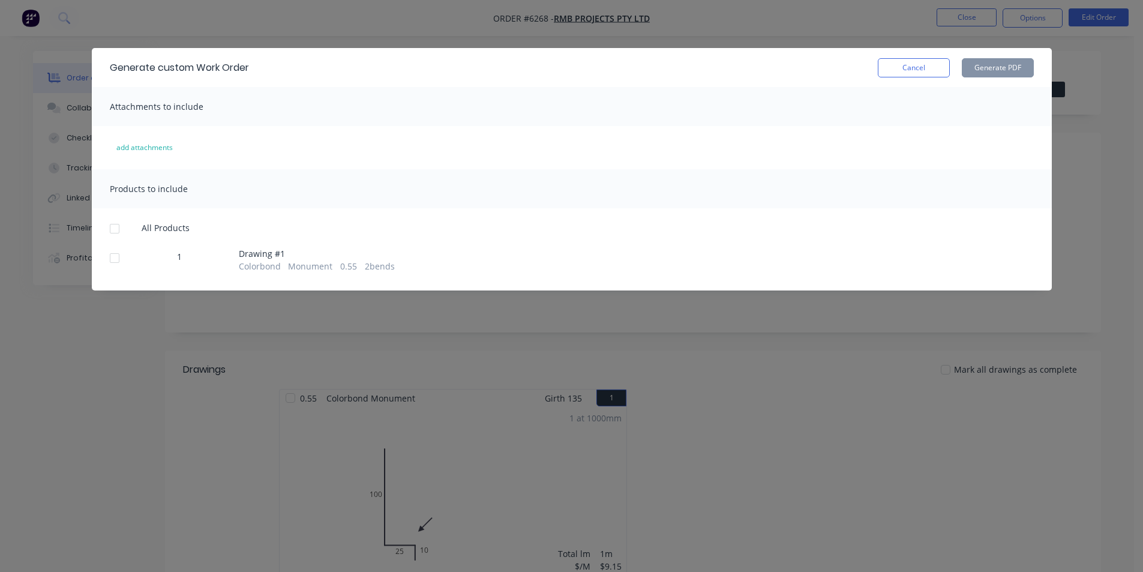
click at [896, 66] on button "Cancel" at bounding box center [914, 67] width 72 height 19
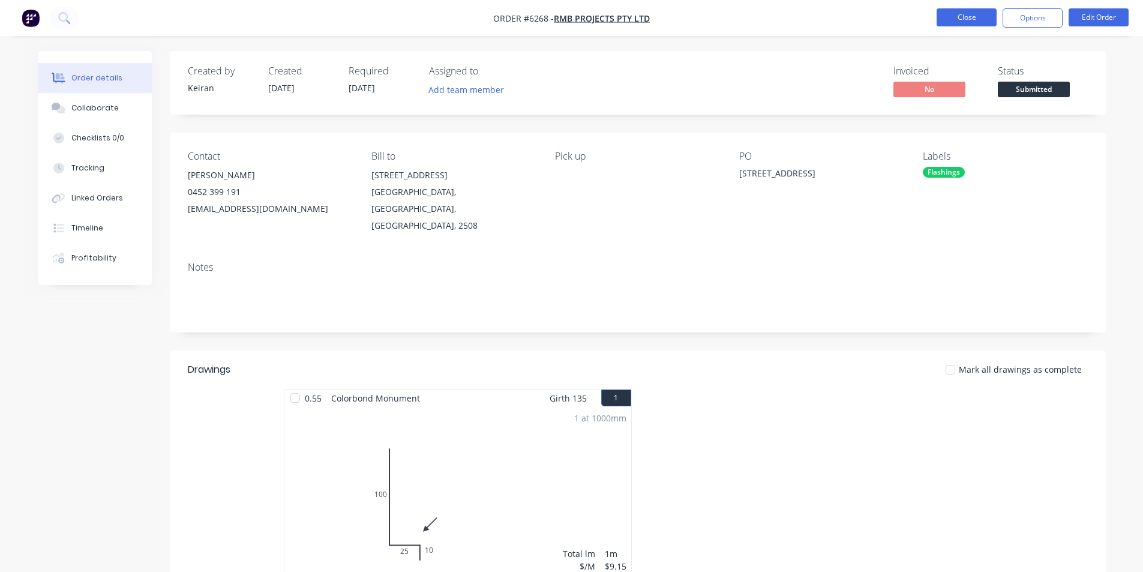
click at [980, 9] on button "Close" at bounding box center [966, 17] width 60 height 18
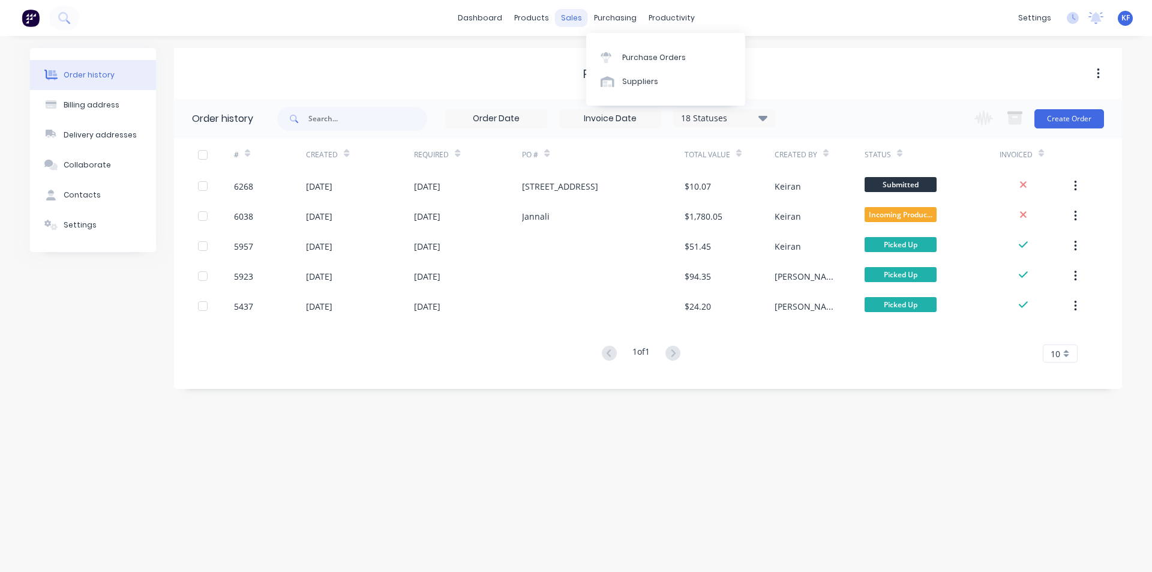
click at [575, 16] on div "sales" at bounding box center [571, 18] width 33 height 18
click at [595, 54] on div "Sales Orders" at bounding box center [615, 57] width 49 height 11
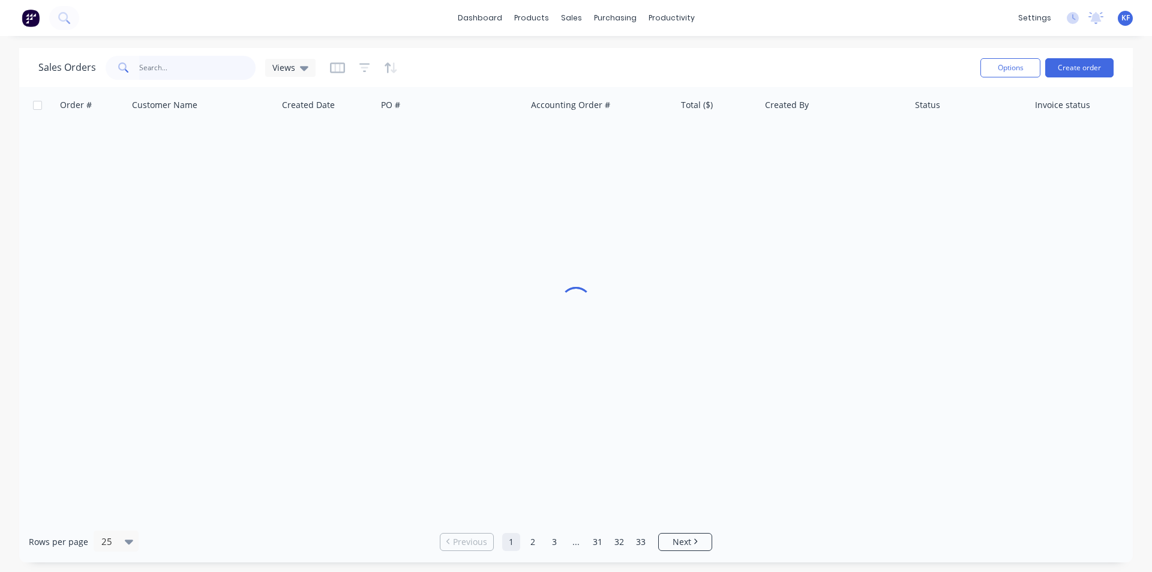
click at [226, 76] on input "text" at bounding box center [197, 68] width 117 height 24
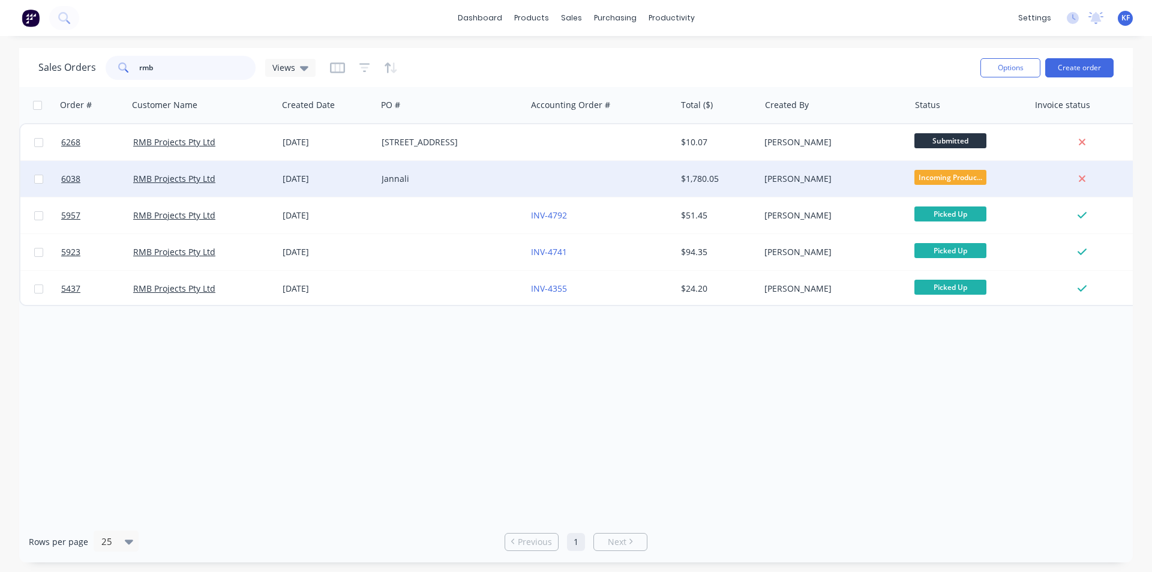
type input "rmb"
click at [410, 175] on div "Jannali" at bounding box center [448, 179] width 133 height 12
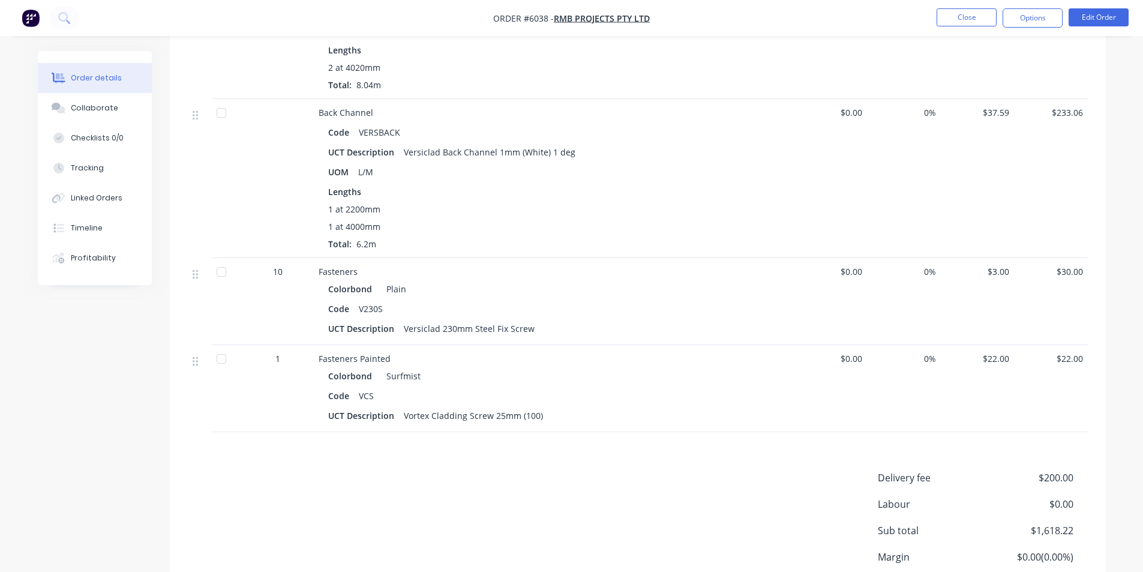
scroll to position [300, 0]
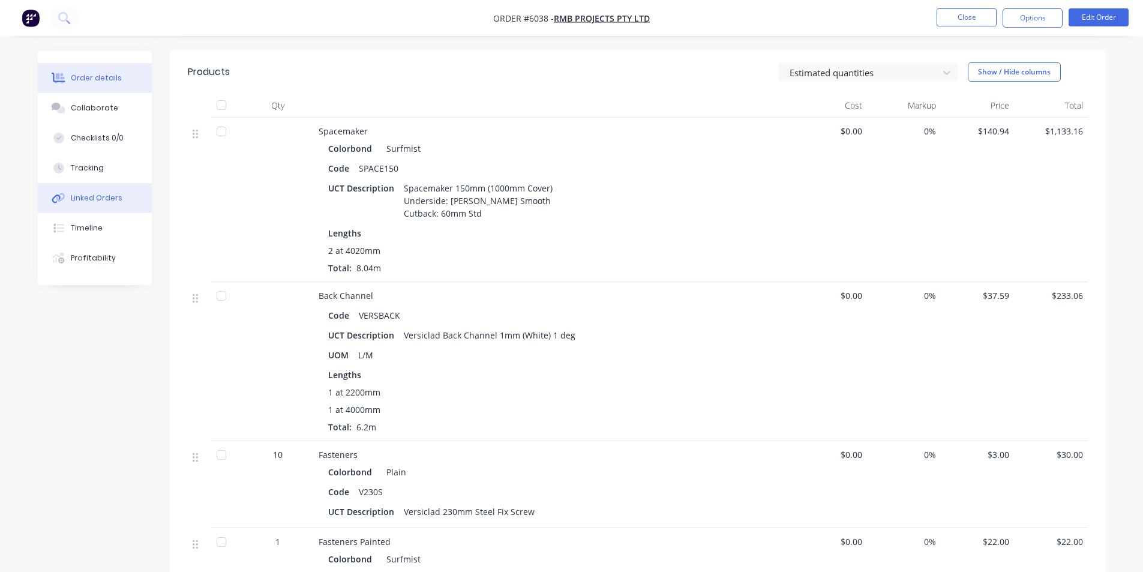
click at [108, 193] on div "Linked Orders" at bounding box center [97, 198] width 52 height 11
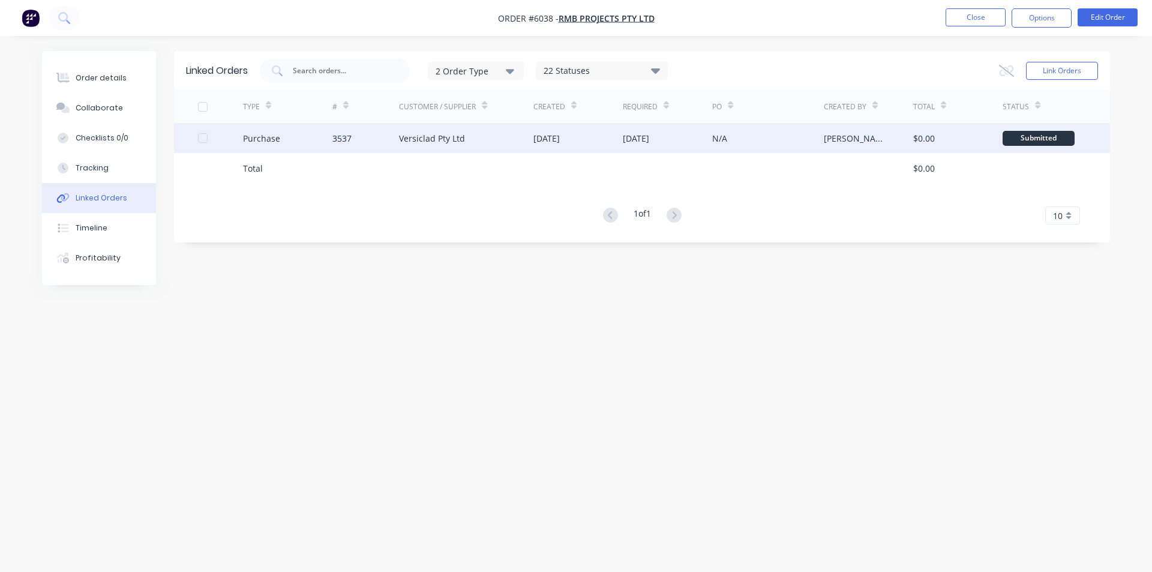
click at [390, 147] on div "3537" at bounding box center [365, 138] width 67 height 30
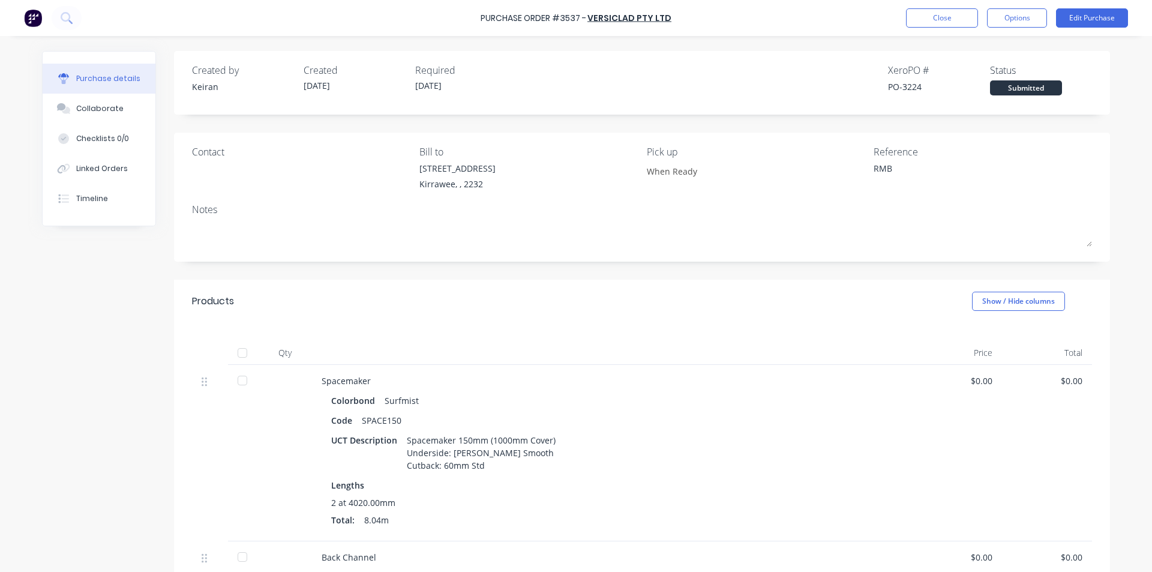
type textarea "x"
click at [111, 115] on button "Collaborate" at bounding box center [99, 109] width 113 height 30
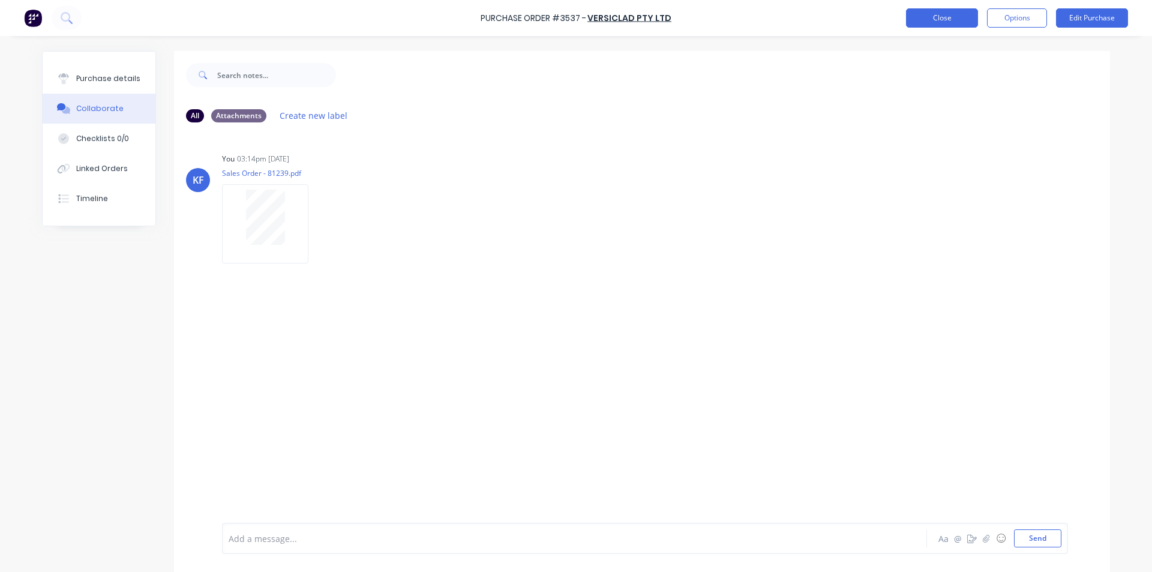
click at [915, 17] on button "Close" at bounding box center [942, 17] width 72 height 19
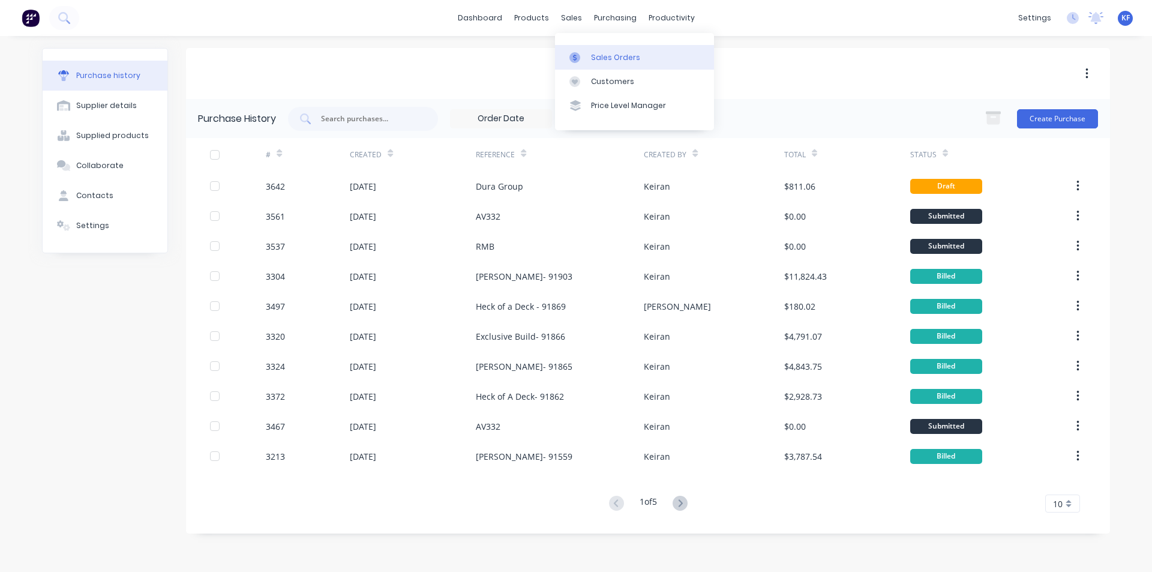
click at [591, 52] on div "Sales Orders" at bounding box center [615, 57] width 49 height 11
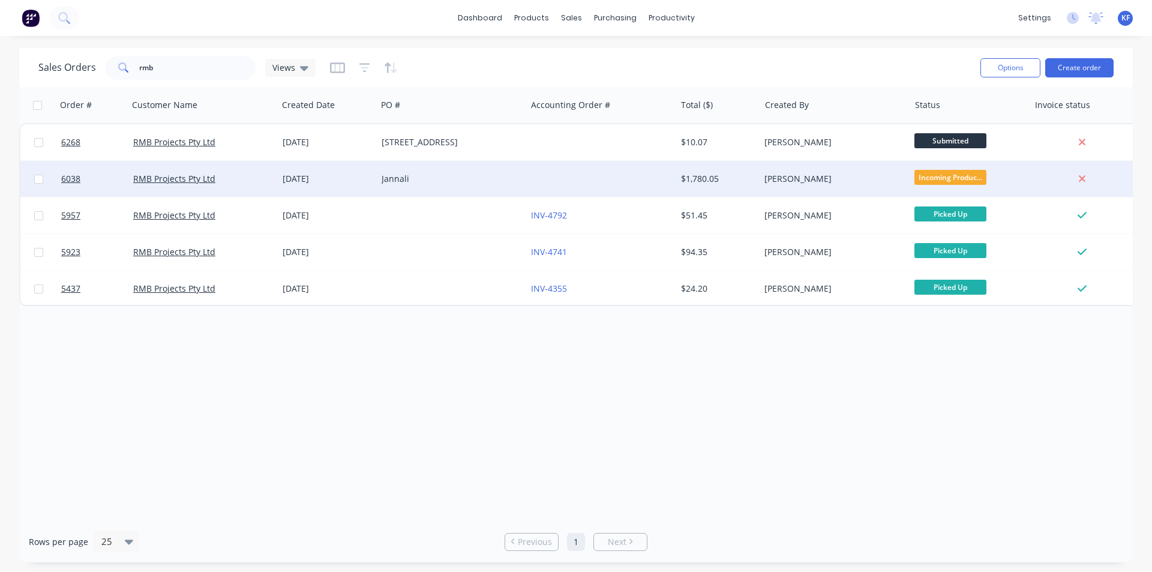
click at [481, 184] on div "Jannali" at bounding box center [448, 179] width 133 height 12
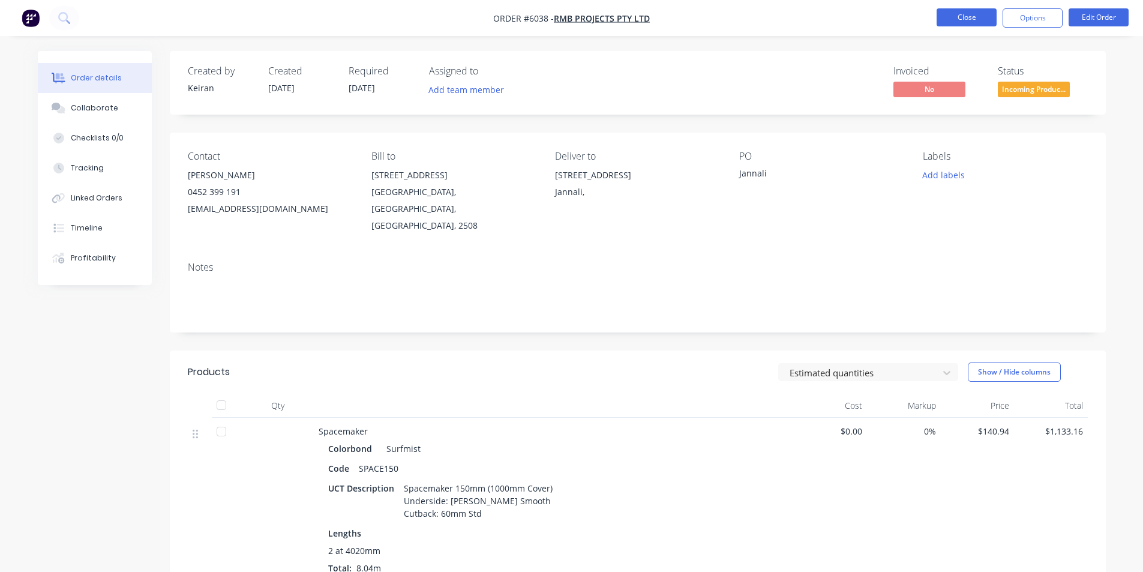
click at [959, 25] on button "Close" at bounding box center [966, 17] width 60 height 18
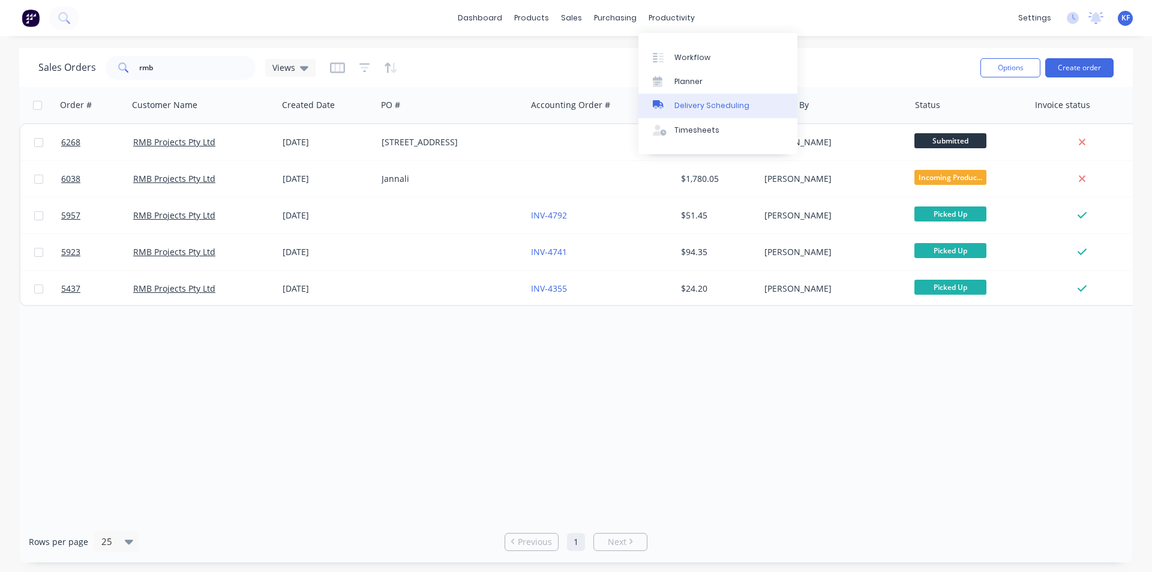
click at [701, 97] on link "Delivery Scheduling" at bounding box center [717, 106] width 159 height 24
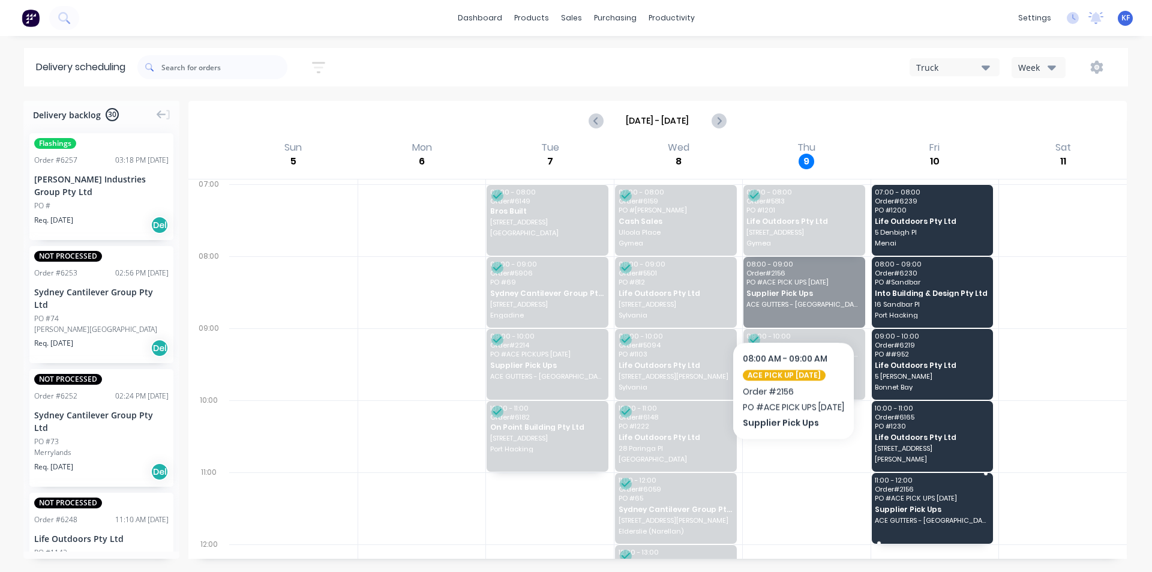
drag, startPoint x: 798, startPoint y: 294, endPoint x: 902, endPoint y: 505, distance: 235.5
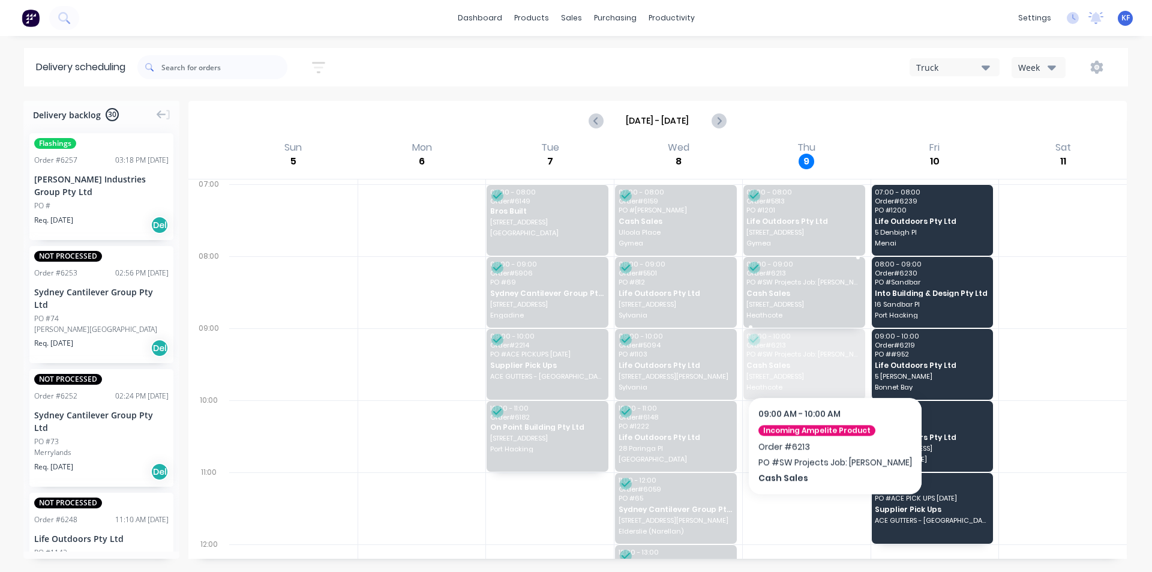
drag, startPoint x: 820, startPoint y: 371, endPoint x: 803, endPoint y: 307, distance: 67.1
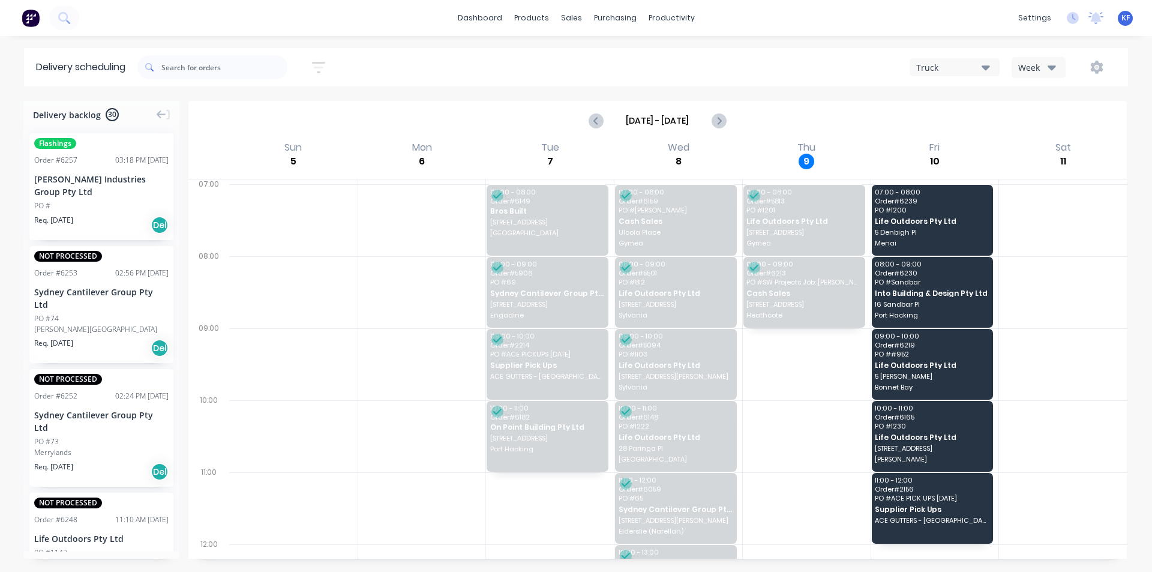
click at [566, 28] on div "dashboard products sales purchasing productivity dashboard products Product Cat…" at bounding box center [576, 18] width 1152 height 36
click at [568, 21] on div "sales" at bounding box center [571, 18] width 33 height 18
click at [589, 49] on link "Sales Orders" at bounding box center [634, 57] width 159 height 24
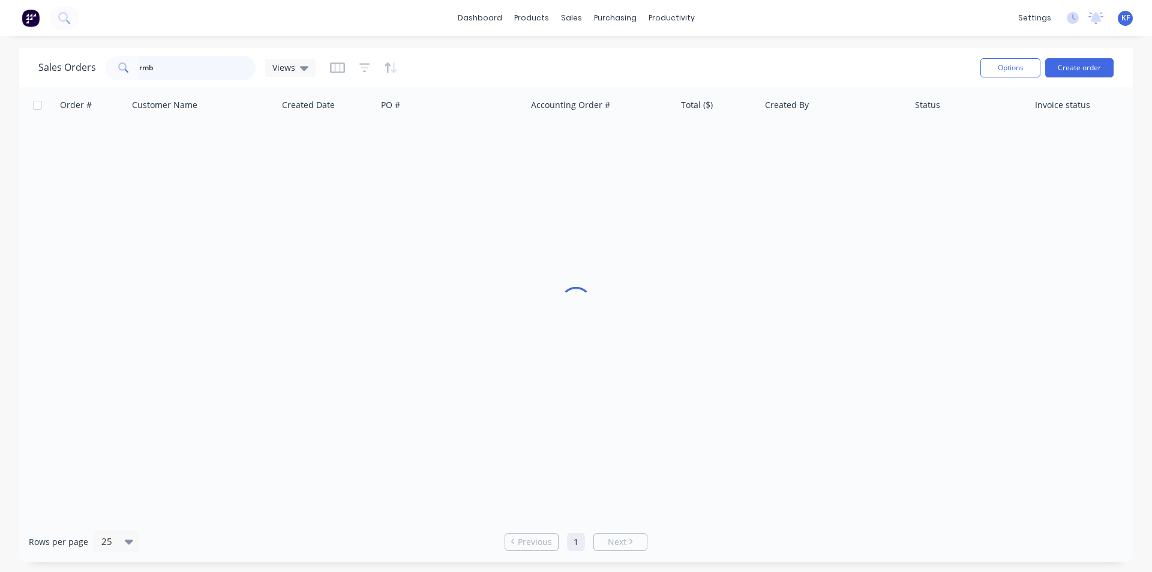
drag, startPoint x: 212, startPoint y: 65, endPoint x: 0, endPoint y: 54, distance: 212.1
click at [0, 55] on div "Sales Orders rmb Views Options Create order Order # Customer Name Created Date …" at bounding box center [576, 305] width 1152 height 514
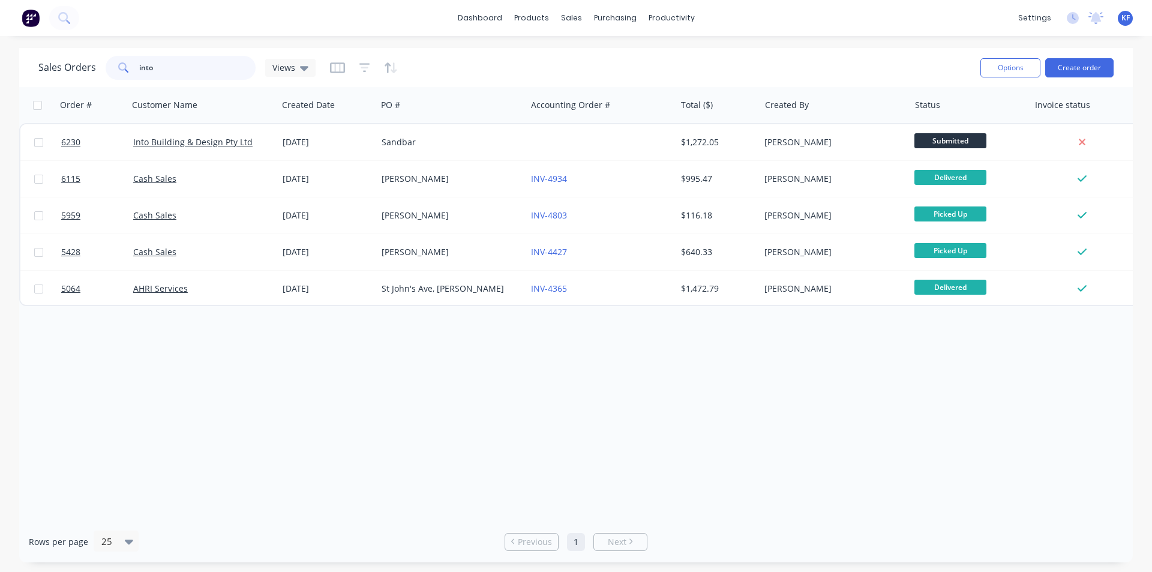
type input "into"
click at [447, 136] on div "Sandbar" at bounding box center [451, 142] width 149 height 36
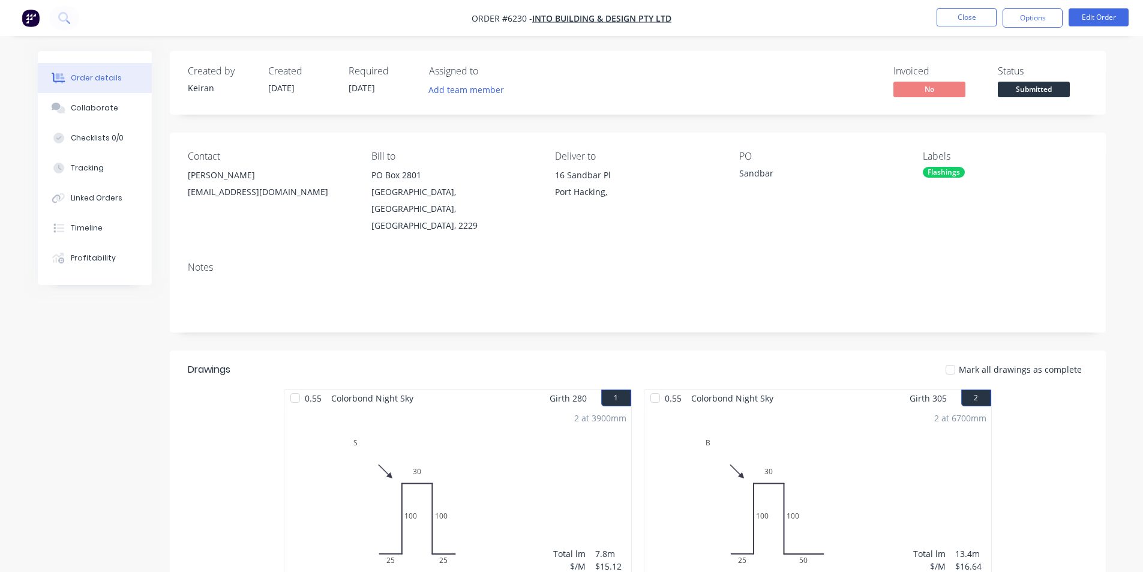
click at [486, 484] on div "2 at 3900mm Total lm $/M Total 7.8m $15.12 $117.94" at bounding box center [457, 498] width 347 height 183
click at [1095, 22] on button "Edit Order" at bounding box center [1098, 17] width 60 height 18
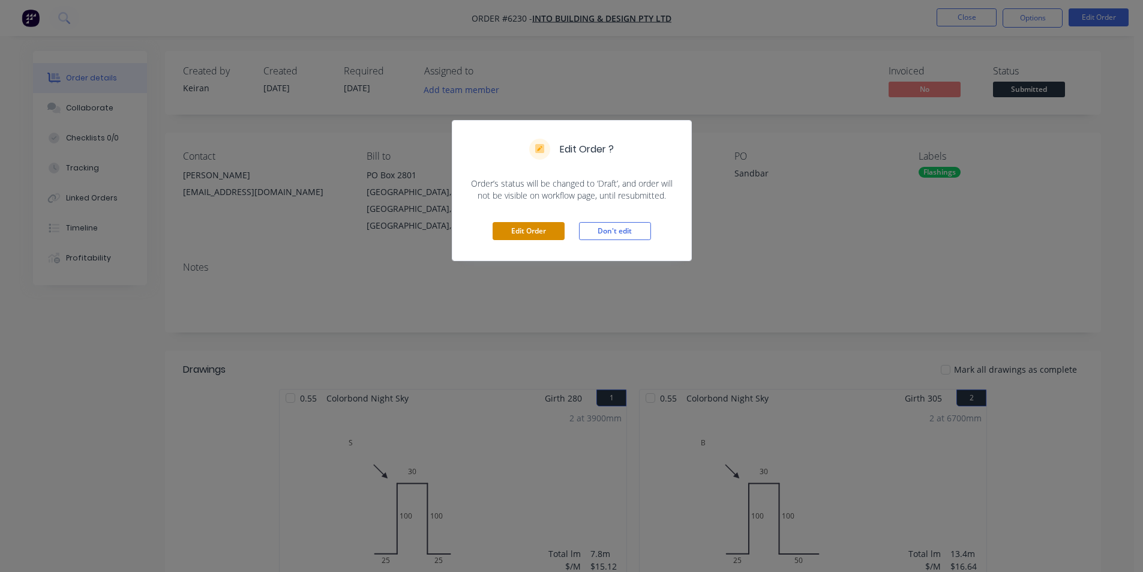
click at [530, 232] on button "Edit Order" at bounding box center [528, 231] width 72 height 18
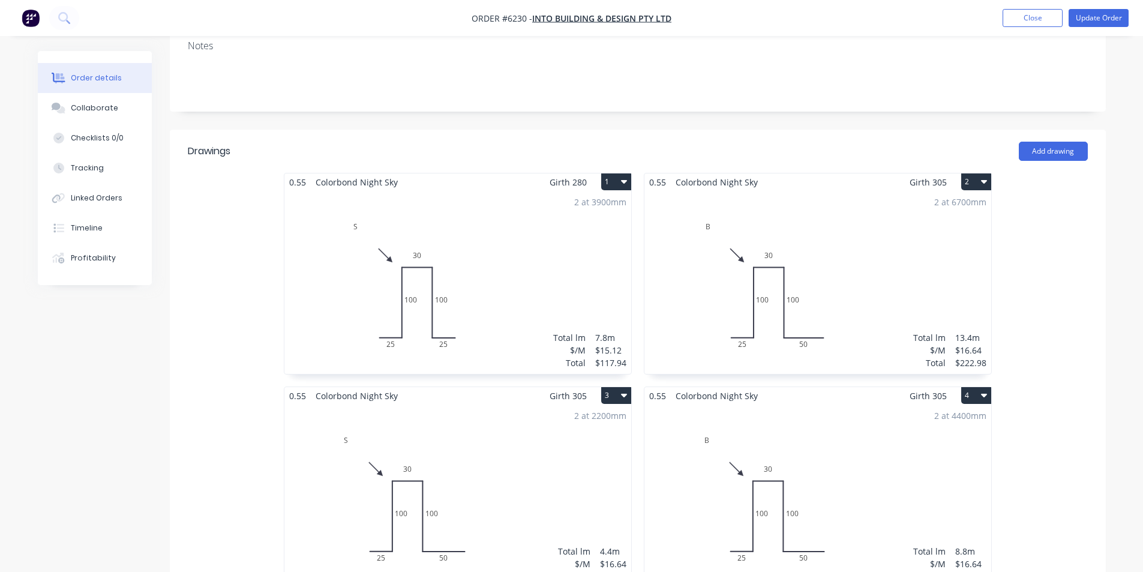
click at [441, 298] on div "2 at 3900mm Total lm $/M Total 7.8m $15.12 $117.94" at bounding box center [457, 282] width 347 height 183
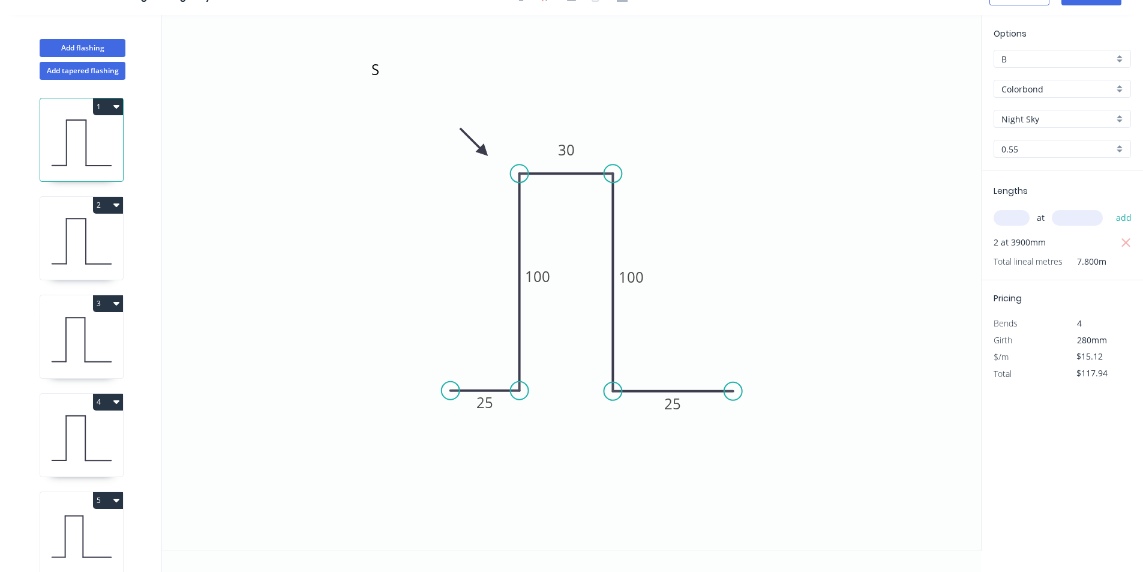
drag, startPoint x: 687, startPoint y: 390, endPoint x: 733, endPoint y: 394, distance: 46.4
click at [733, 394] on circle at bounding box center [733, 391] width 18 height 18
click at [685, 405] on rect at bounding box center [672, 403] width 39 height 25
click at [674, 400] on tspan "25" at bounding box center [671, 403] width 17 height 20
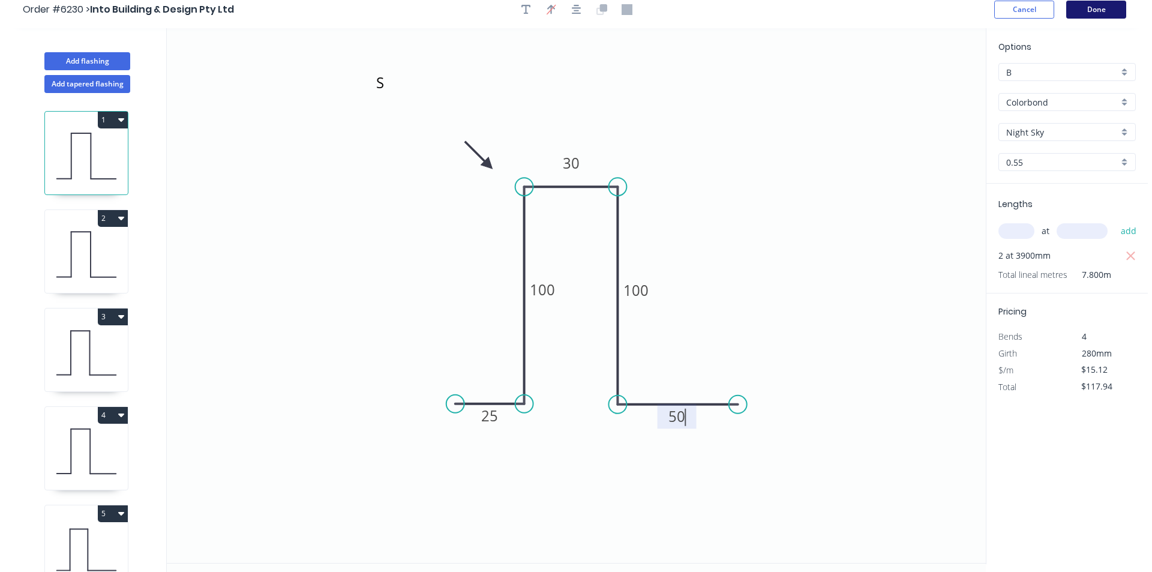
scroll to position [0, 0]
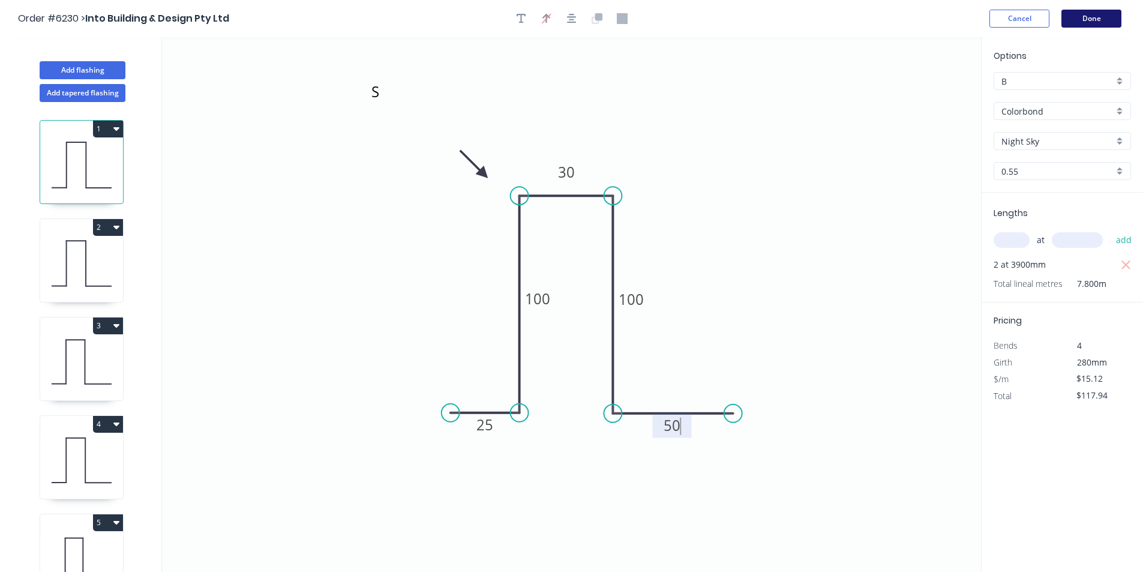
click at [1079, 22] on button "Done" at bounding box center [1091, 19] width 60 height 18
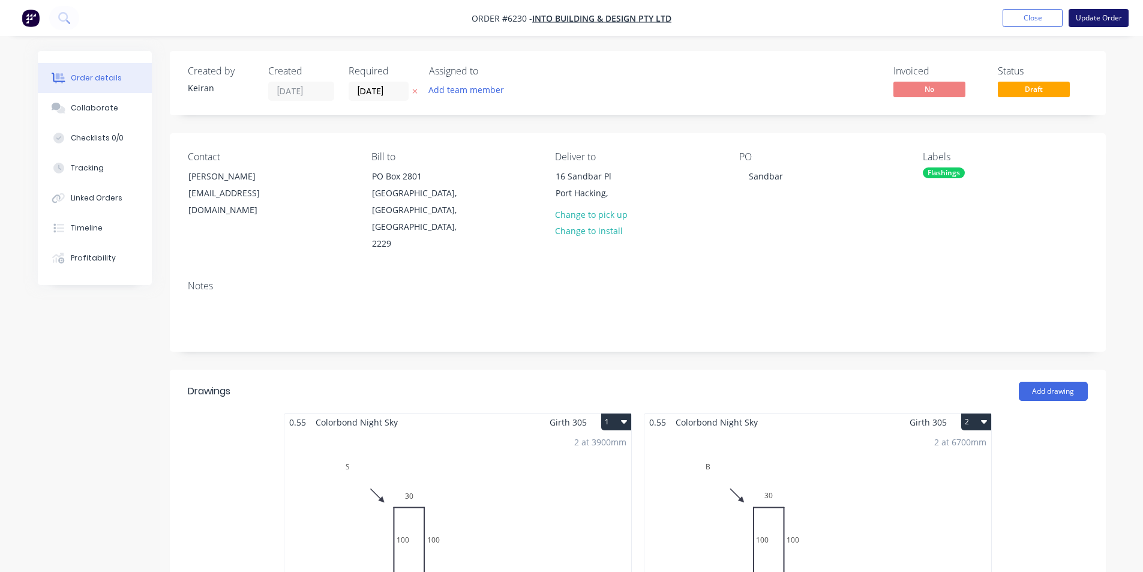
click at [1084, 25] on button "Update Order" at bounding box center [1098, 18] width 60 height 18
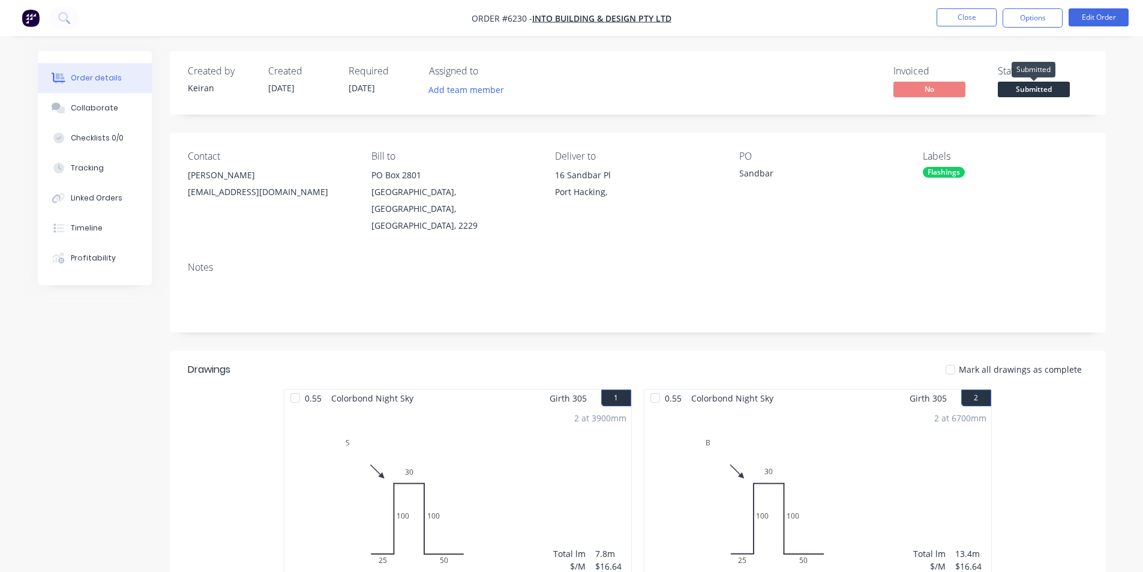
click at [1017, 89] on span "Submitted" at bounding box center [1034, 89] width 72 height 15
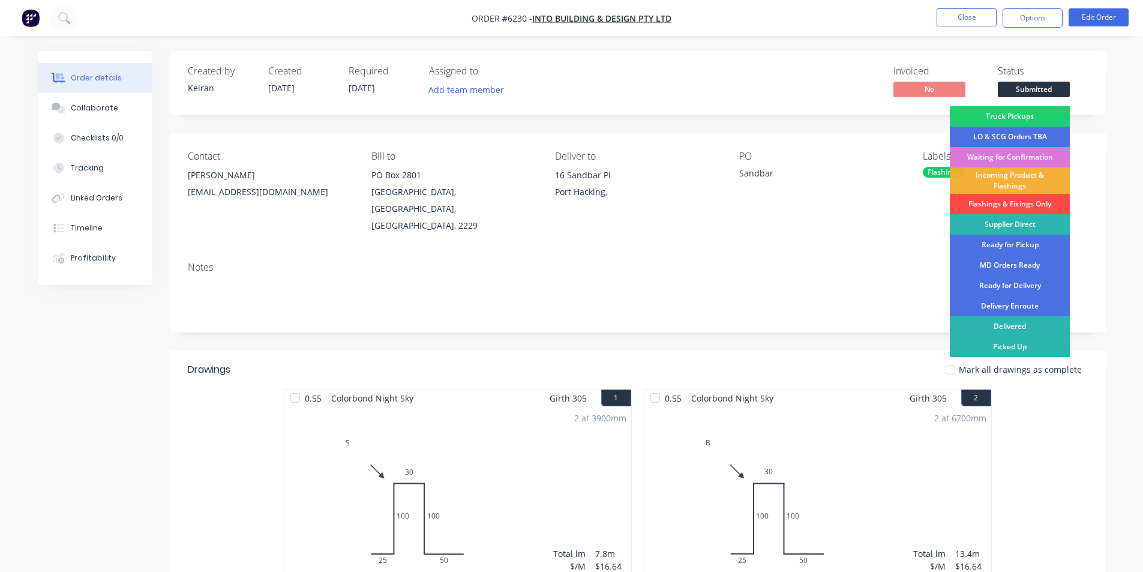
click at [1022, 203] on div "Flashings & Fixings Only" at bounding box center [1010, 204] width 120 height 20
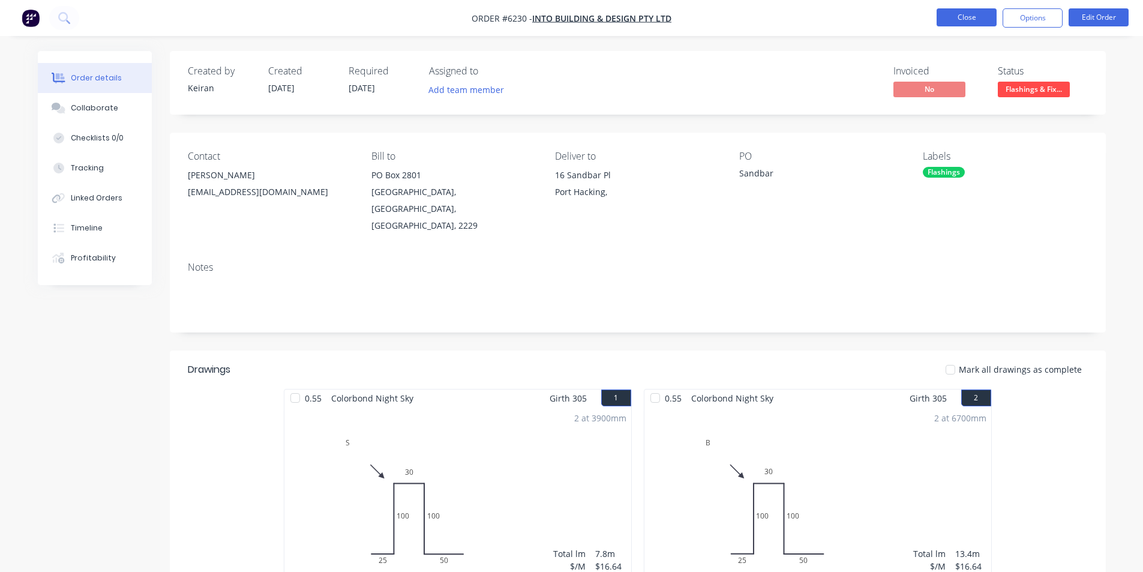
click at [969, 20] on button "Close" at bounding box center [966, 17] width 60 height 18
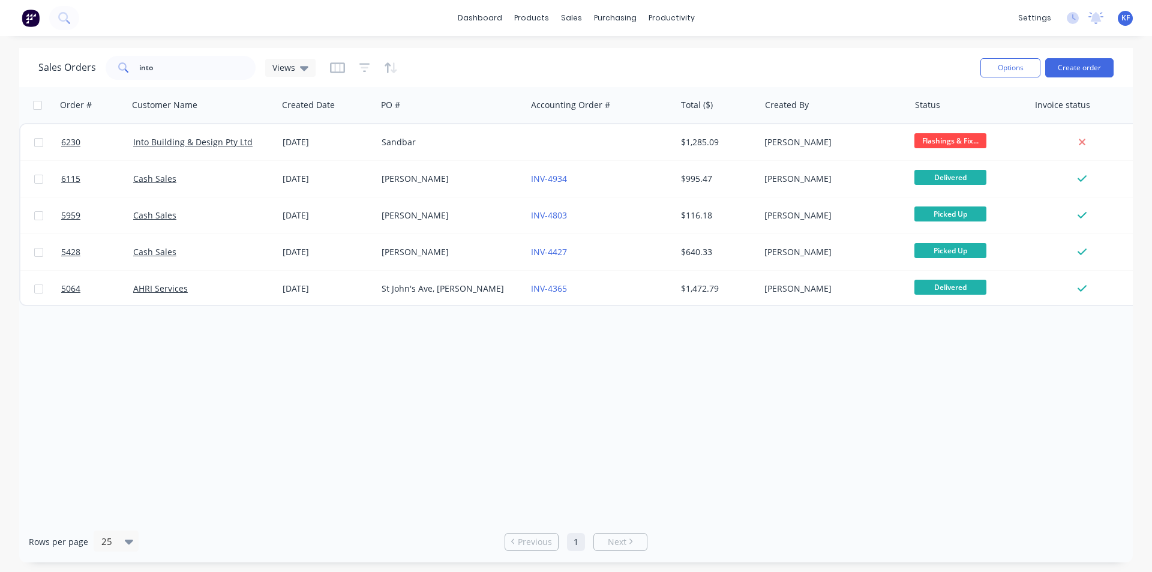
click at [606, 28] on div "dashboard products sales purchasing productivity dashboard products Product Cat…" at bounding box center [576, 18] width 1152 height 36
click at [607, 22] on div "purchasing" at bounding box center [615, 18] width 55 height 18
click at [626, 53] on div "Purchase Orders" at bounding box center [654, 57] width 64 height 11
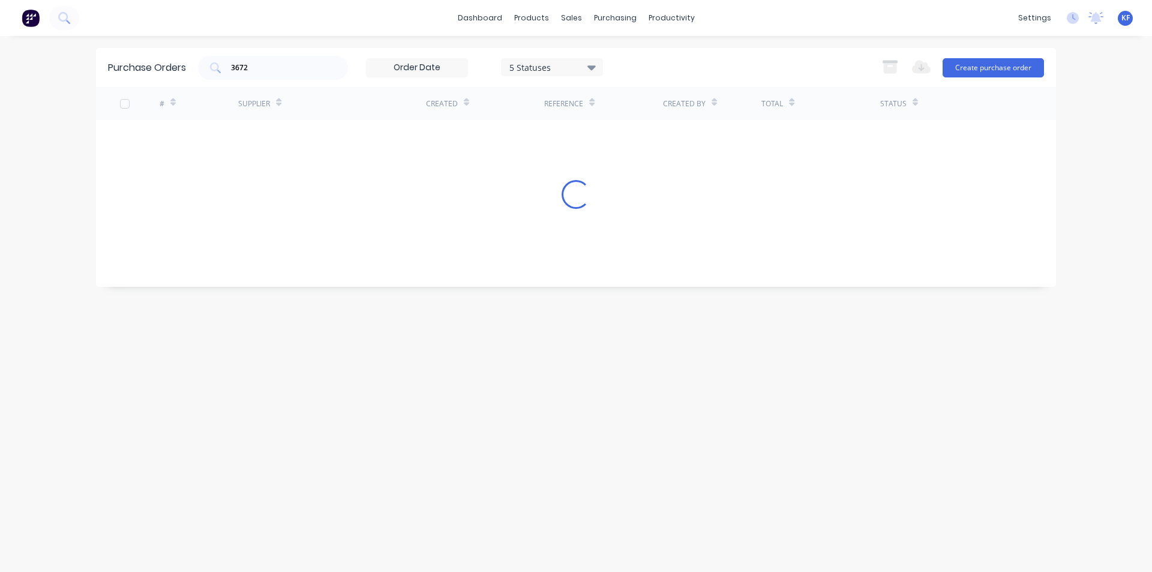
drag, startPoint x: 282, startPoint y: 68, endPoint x: 175, endPoint y: 56, distance: 107.4
click at [176, 56] on div "Purchase Orders 3672 5 Statuses 5 Statuses Export to Excel (XLSX) Create purcha…" at bounding box center [576, 67] width 960 height 39
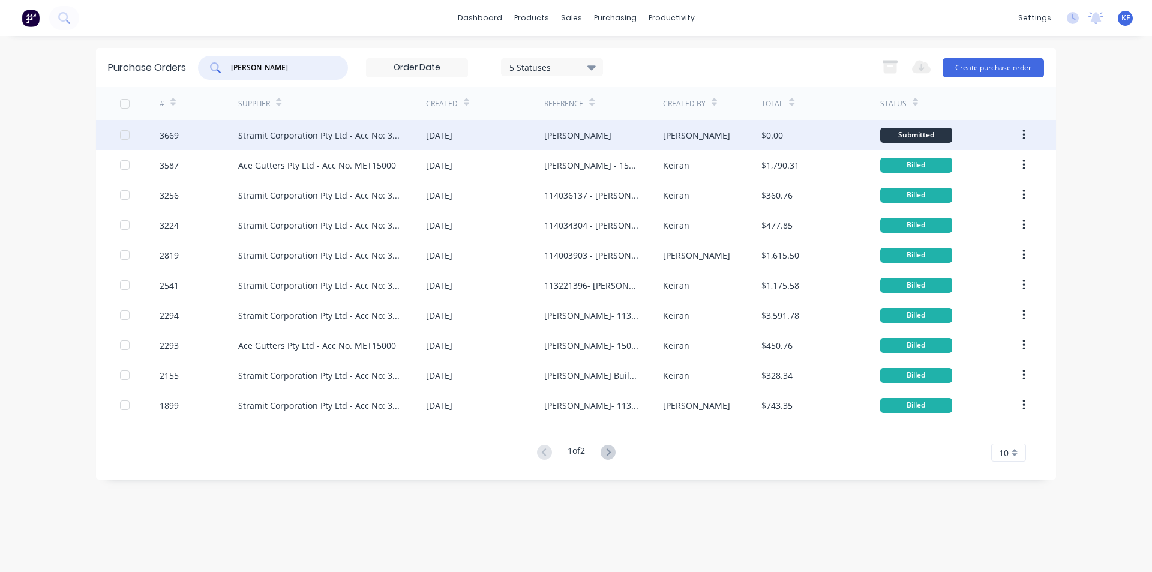
type input "[PERSON_NAME]"
click at [452, 134] on div "[DATE]" at bounding box center [439, 135] width 26 height 13
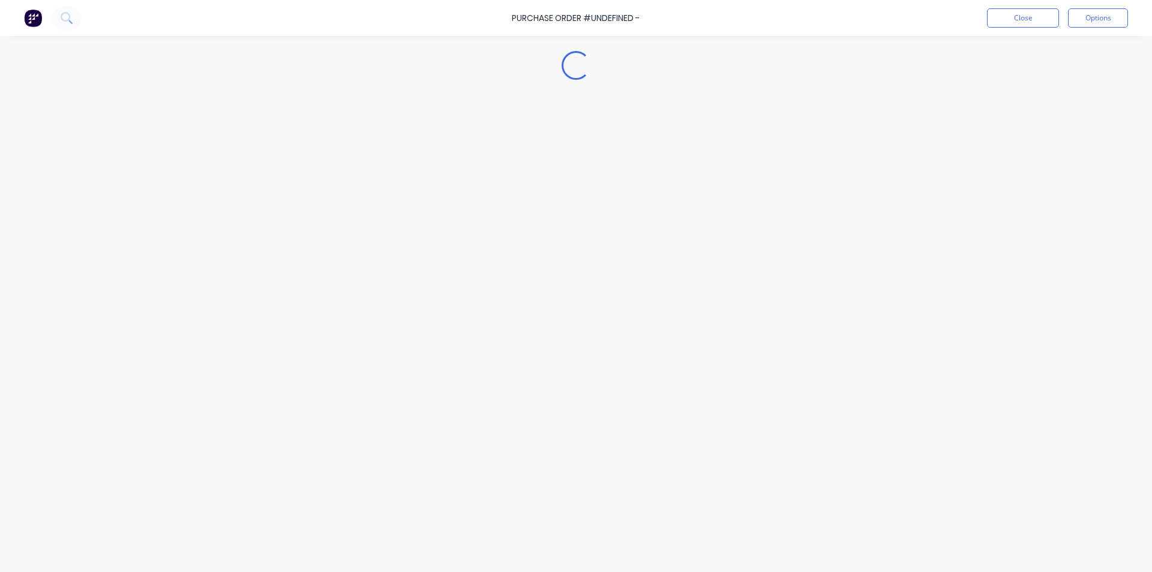
type textarea "x"
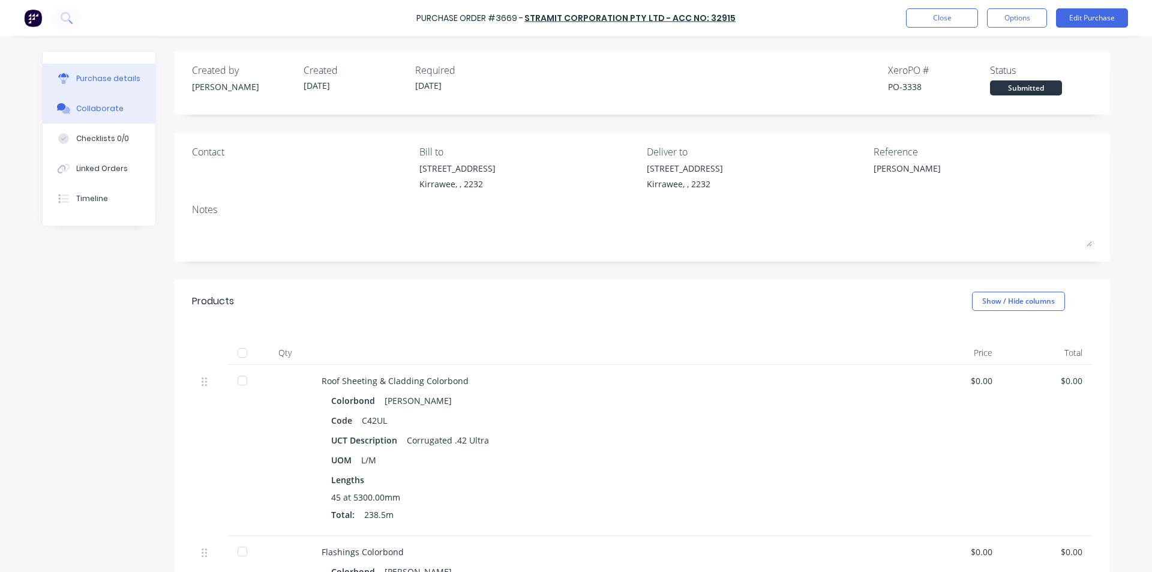
click at [100, 104] on div "Collaborate" at bounding box center [99, 108] width 47 height 11
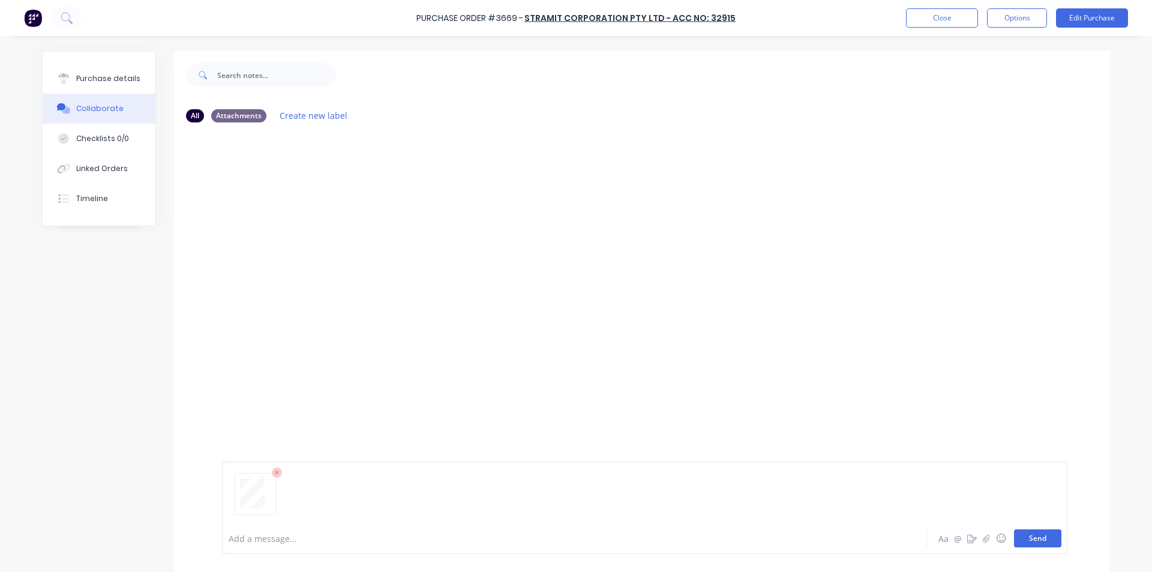
click at [1040, 543] on button "Send" at bounding box center [1037, 538] width 47 height 18
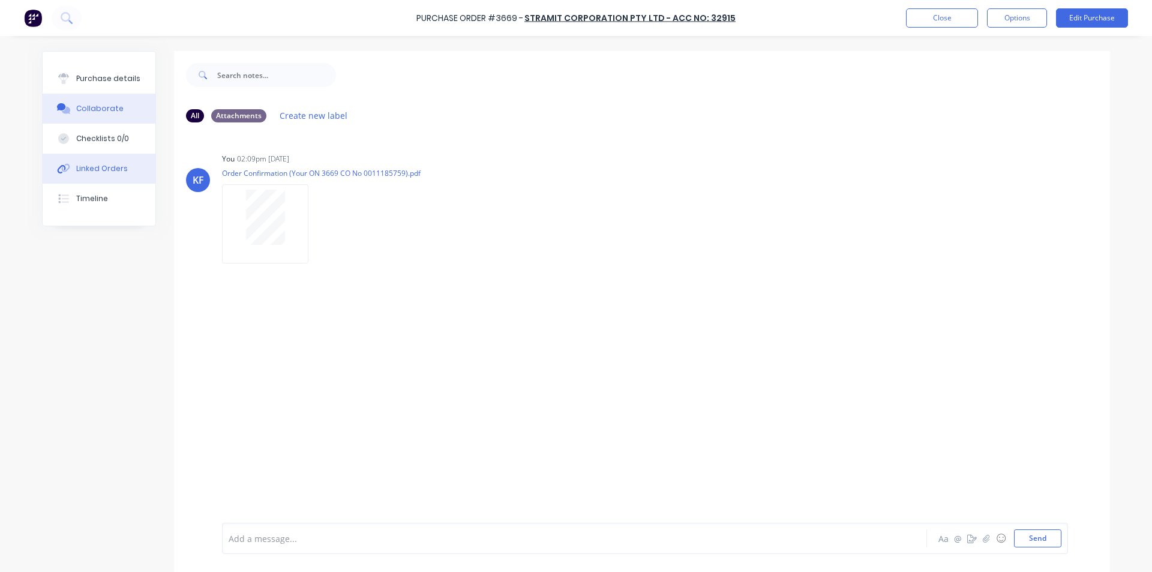
click at [84, 175] on button "Linked Orders" at bounding box center [99, 169] width 113 height 30
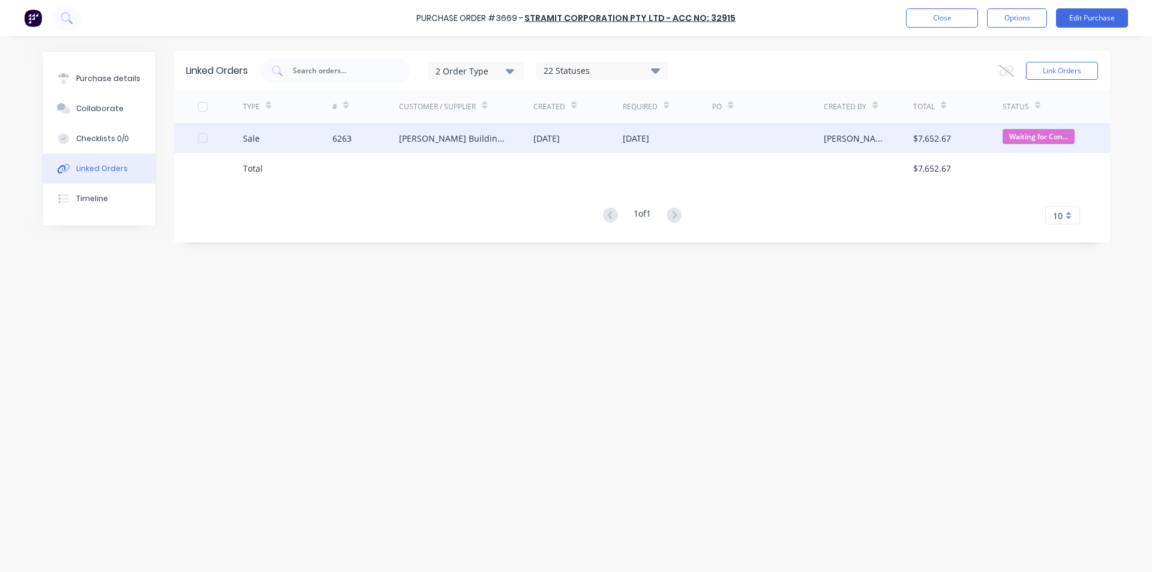
click at [592, 135] on div "[DATE]" at bounding box center [577, 138] width 89 height 30
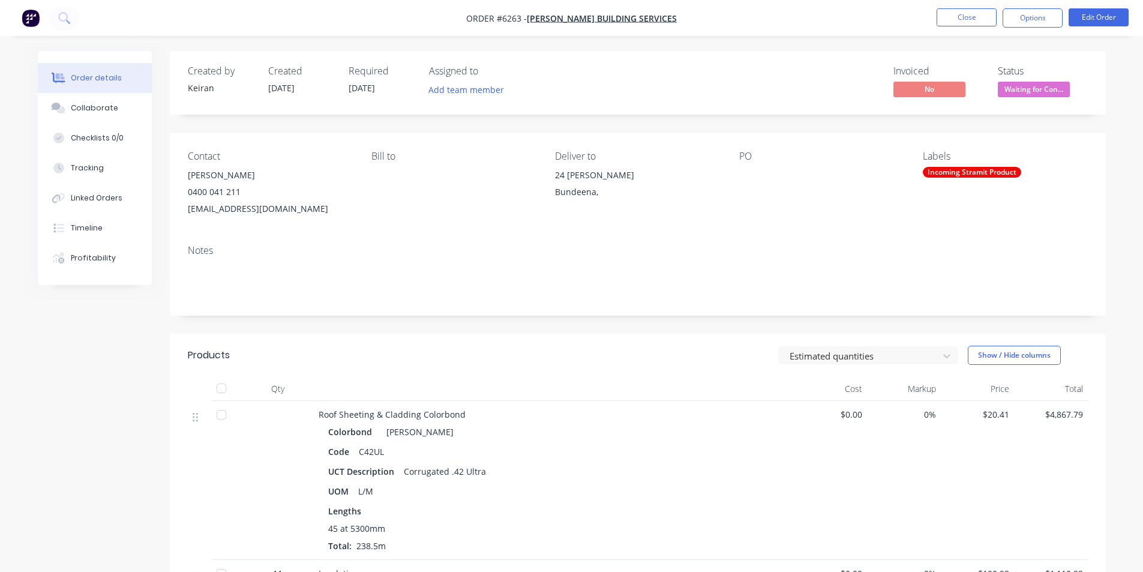
click at [1029, 95] on span "Waiting for Con..." at bounding box center [1034, 89] width 72 height 15
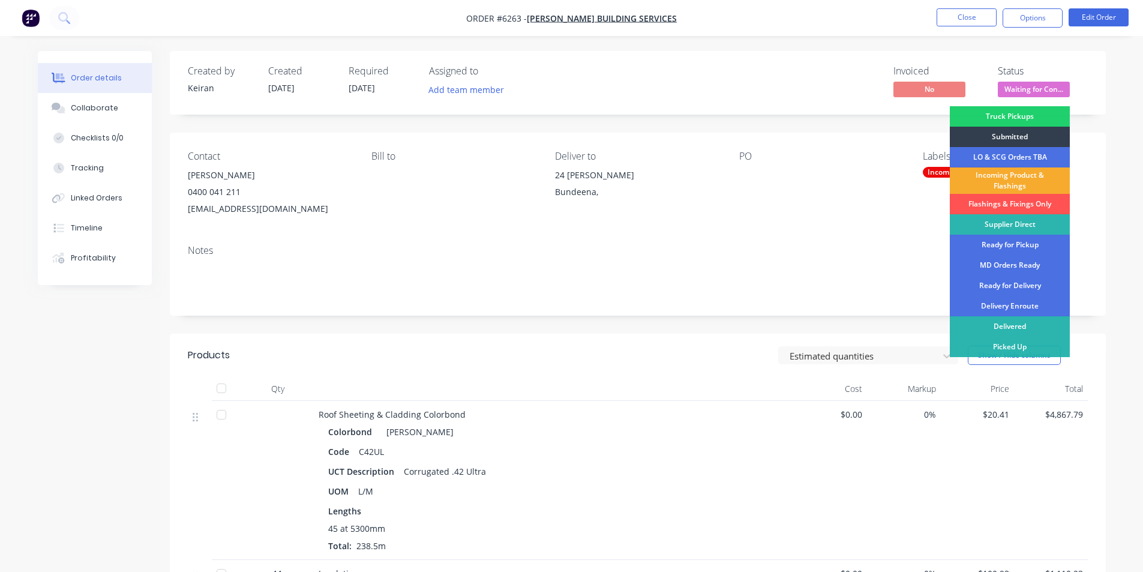
click at [1004, 182] on div "Incoming Product & Flashings" at bounding box center [1010, 180] width 120 height 26
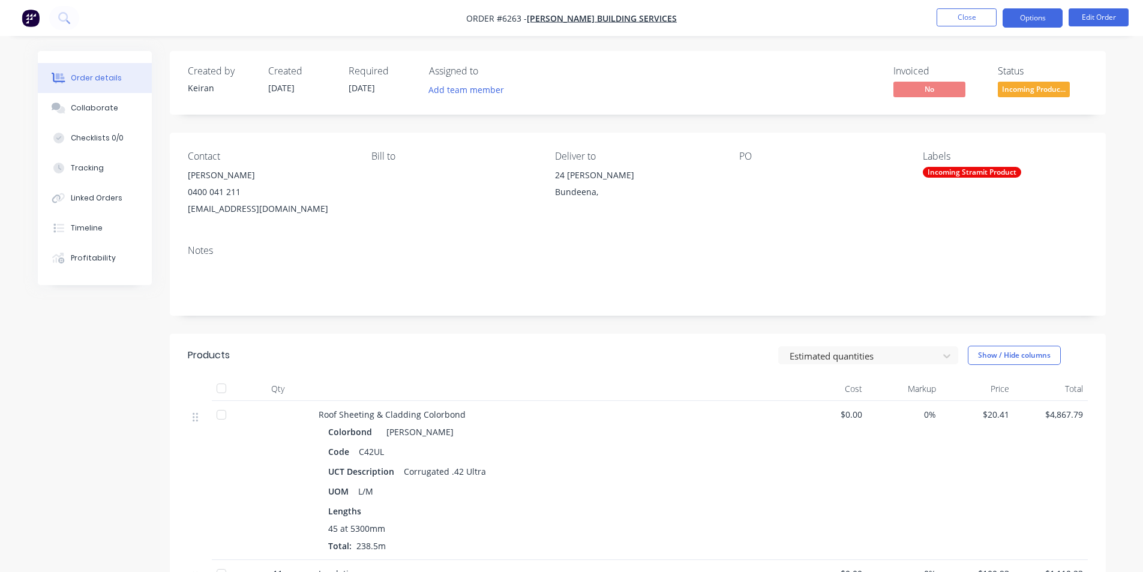
click at [1032, 11] on button "Options" at bounding box center [1032, 17] width 60 height 19
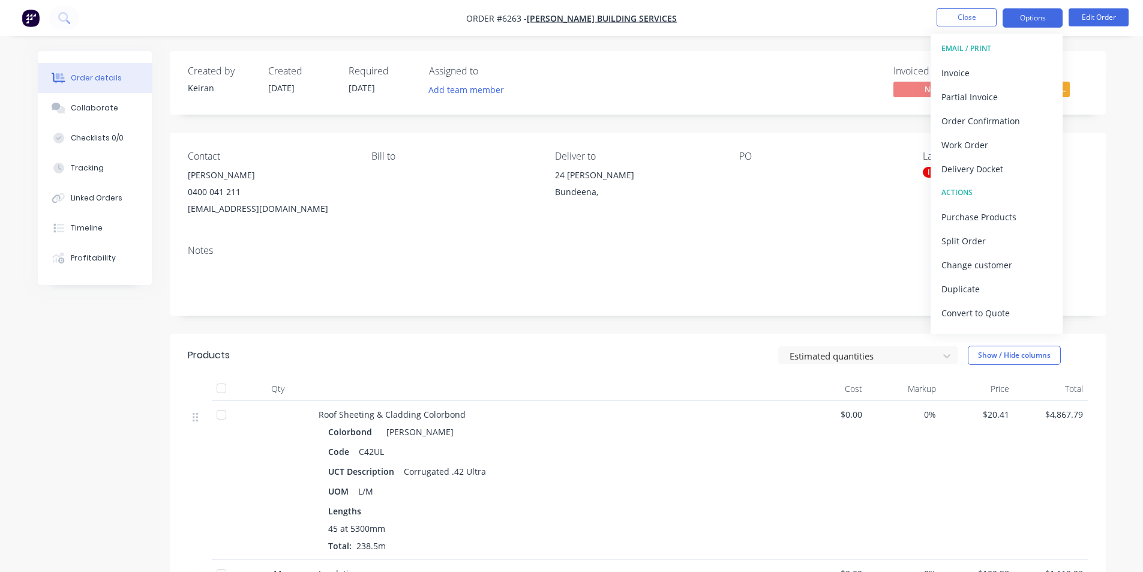
click at [1002, 61] on button "Invoice" at bounding box center [996, 73] width 132 height 24
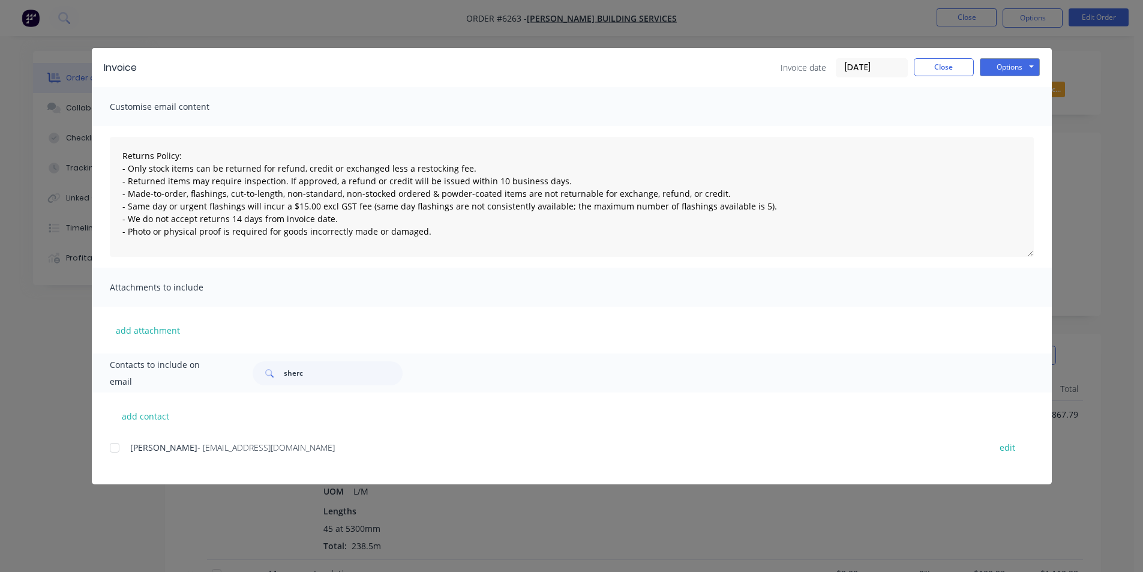
click at [119, 446] on div at bounding box center [115, 447] width 24 height 24
type textarea "Returns Policy: - Only stock items can be returned for refund, credit or exchan…"
click at [944, 76] on div "Invoice date [DATE] Close Options Preview Print Email" at bounding box center [909, 67] width 259 height 19
click at [944, 75] on button "Close" at bounding box center [944, 67] width 60 height 18
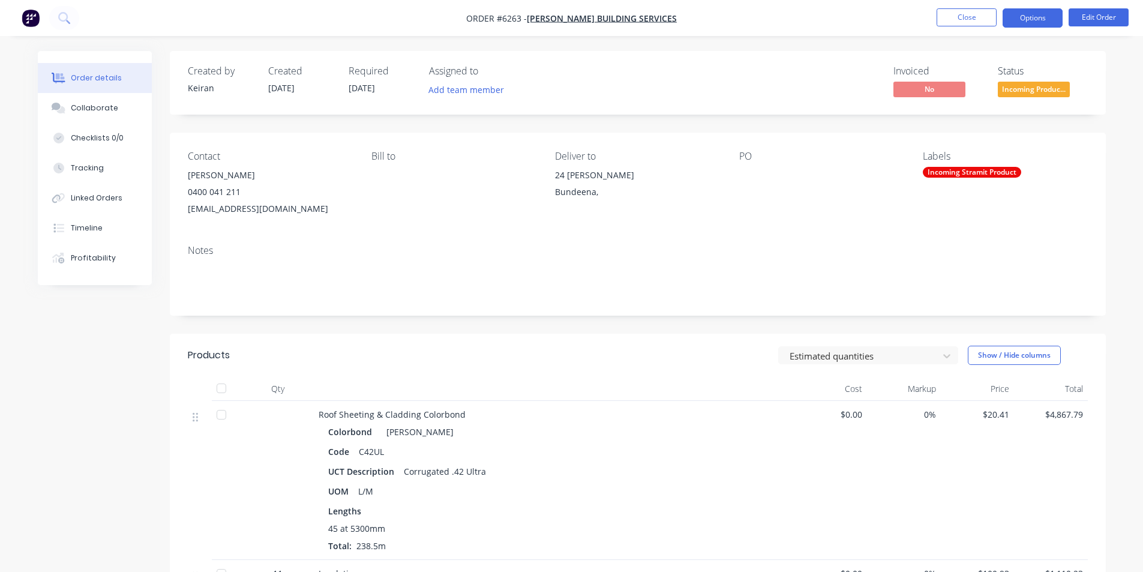
click at [1019, 20] on button "Options" at bounding box center [1032, 17] width 60 height 19
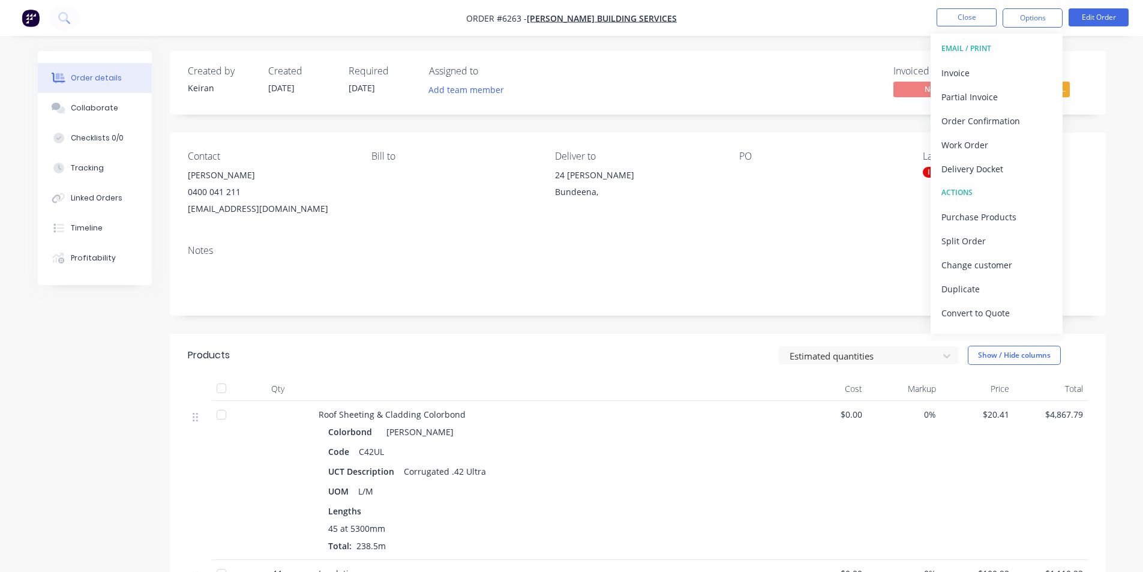
click at [1001, 60] on button "EMAIL / PRINT" at bounding box center [996, 49] width 132 height 24
click at [986, 74] on div "Invoice" at bounding box center [996, 72] width 110 height 17
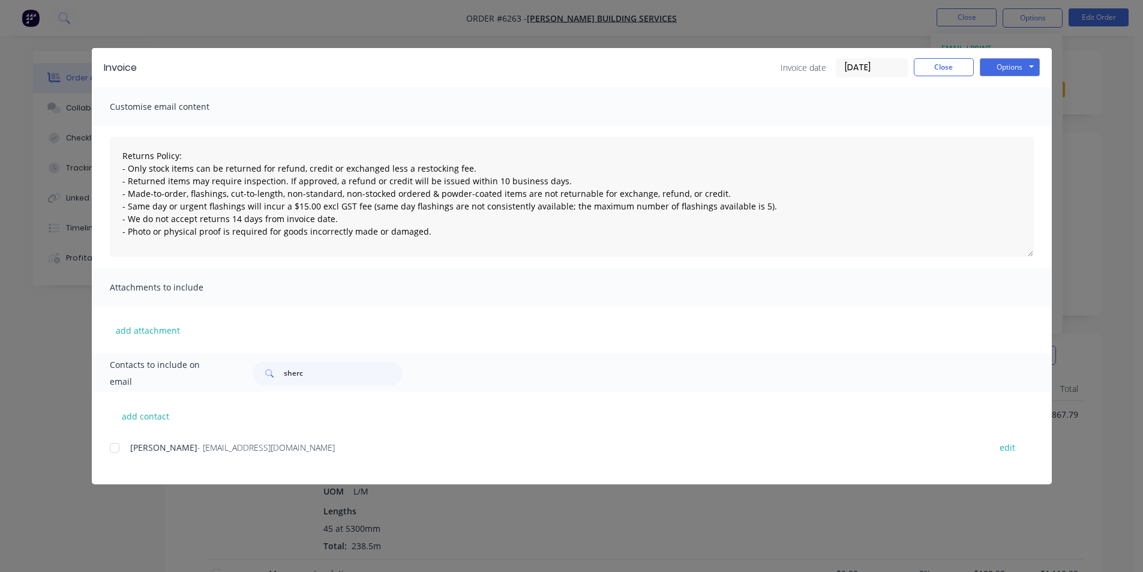
click at [127, 449] on div "[PERSON_NAME] - [EMAIL_ADDRESS][DOMAIN_NAME] edit" at bounding box center [581, 447] width 942 height 16
drag, startPoint x: 115, startPoint y: 447, endPoint x: 526, endPoint y: 169, distance: 496.6
click at [115, 448] on div at bounding box center [115, 447] width 24 height 24
click at [1019, 71] on button "Options" at bounding box center [1010, 67] width 60 height 18
click at [1003, 125] on button "Email" at bounding box center [1018, 128] width 77 height 20
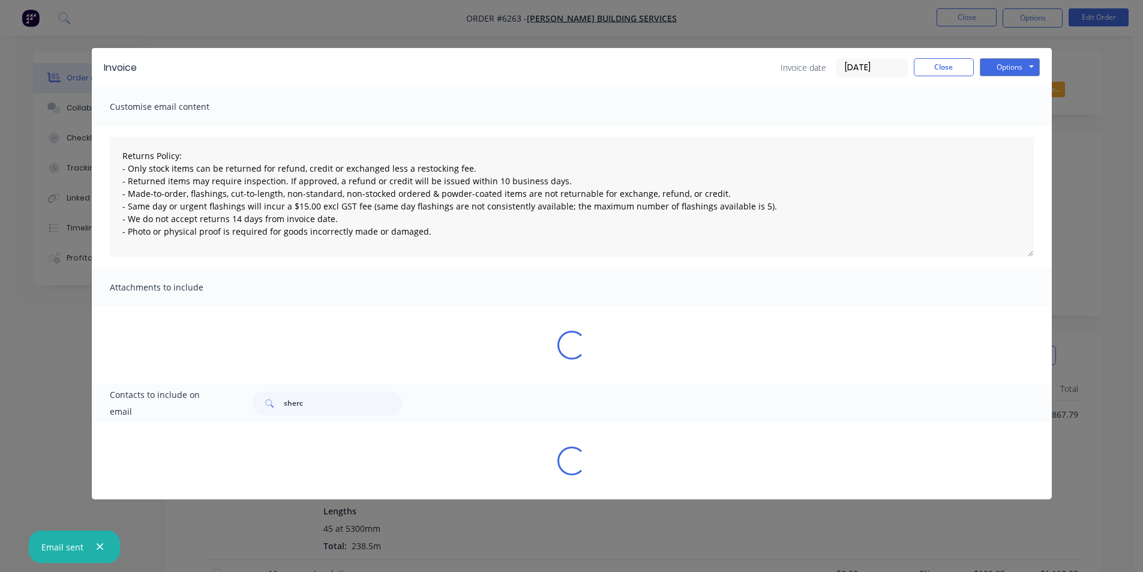
type textarea "Returns Policy: - Only stock items can be returned for refund, credit or exchan…"
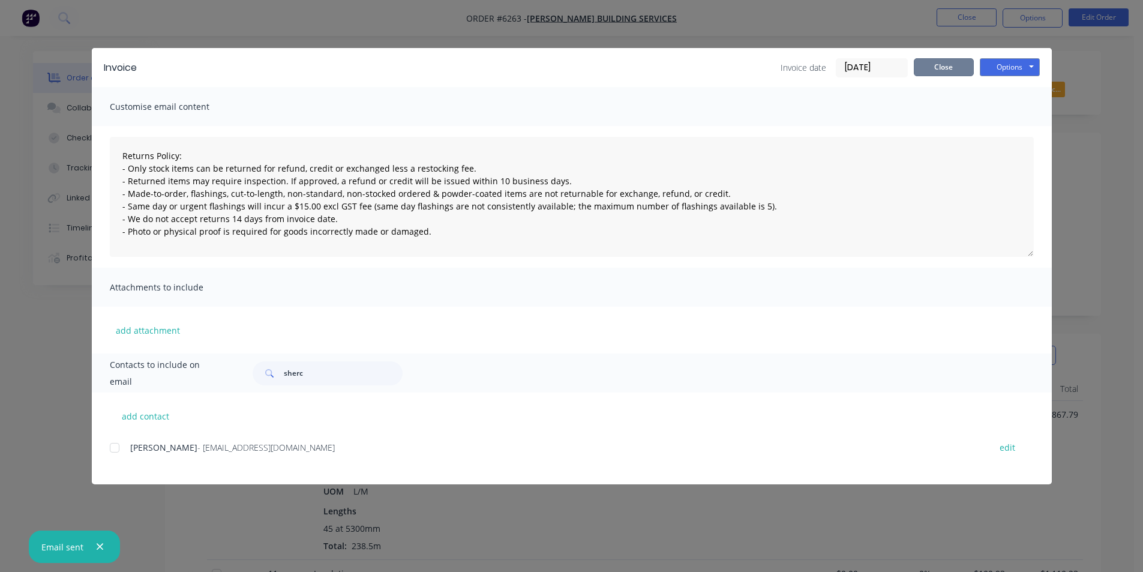
click at [943, 71] on button "Close" at bounding box center [944, 67] width 60 height 18
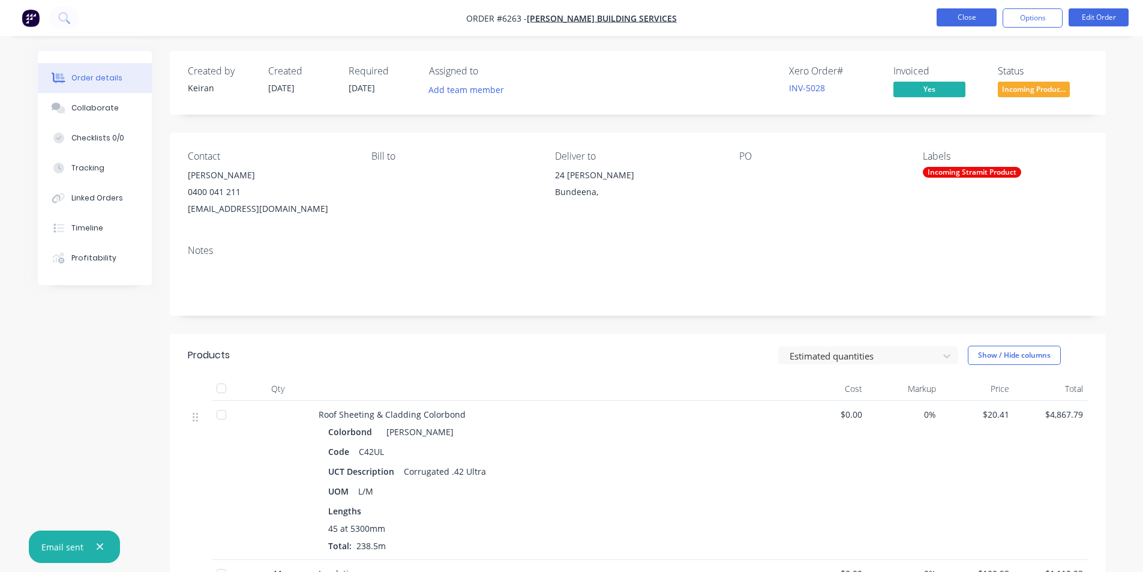
click at [959, 25] on button "Close" at bounding box center [966, 17] width 60 height 18
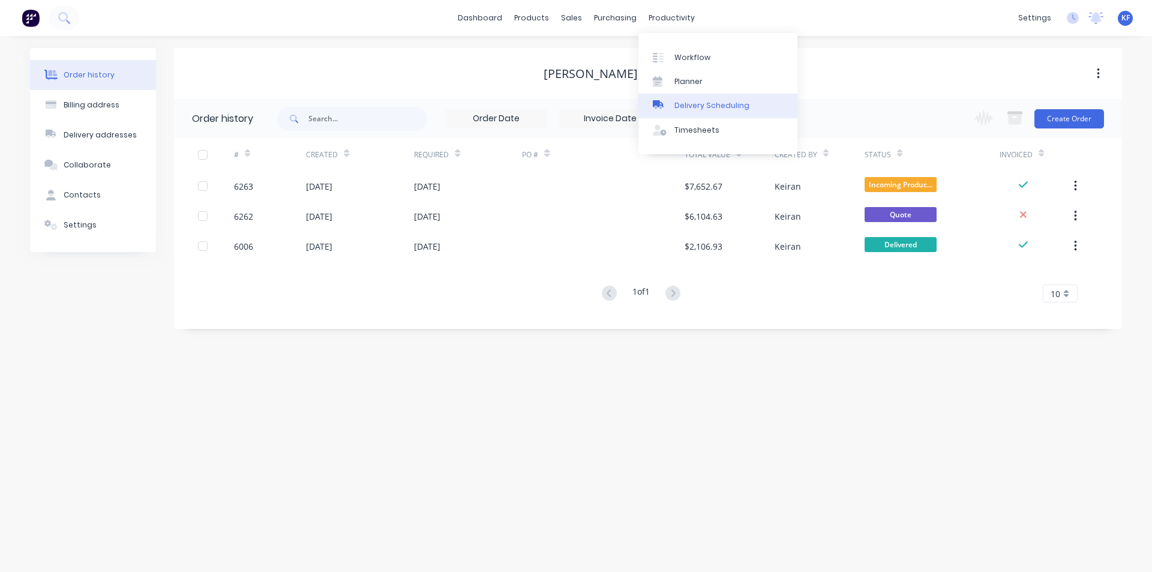
click at [707, 101] on div "Delivery Scheduling" at bounding box center [711, 105] width 75 height 11
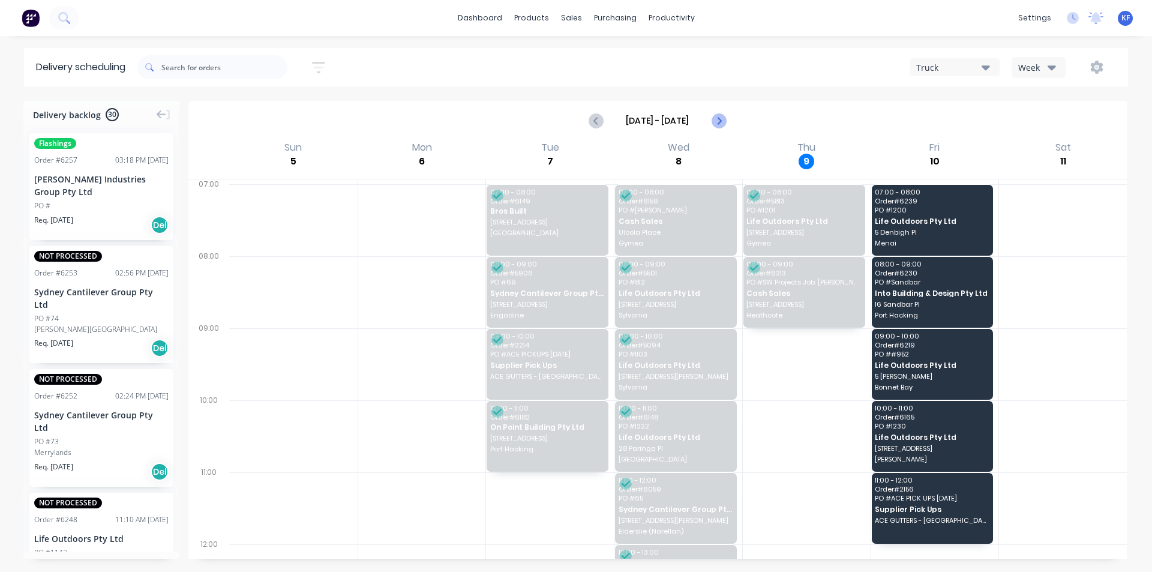
click at [722, 119] on icon "Next page" at bounding box center [718, 120] width 14 height 14
type input "[DATE] - [DATE]"
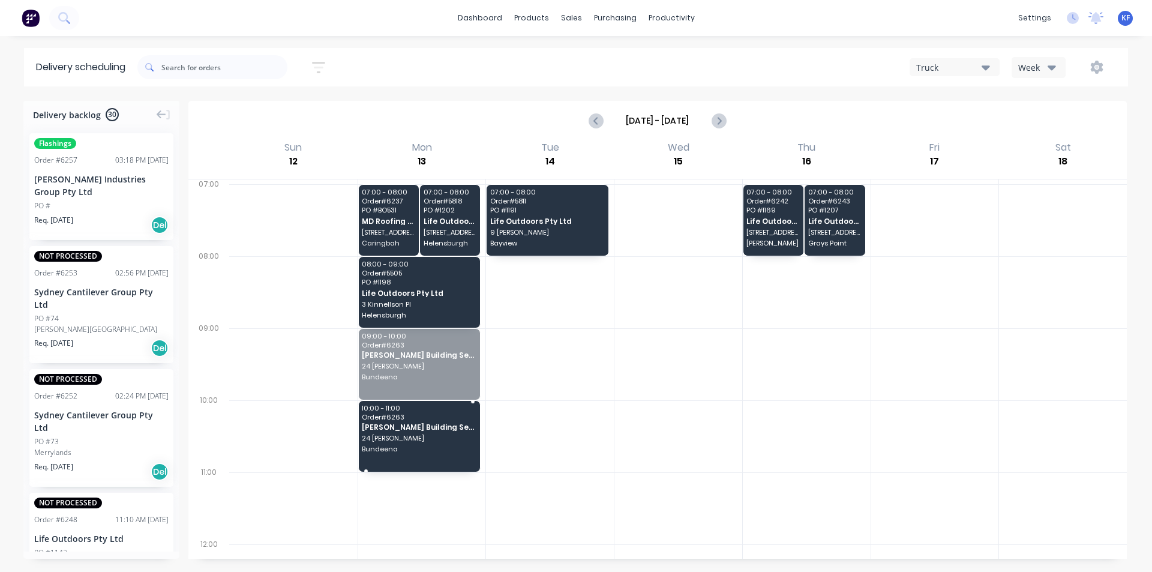
drag, startPoint x: 426, startPoint y: 374, endPoint x: 434, endPoint y: 367, distance: 11.5
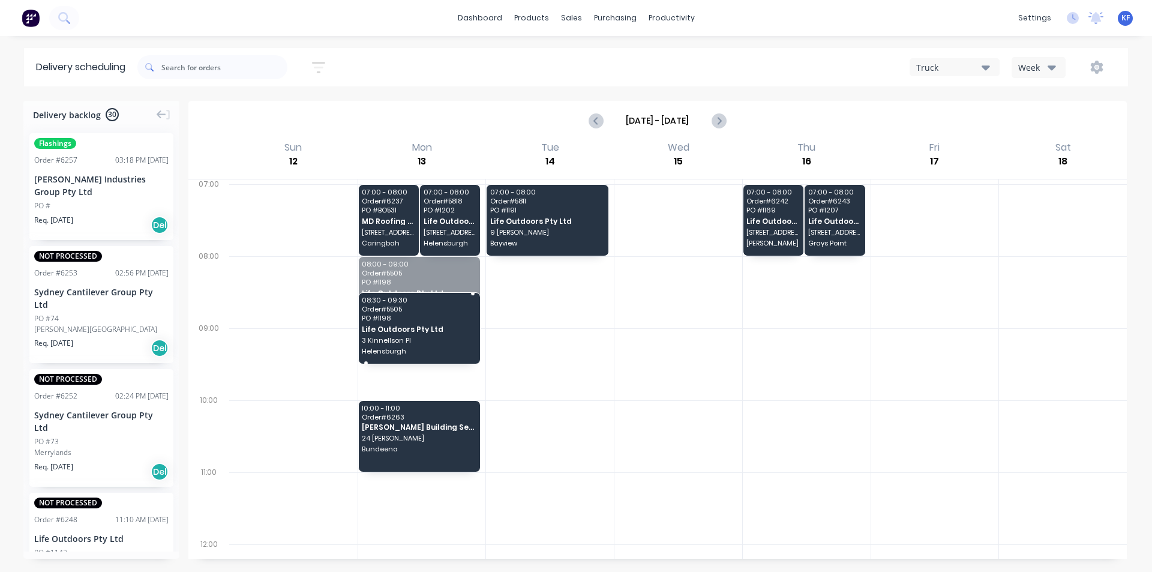
drag, startPoint x: 431, startPoint y: 291, endPoint x: 420, endPoint y: 379, distance: 88.2
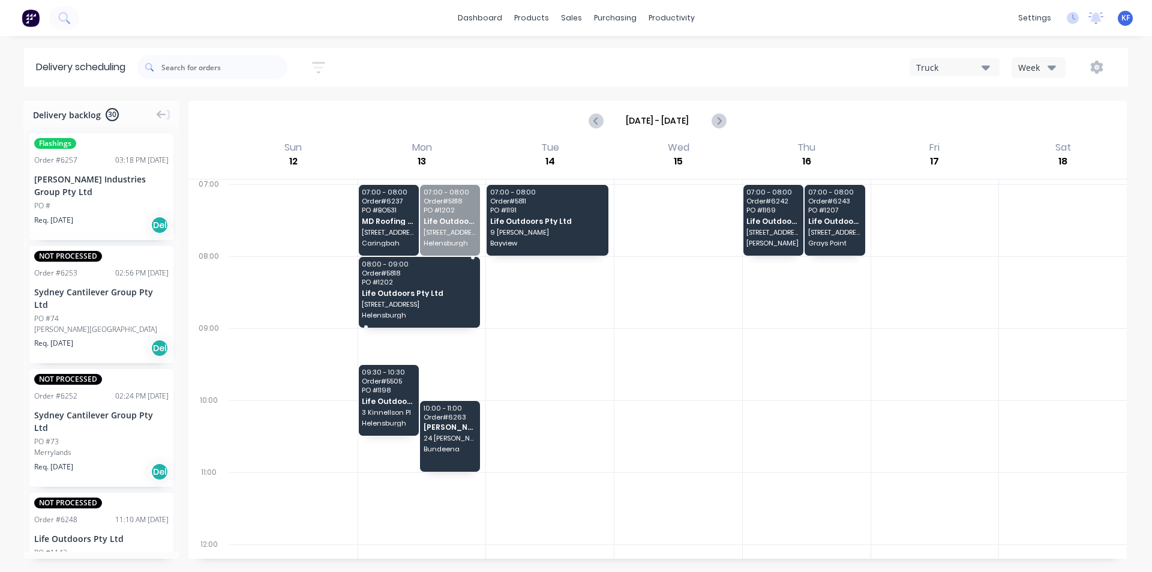
drag, startPoint x: 449, startPoint y: 225, endPoint x: 429, endPoint y: 298, distance: 75.8
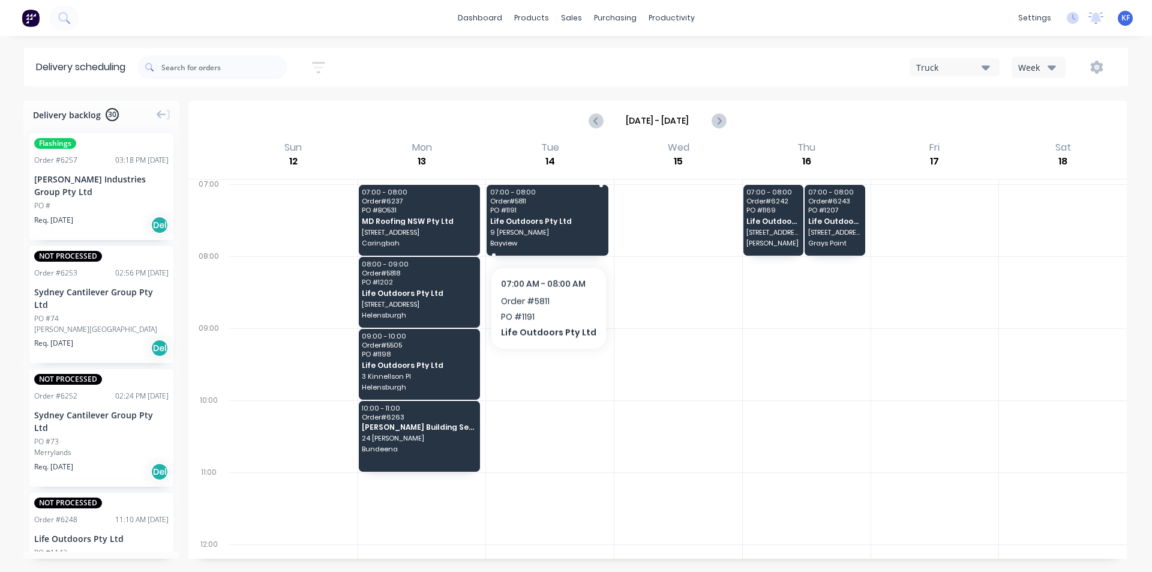
click at [544, 235] on span "9 [PERSON_NAME]" at bounding box center [547, 232] width 114 height 7
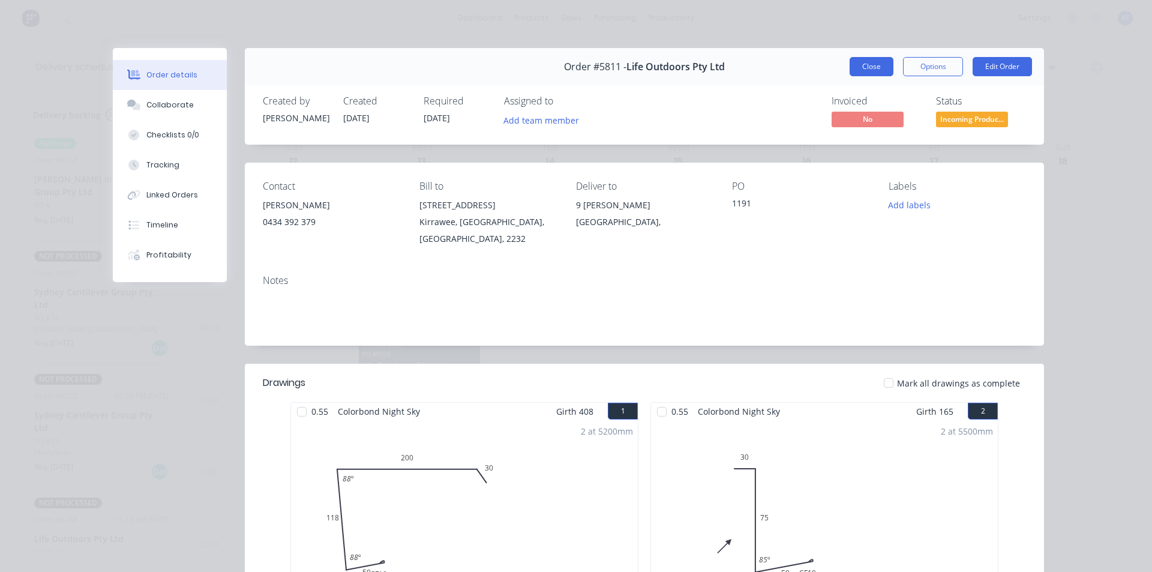
click at [875, 62] on button "Close" at bounding box center [871, 66] width 44 height 19
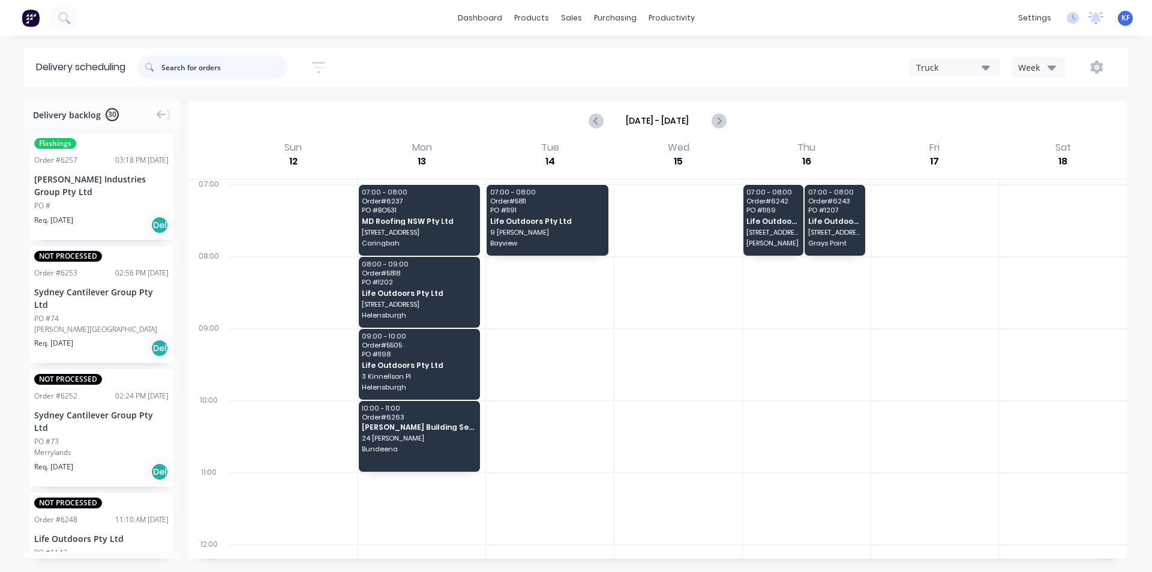
click at [186, 70] on input "text" at bounding box center [224, 67] width 126 height 24
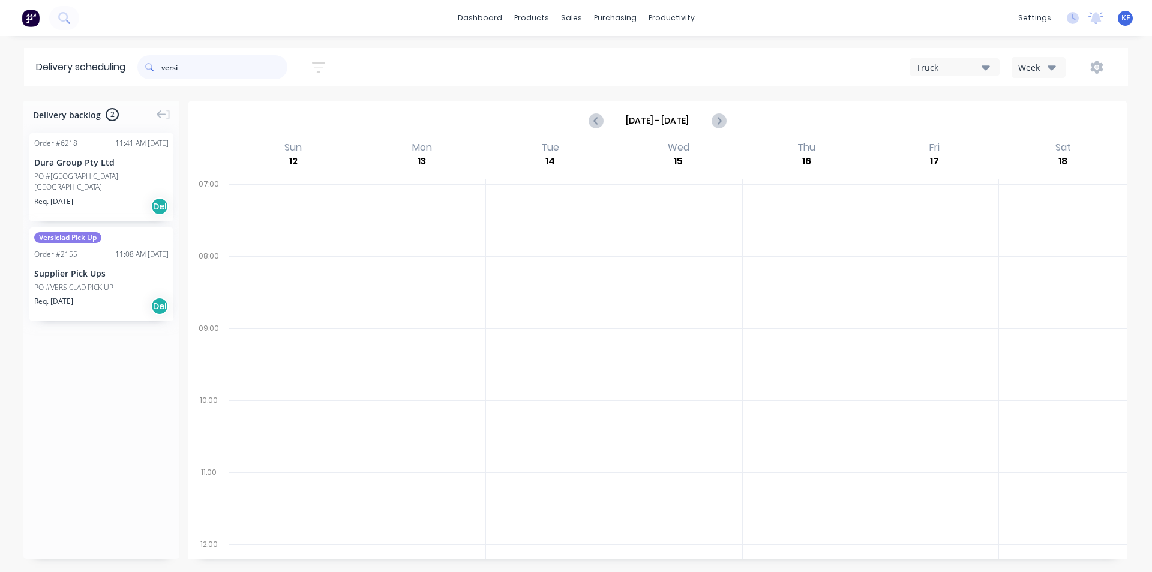
type input "versi"
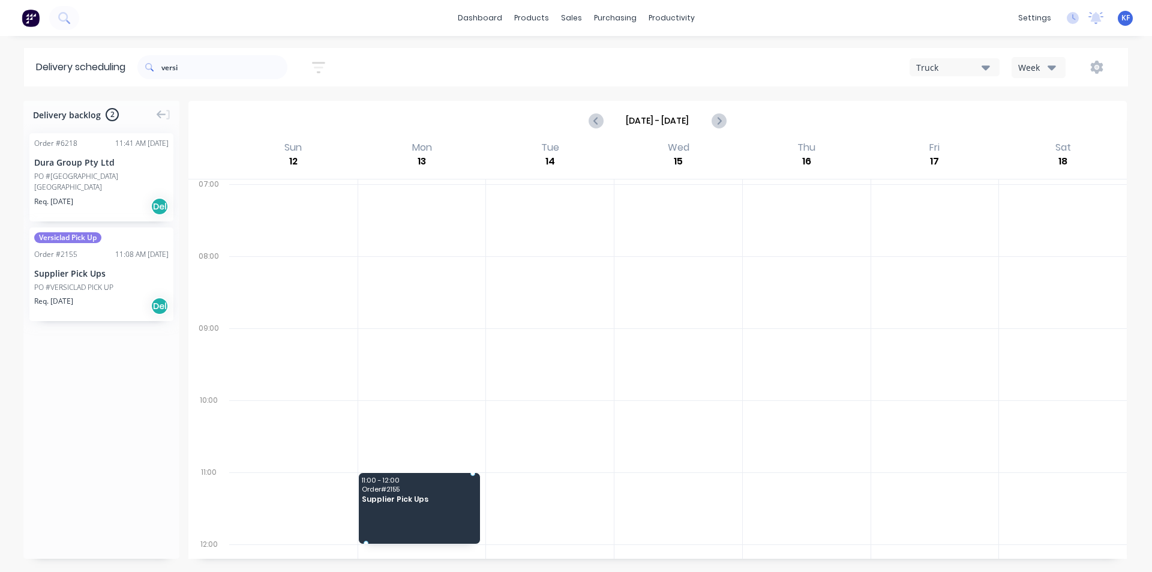
drag, startPoint x: 76, startPoint y: 274, endPoint x: 404, endPoint y: 483, distance: 388.4
click at [160, 55] on div "versi" at bounding box center [212, 67] width 150 height 34
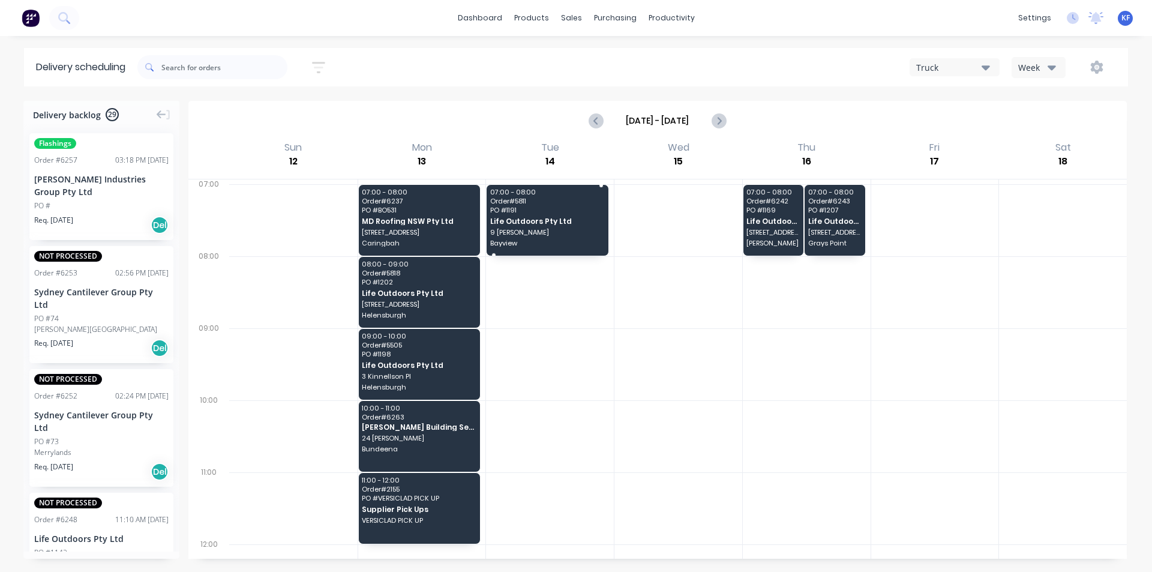
click at [574, 218] on span "Life Outdoors Pty Ltd" at bounding box center [547, 221] width 114 height 8
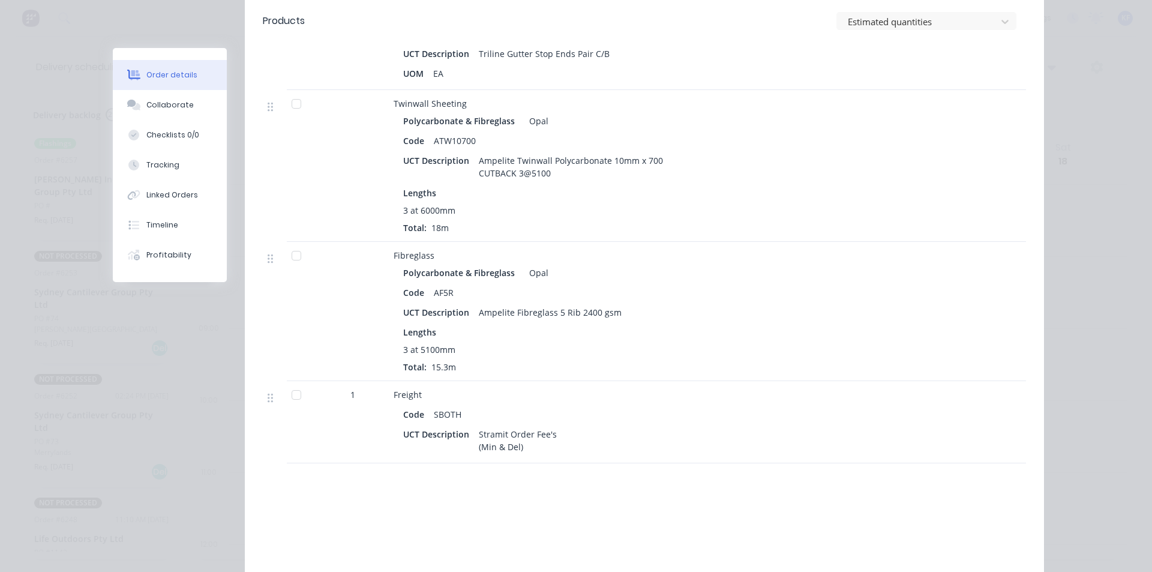
scroll to position [1080, 0]
